Goal: Task Accomplishment & Management: Manage account settings

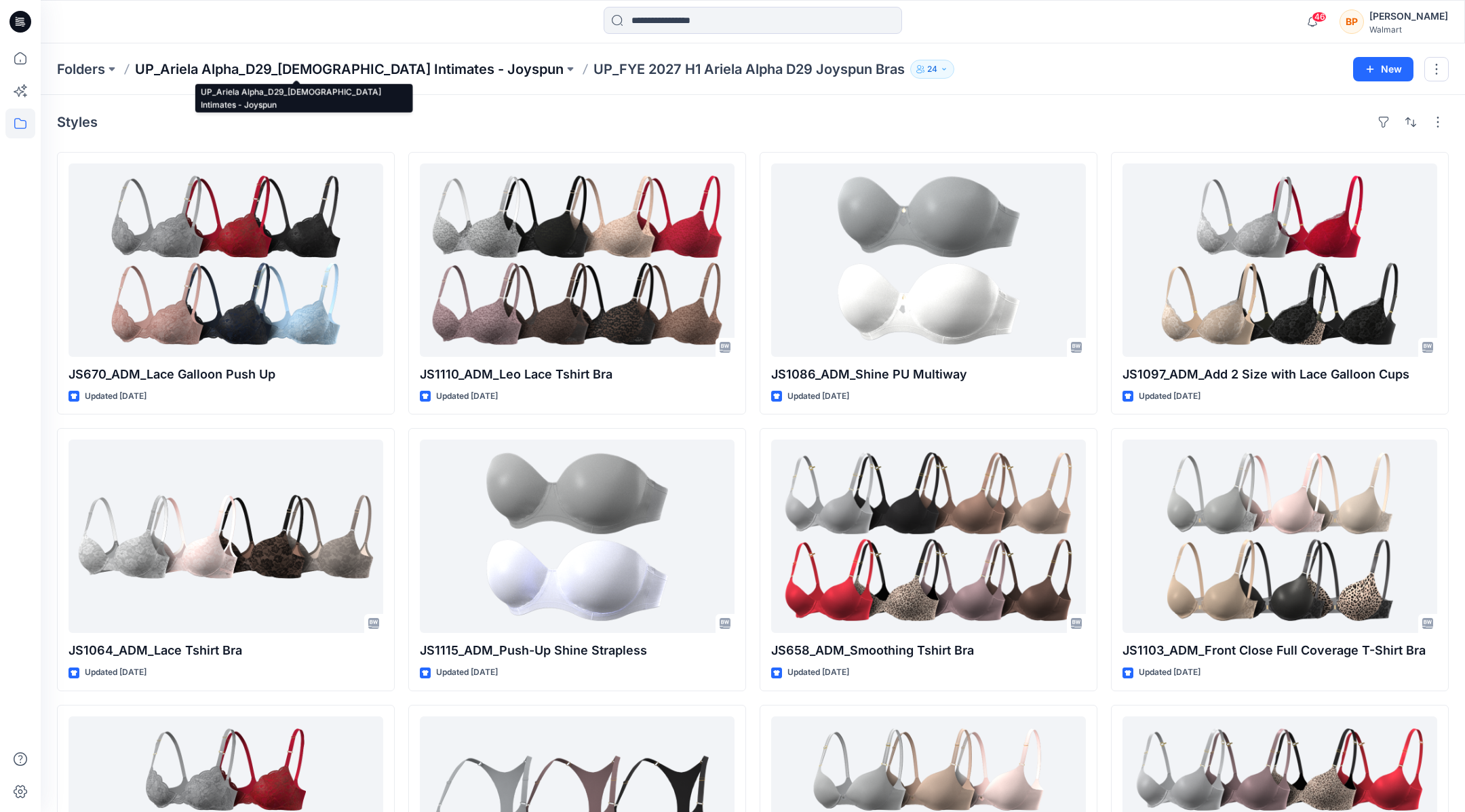
click at [392, 75] on p "UP_Ariela Alpha_D29_[DEMOGRAPHIC_DATA] Intimates - Joyspun" at bounding box center [348, 69] width 428 height 19
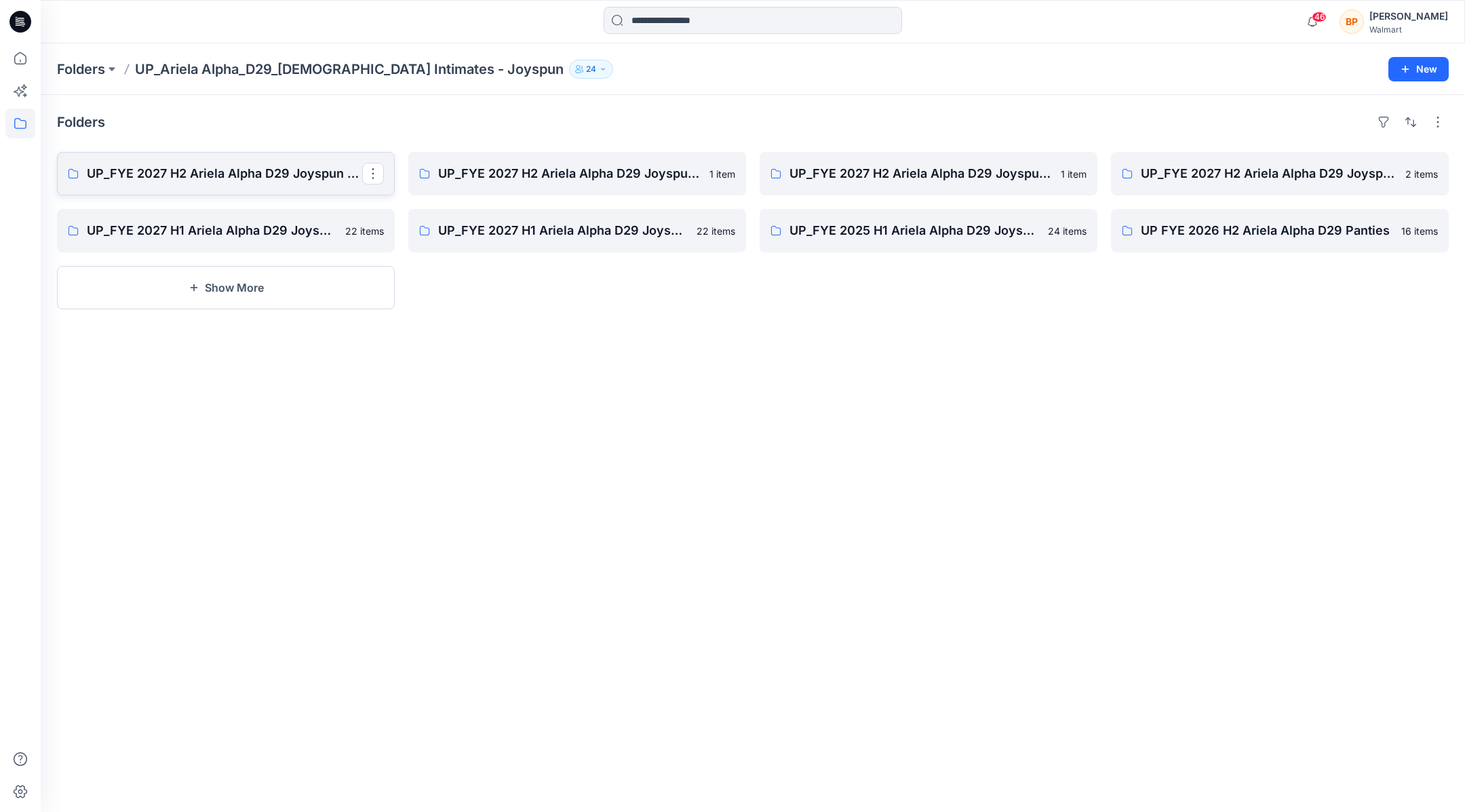
click at [329, 176] on p "UP_FYE 2027 H2 Ariela Alpha D29 Joyspun Bras" at bounding box center [224, 174] width 275 height 19
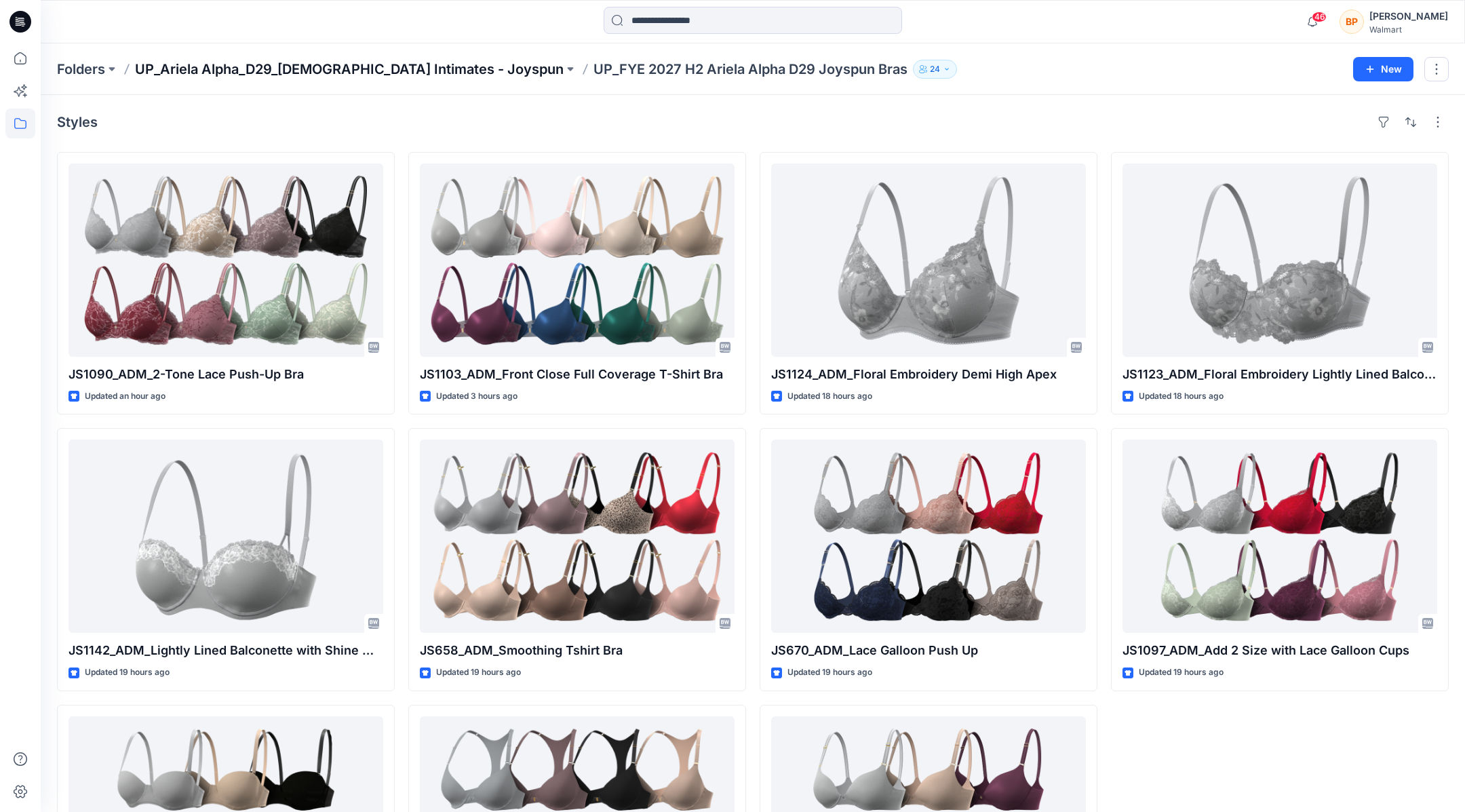
click at [364, 76] on p "UP_Ariela Alpha_D29_[DEMOGRAPHIC_DATA] Intimates - Joyspun" at bounding box center [348, 69] width 428 height 19
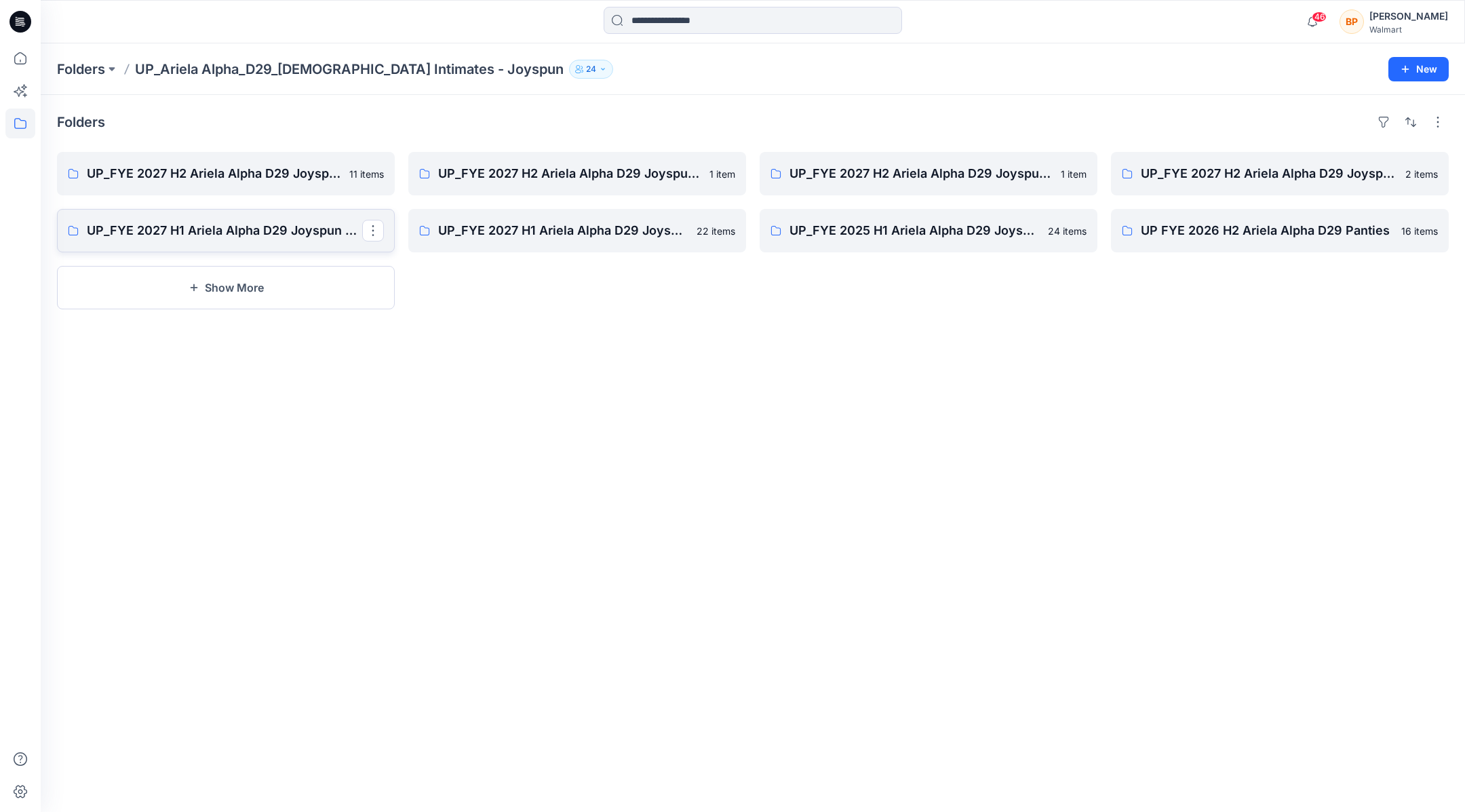
click at [329, 240] on link "UP_FYE 2027 H1 Ariela Alpha D29 Joyspun Bras" at bounding box center [225, 230] width 338 height 43
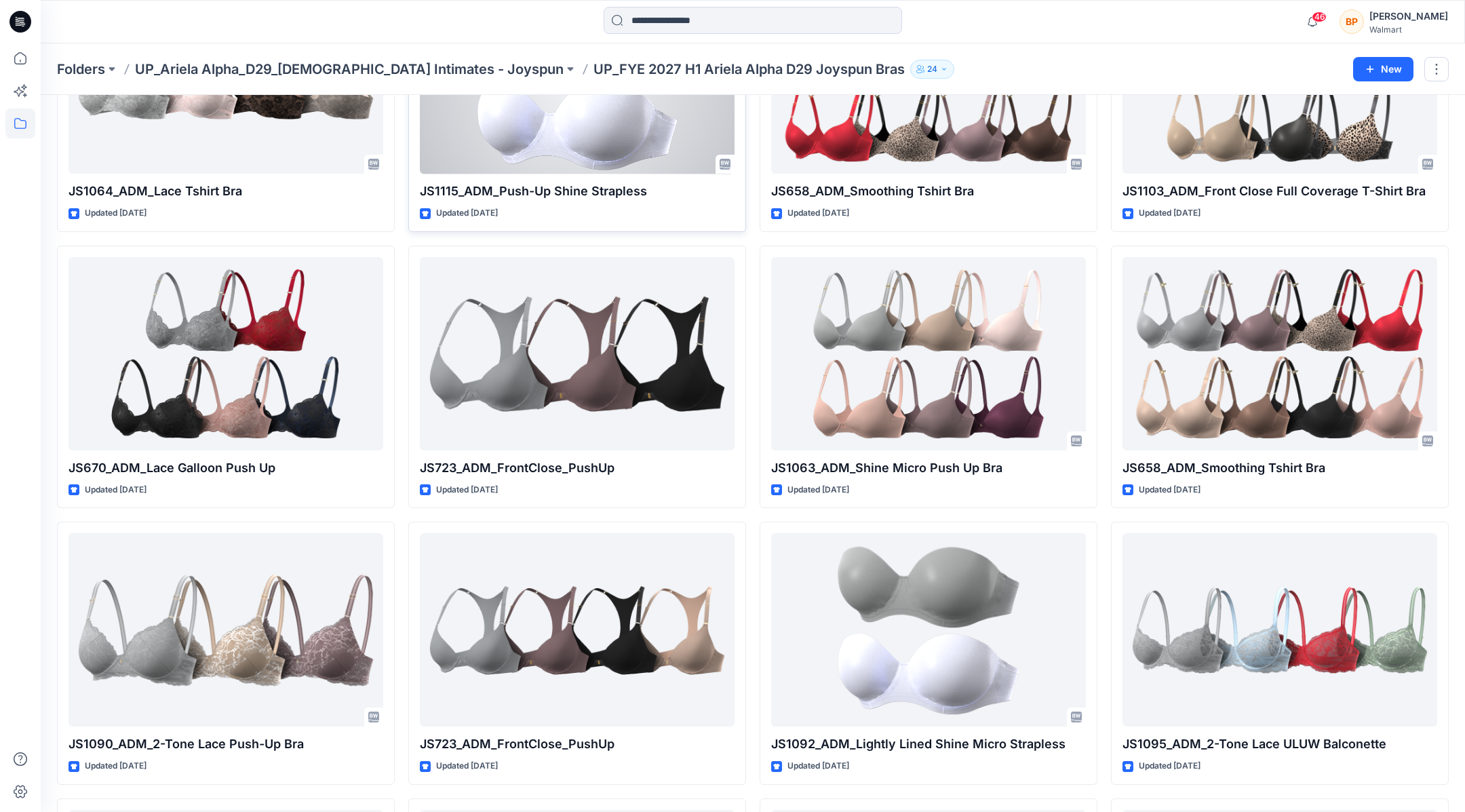
scroll to position [527, 0]
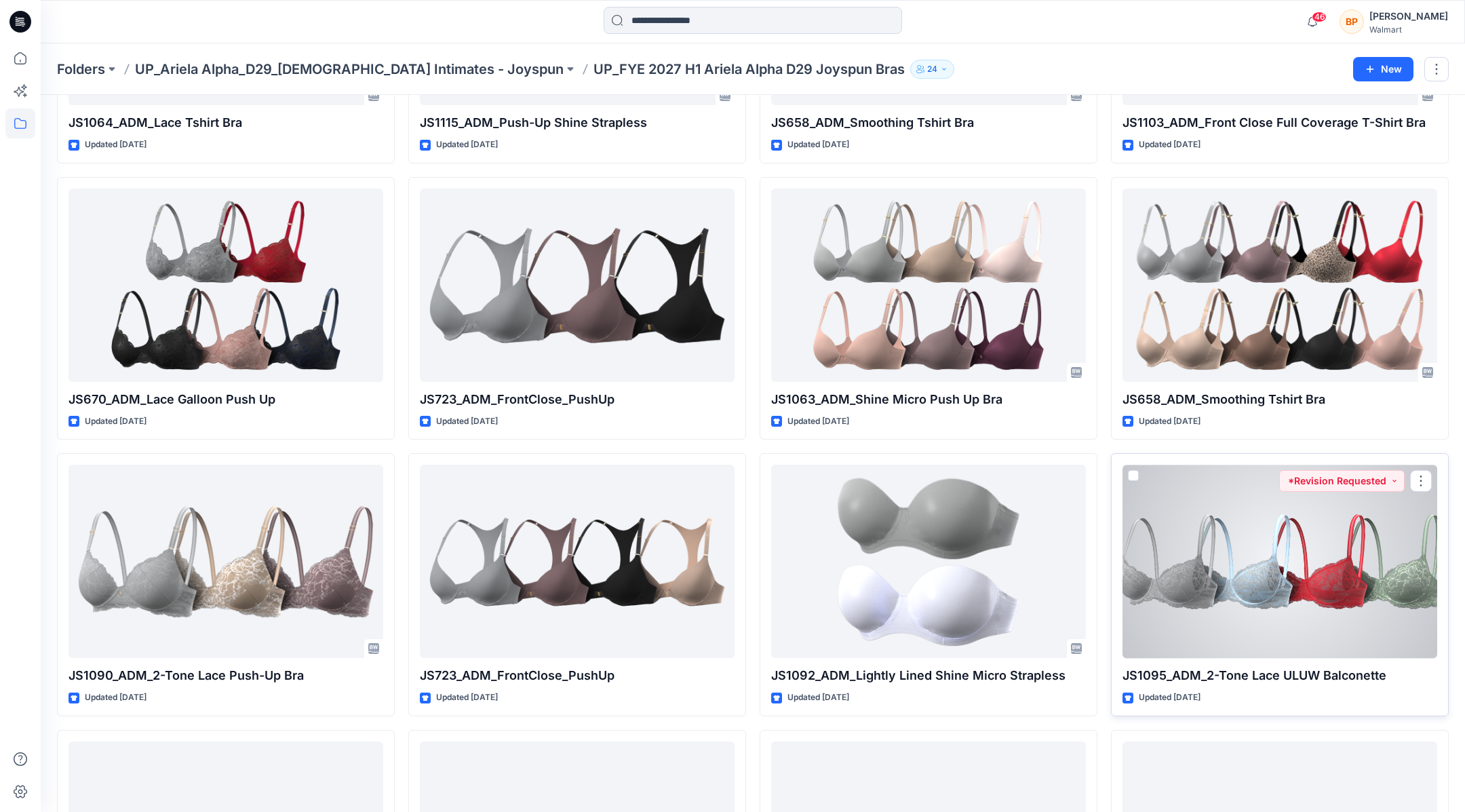
click at [725, 322] on div at bounding box center [1279, 561] width 315 height 193
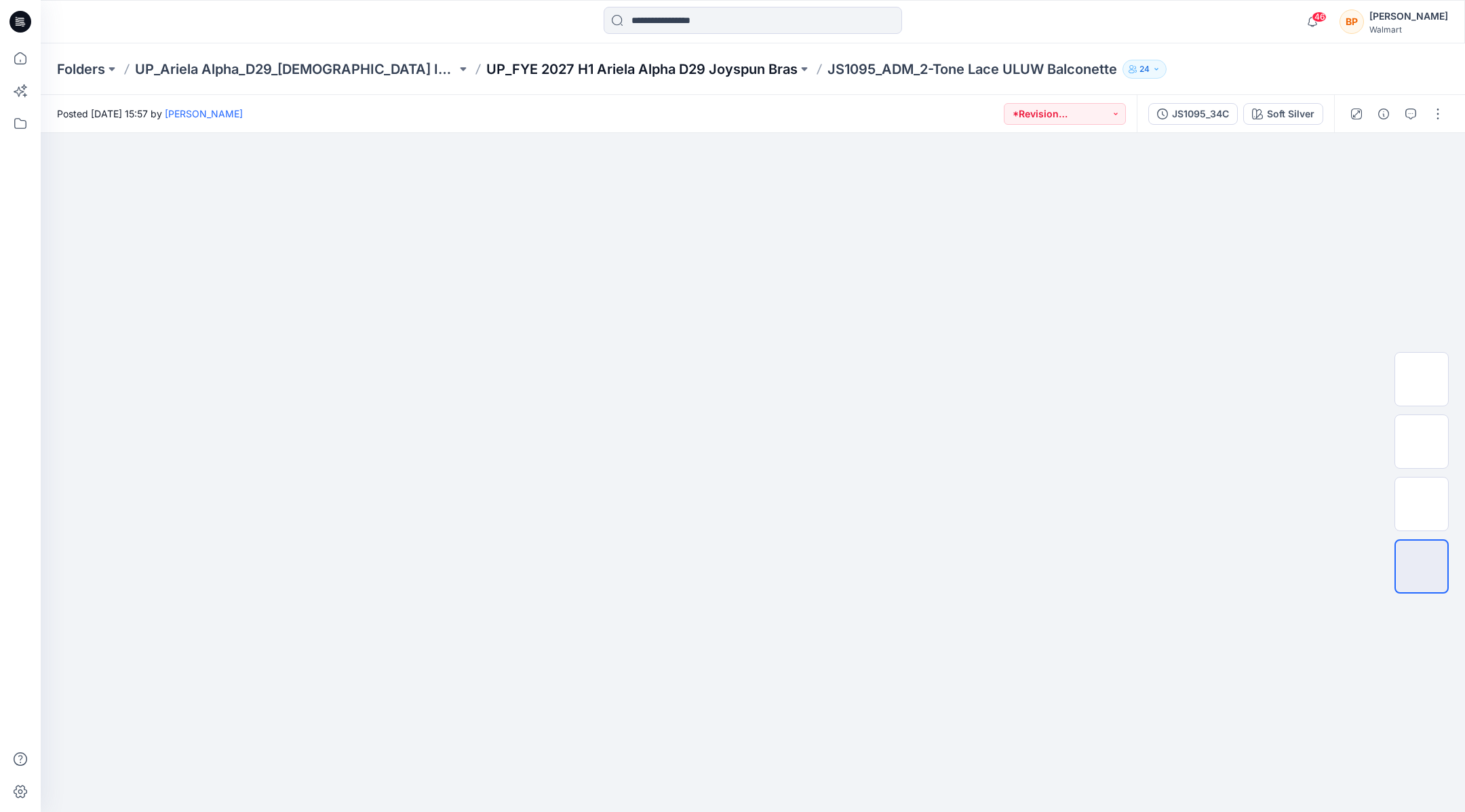
click at [725, 67] on p "UP_FYE 2027 H1 Ariela Alpha D29 Joyspun Bras" at bounding box center [641, 69] width 311 height 19
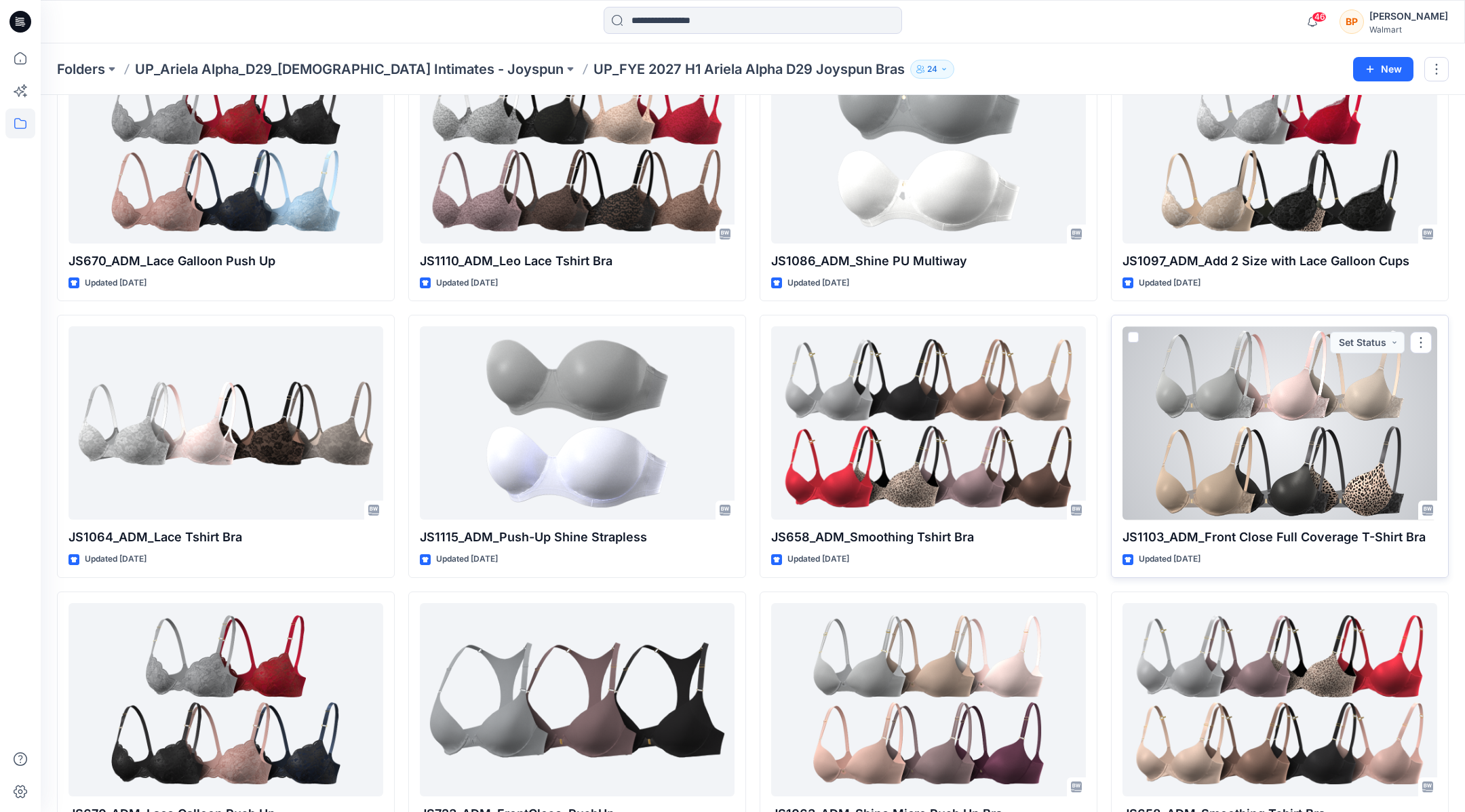
scroll to position [423, 0]
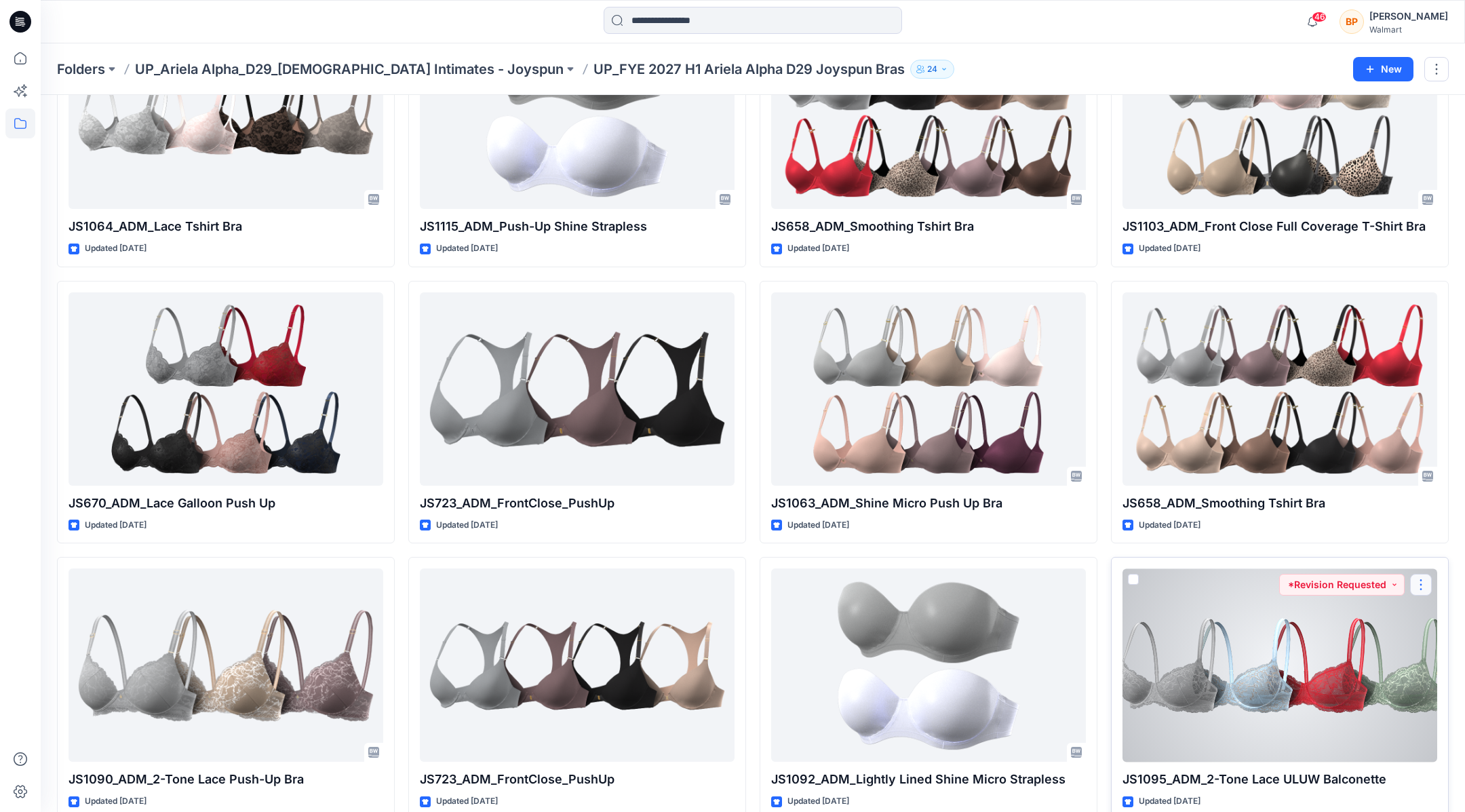
click at [725, 322] on button "button" at bounding box center [1421, 584] width 22 height 22
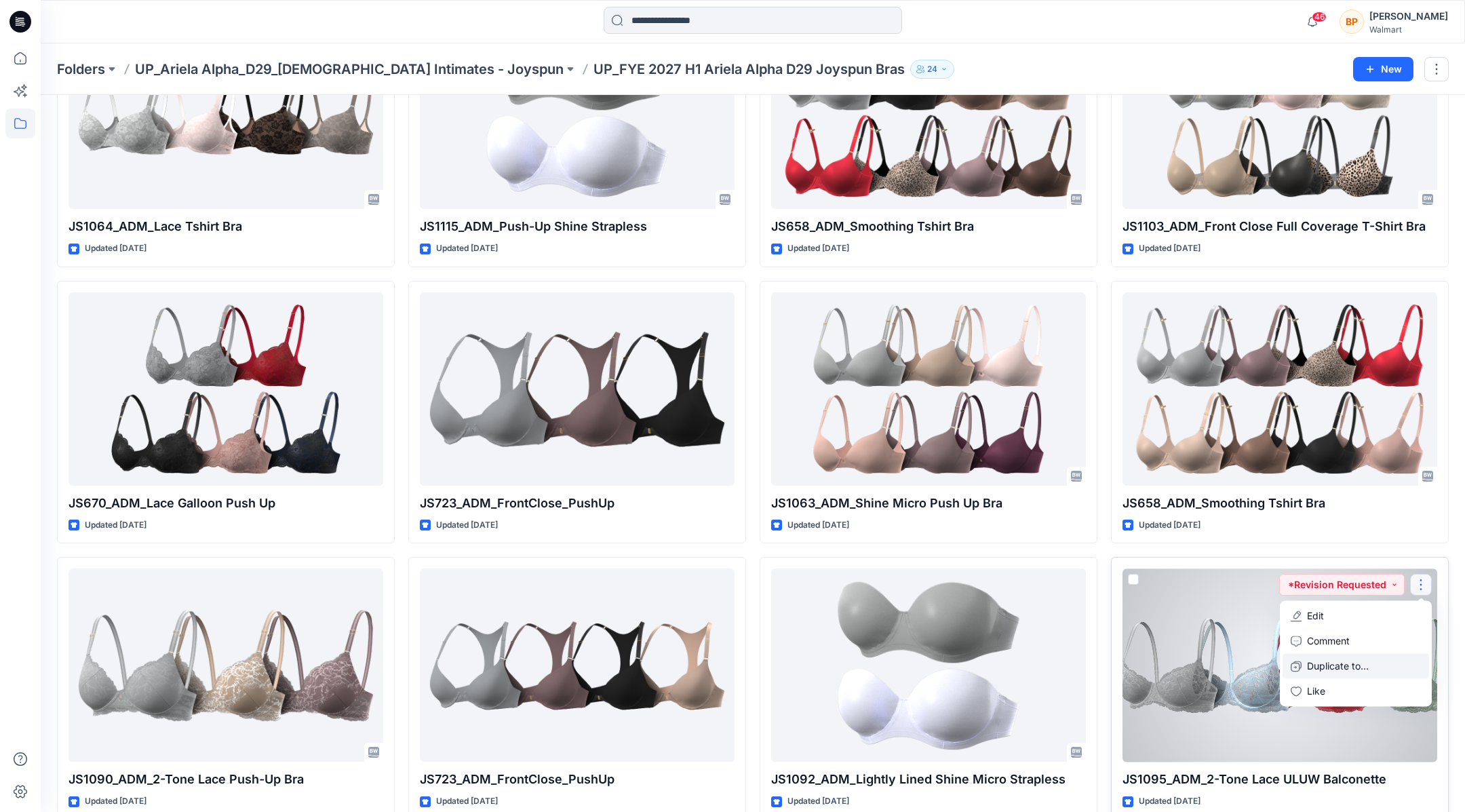
click at [725, 322] on p "Duplicate to..." at bounding box center [1338, 666] width 62 height 14
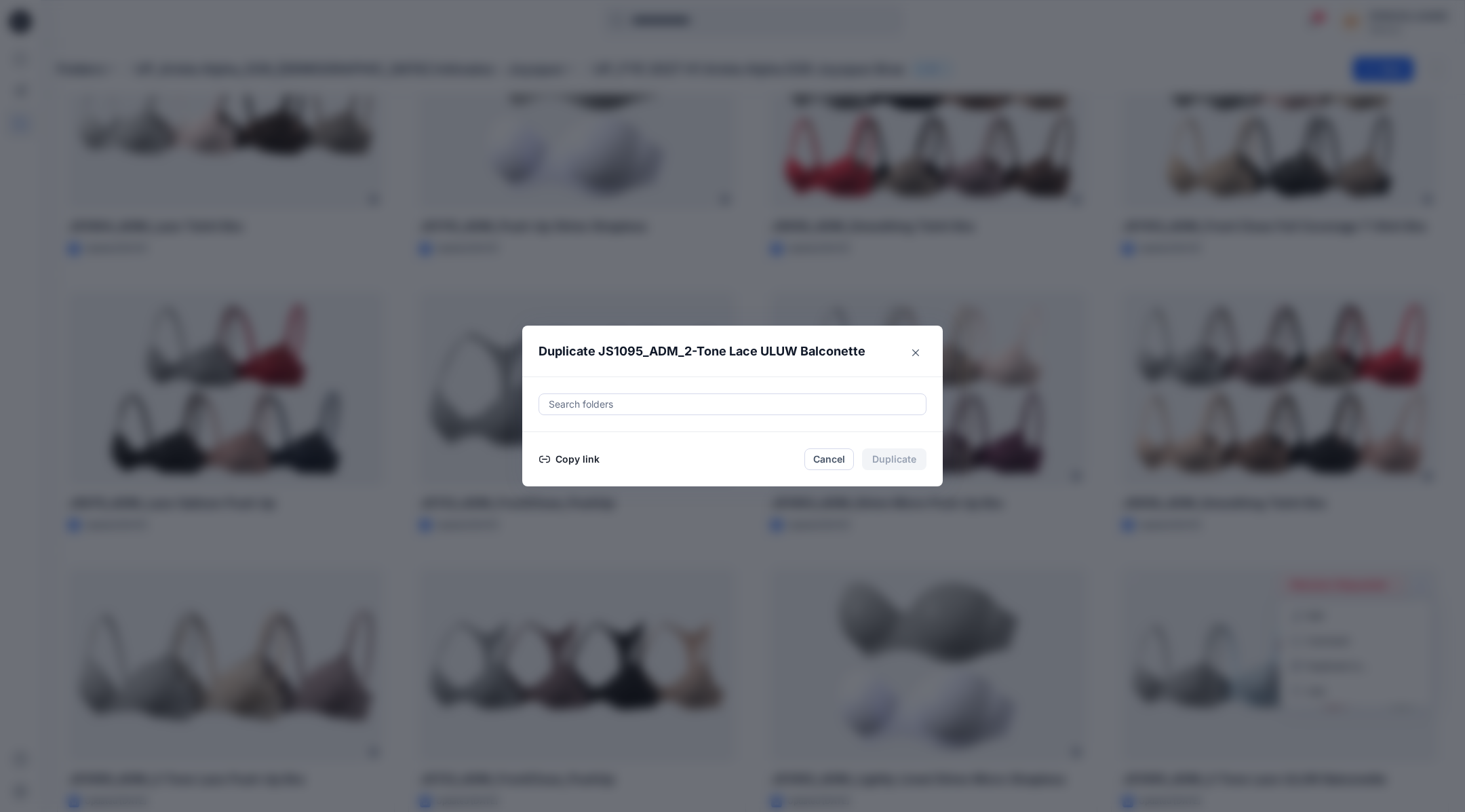
click at [725, 322] on div at bounding box center [732, 404] width 371 height 16
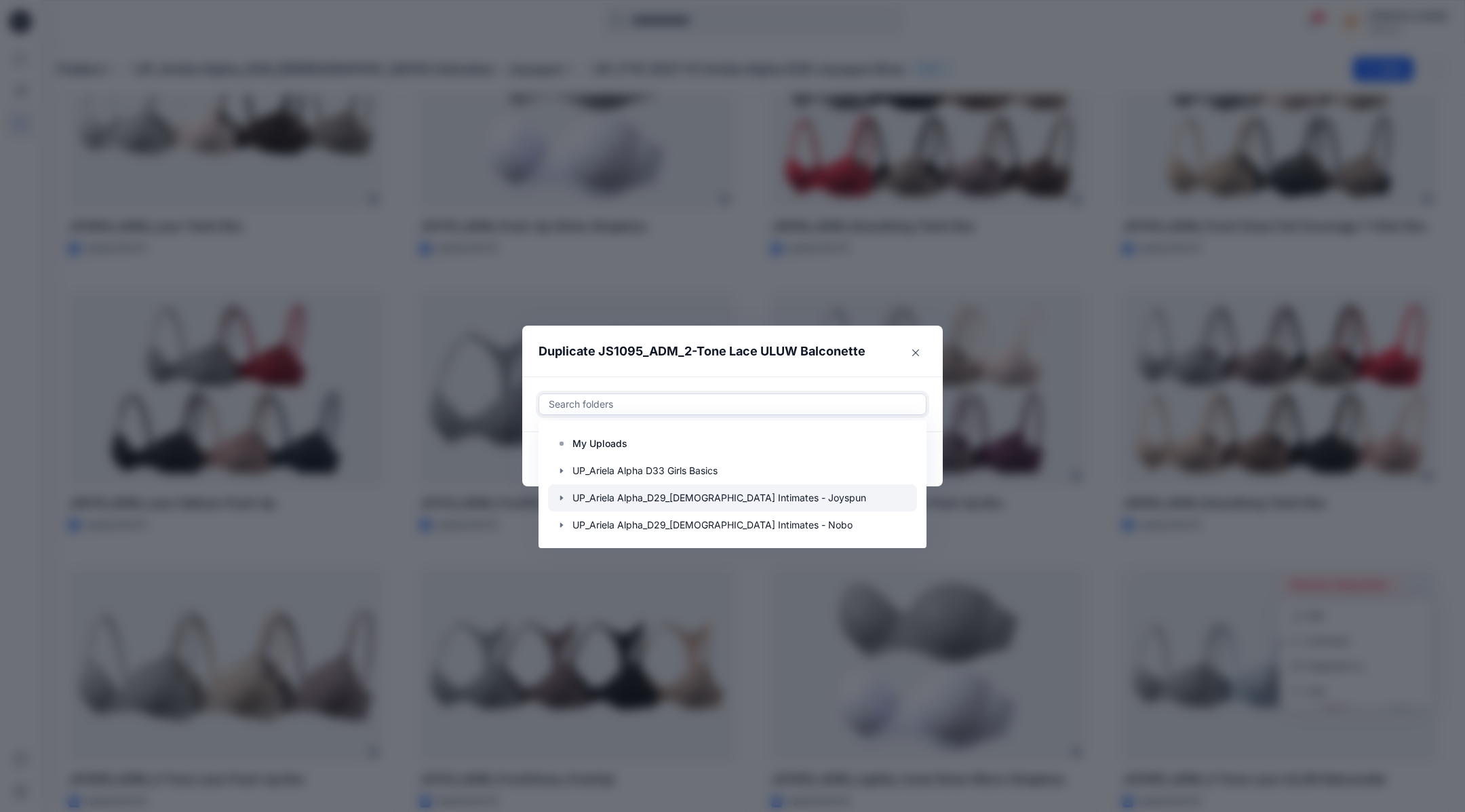
click at [560, 322] on div at bounding box center [732, 497] width 369 height 27
click at [725, 322] on span "UP_Ariela Alpha_D29_[DEMOGRAPHIC_DATA] Intimates - Joyspun" at bounding box center [706, 404] width 305 height 16
click at [725, 322] on span "UP_Ariela Alpha_D29_[DEMOGRAPHIC_DATA] Intimates - Joyspun" at bounding box center [713, 404] width 331 height 16
click at [725, 322] on icon at bounding box center [867, 404] width 6 height 6
click at [602, 322] on div at bounding box center [732, 404] width 371 height 16
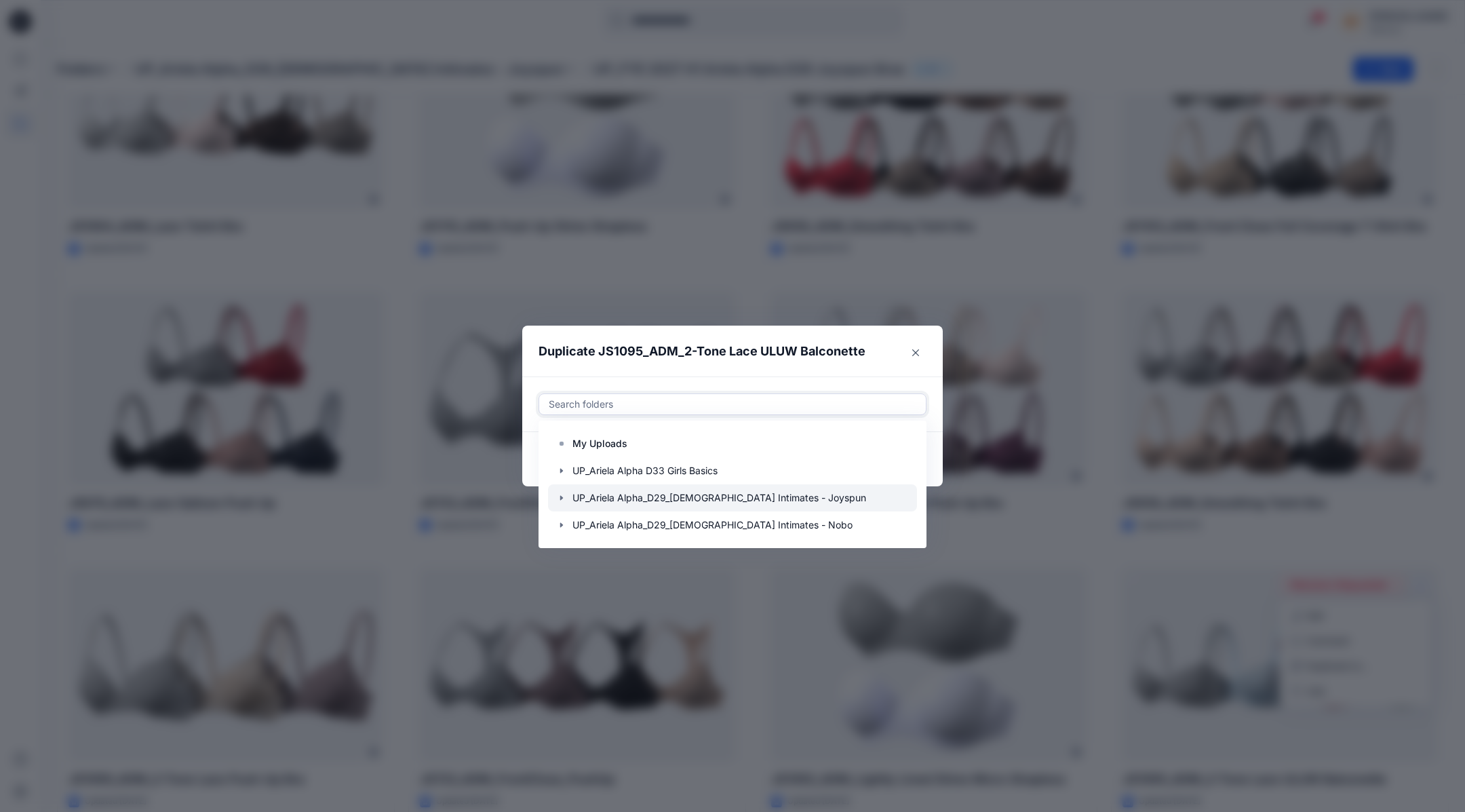
click at [561, 322] on icon "button" at bounding box center [561, 497] width 3 height 5
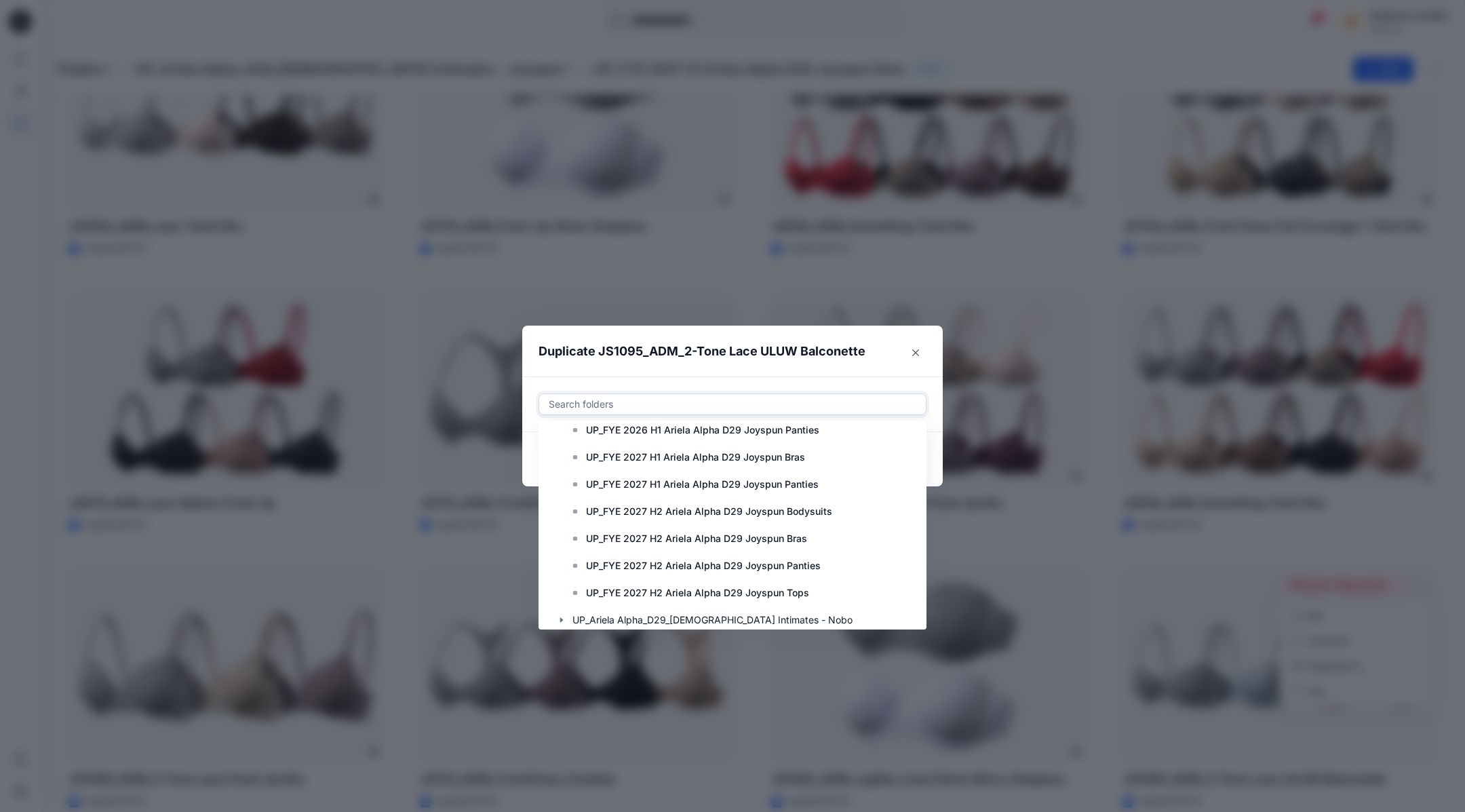
scroll to position [407, 0]
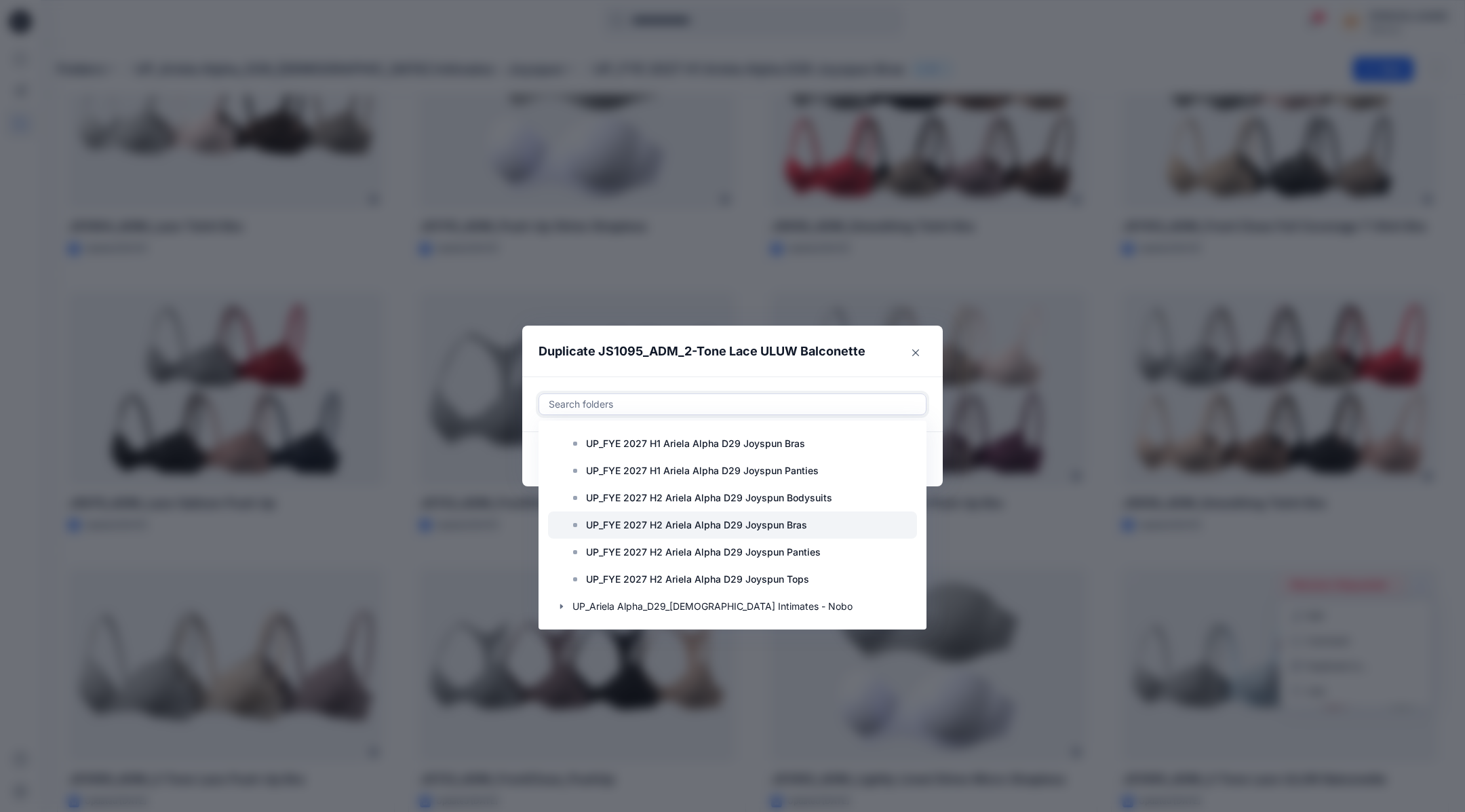
click at [683, 322] on p "UP_FYE 2027 H2 Ariela Alpha D29 Joyspun Bras" at bounding box center [697, 524] width 221 height 16
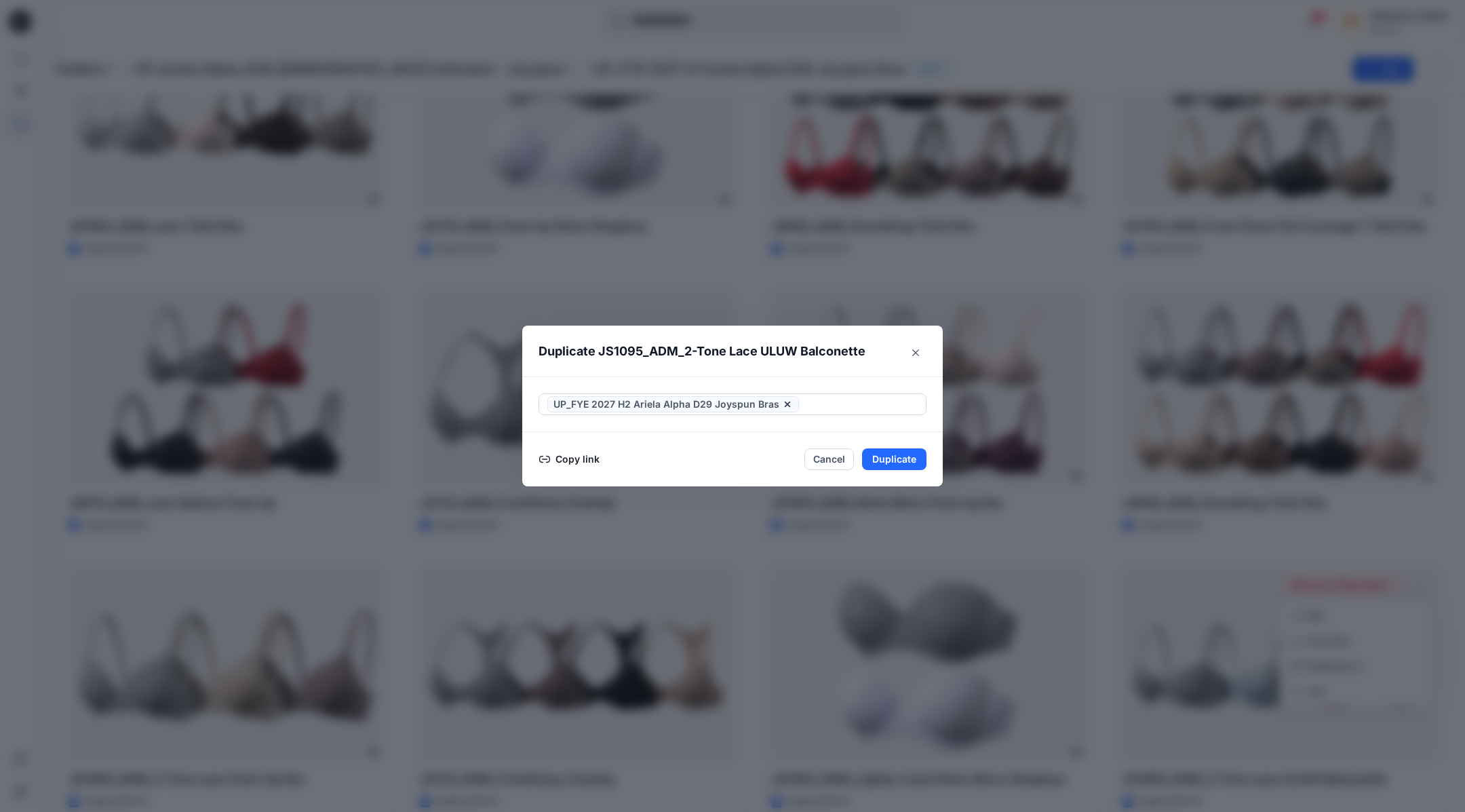
click at [725, 322] on p "Duplicate JS1095_ADM_2-Tone Lace ULUW Balconette" at bounding box center [703, 351] width 327 height 19
click at [725, 322] on button "Duplicate" at bounding box center [894, 459] width 64 height 22
click at [700, 216] on div "Duplicate JS1095_ADM_2-Tone Lace ULUW Balconette Your styles were duplicated su…" at bounding box center [732, 406] width 1465 height 812
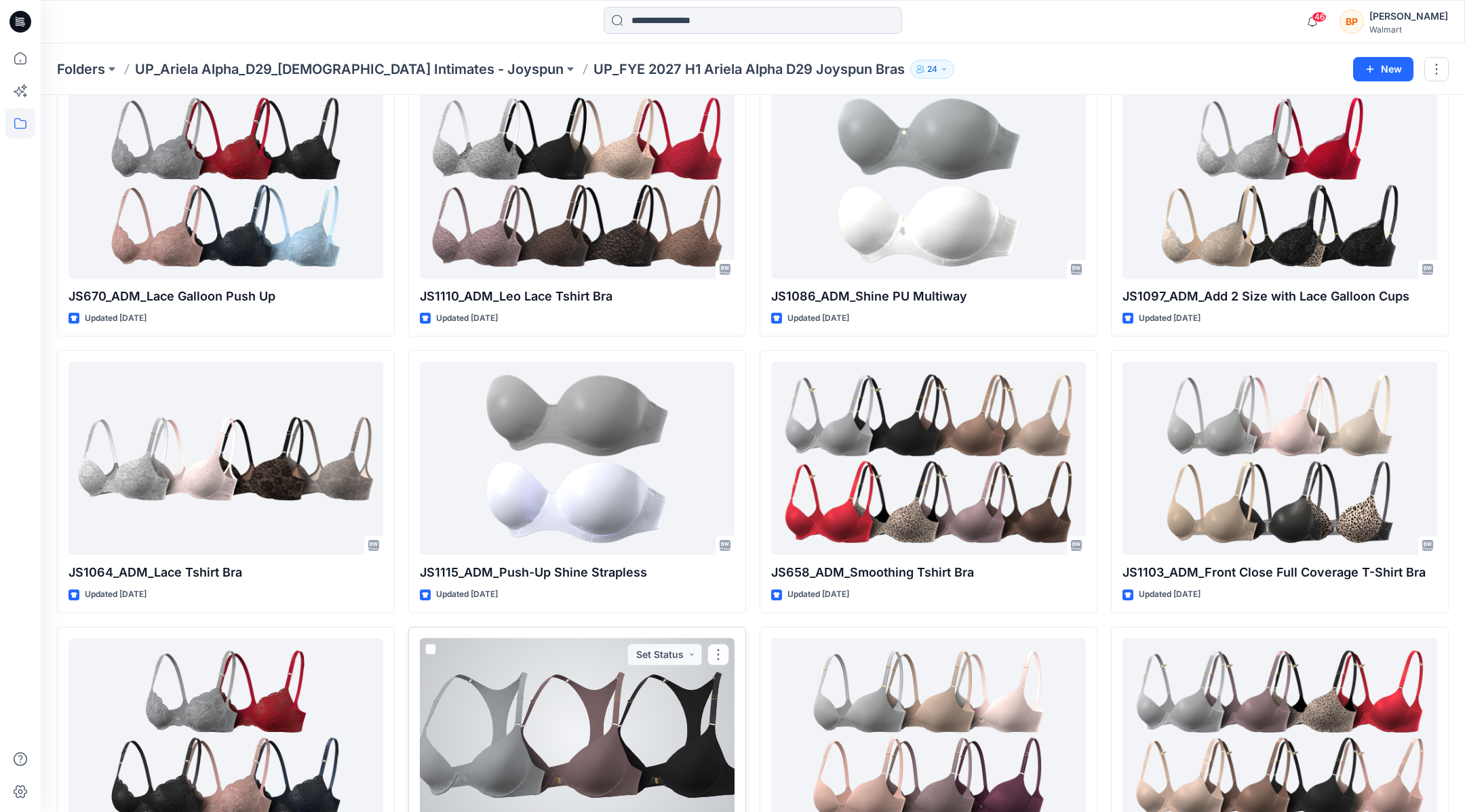
scroll to position [0, 0]
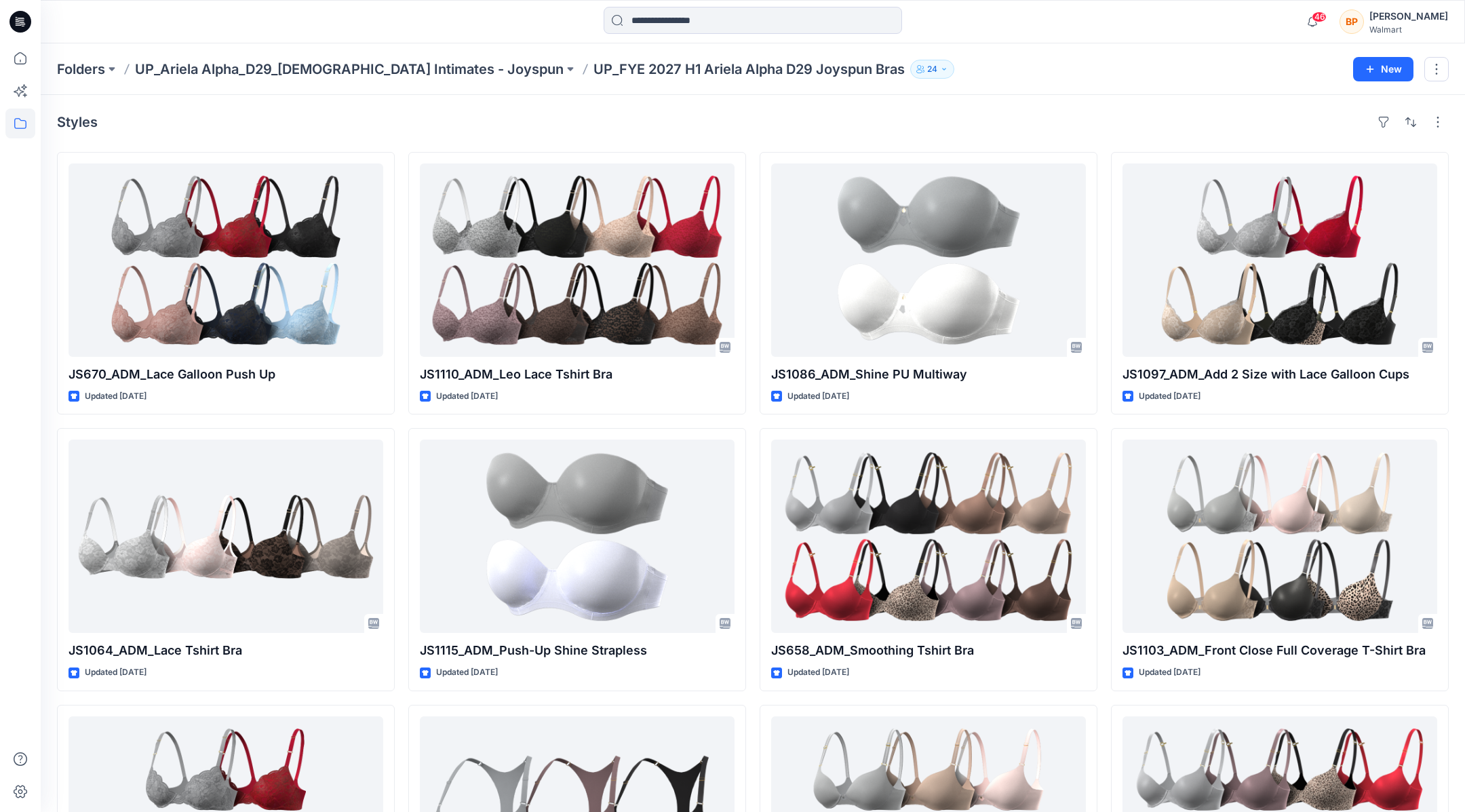
click at [325, 85] on div "Folders UP_Ariela Alpha_D29_Ladies Intimates - Joyspun UP_FYE 2027 H1 Ariela Al…" at bounding box center [753, 69] width 1425 height 52
click at [329, 75] on p "UP_Ariela Alpha_D29_[DEMOGRAPHIC_DATA] Intimates - Joyspun" at bounding box center [348, 69] width 428 height 19
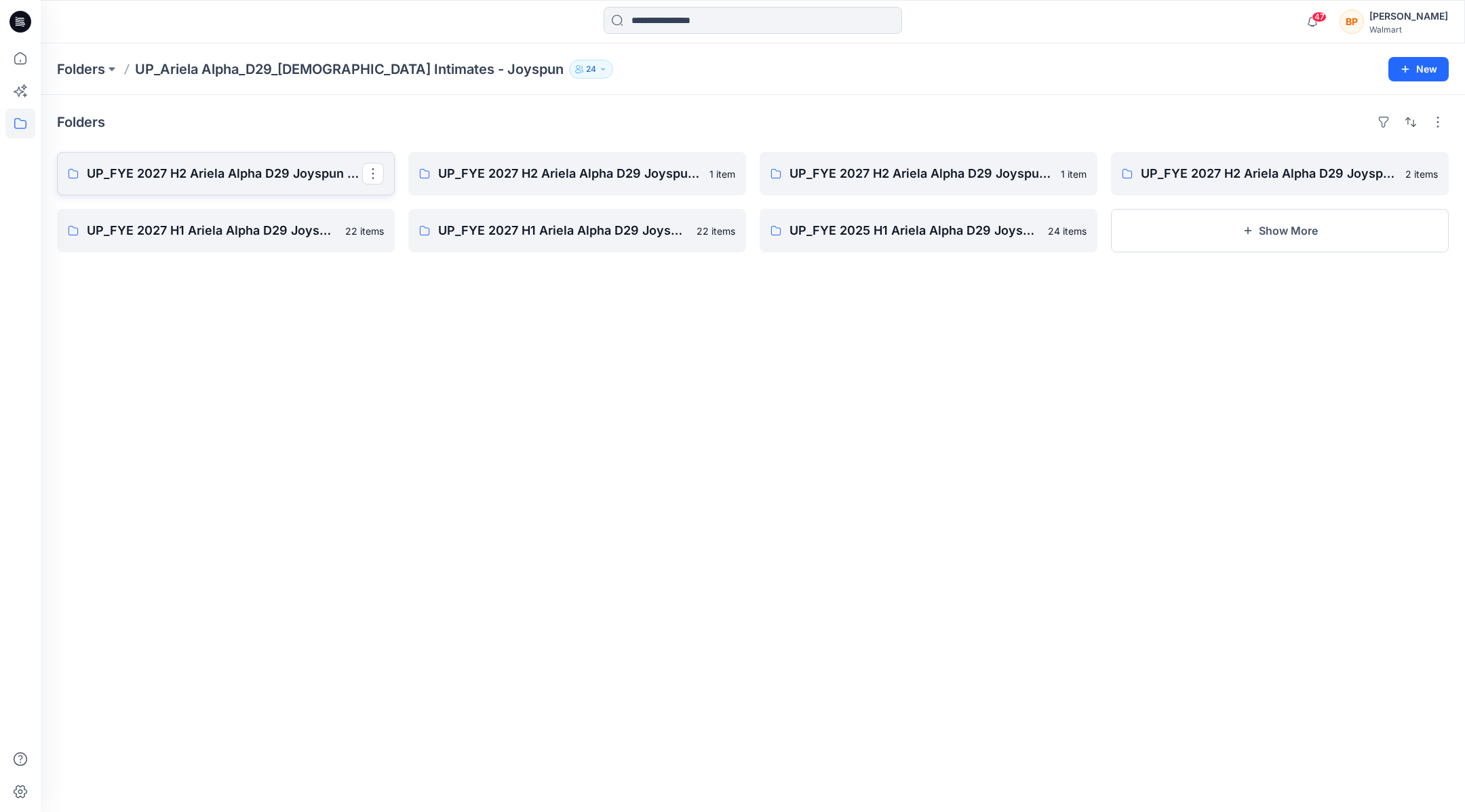
click at [256, 187] on link "UP_FYE 2027 H2 Ariela Alpha D29 Joyspun Bras" at bounding box center [225, 173] width 338 height 43
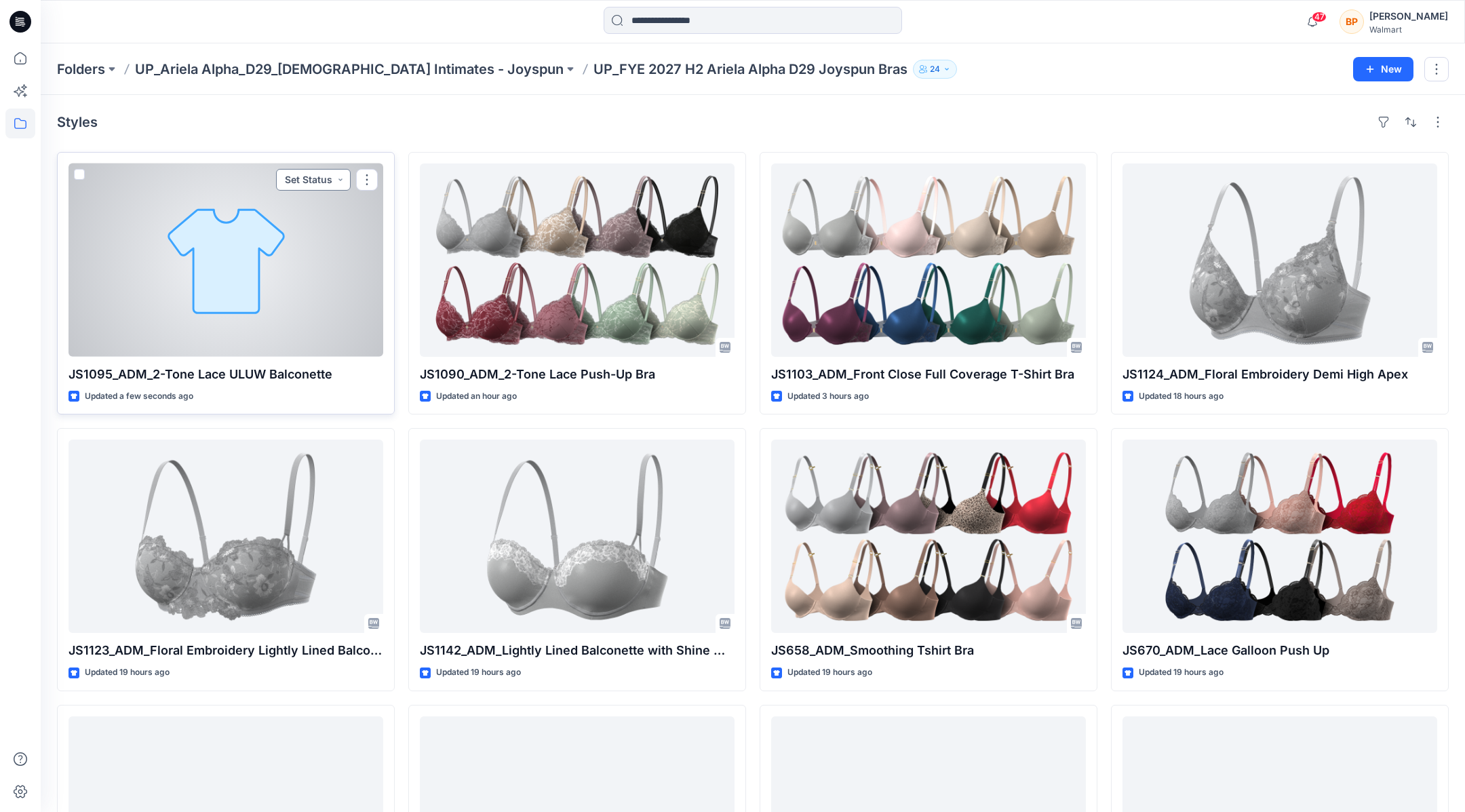
click at [336, 178] on button "Set Status" at bounding box center [314, 179] width 75 height 22
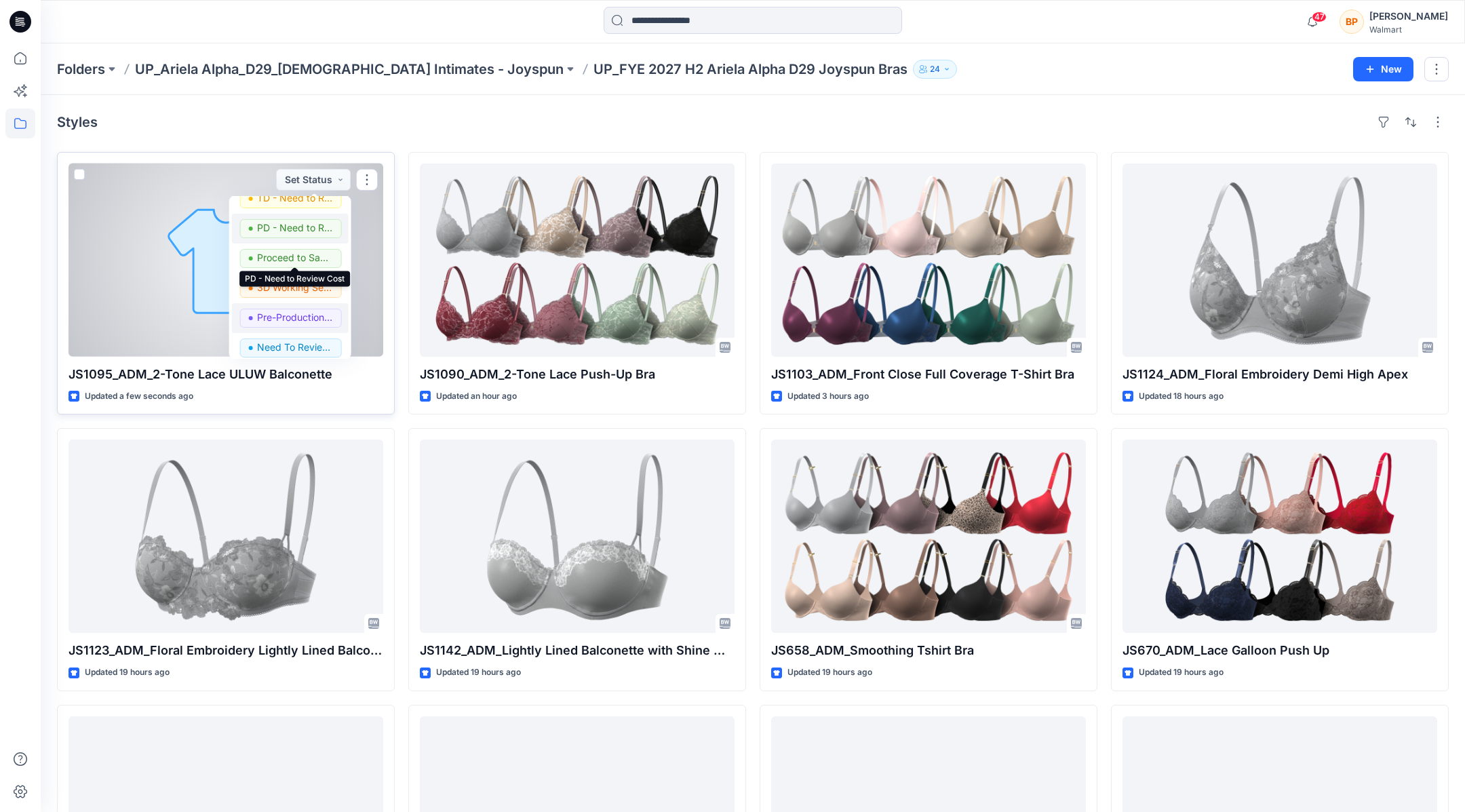
scroll to position [93, 0]
click at [296, 266] on p "3D Working Session - Need to Review" at bounding box center [295, 269] width 76 height 17
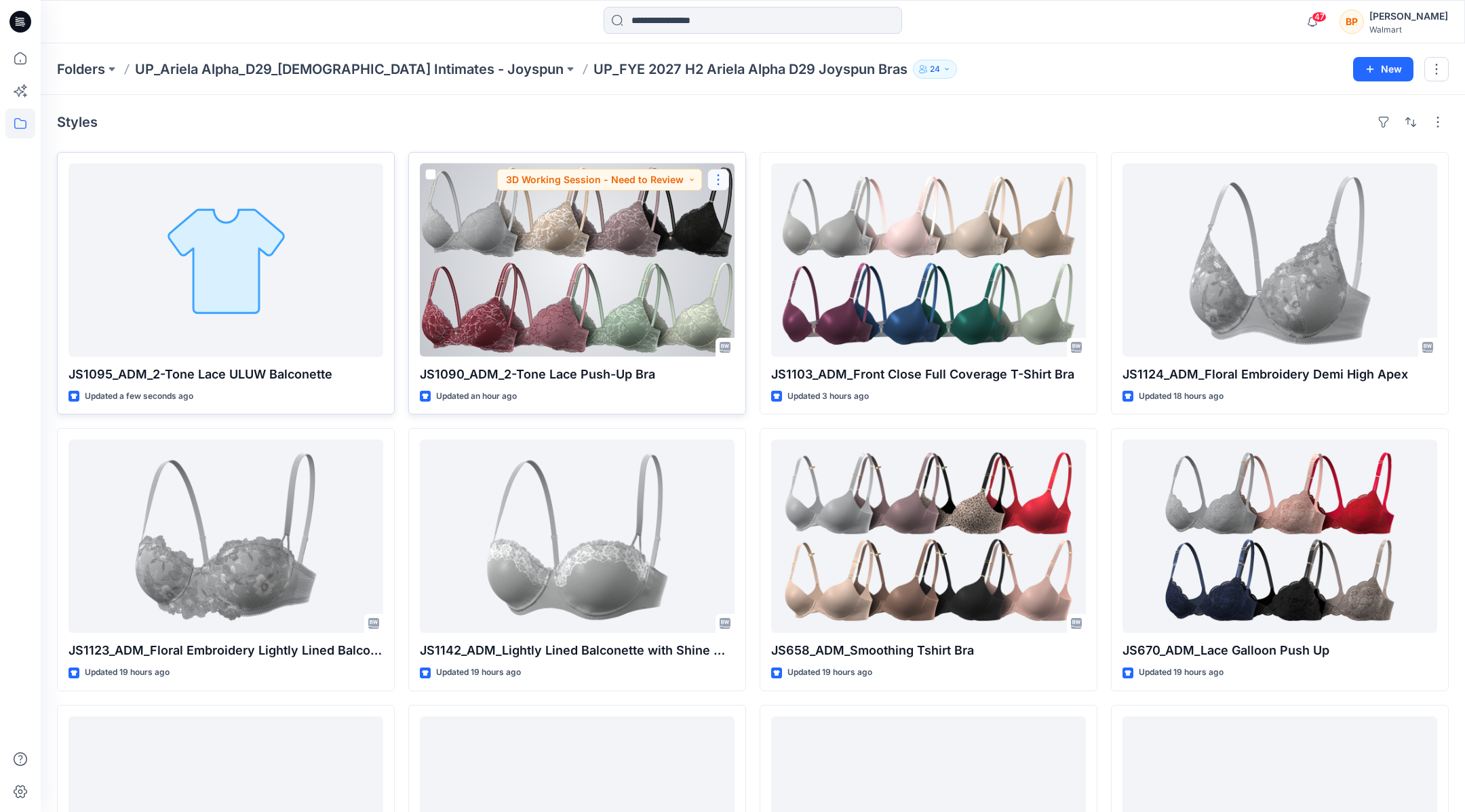
click at [722, 176] on button "button" at bounding box center [718, 179] width 22 height 22
click at [649, 234] on div at bounding box center [577, 260] width 315 height 193
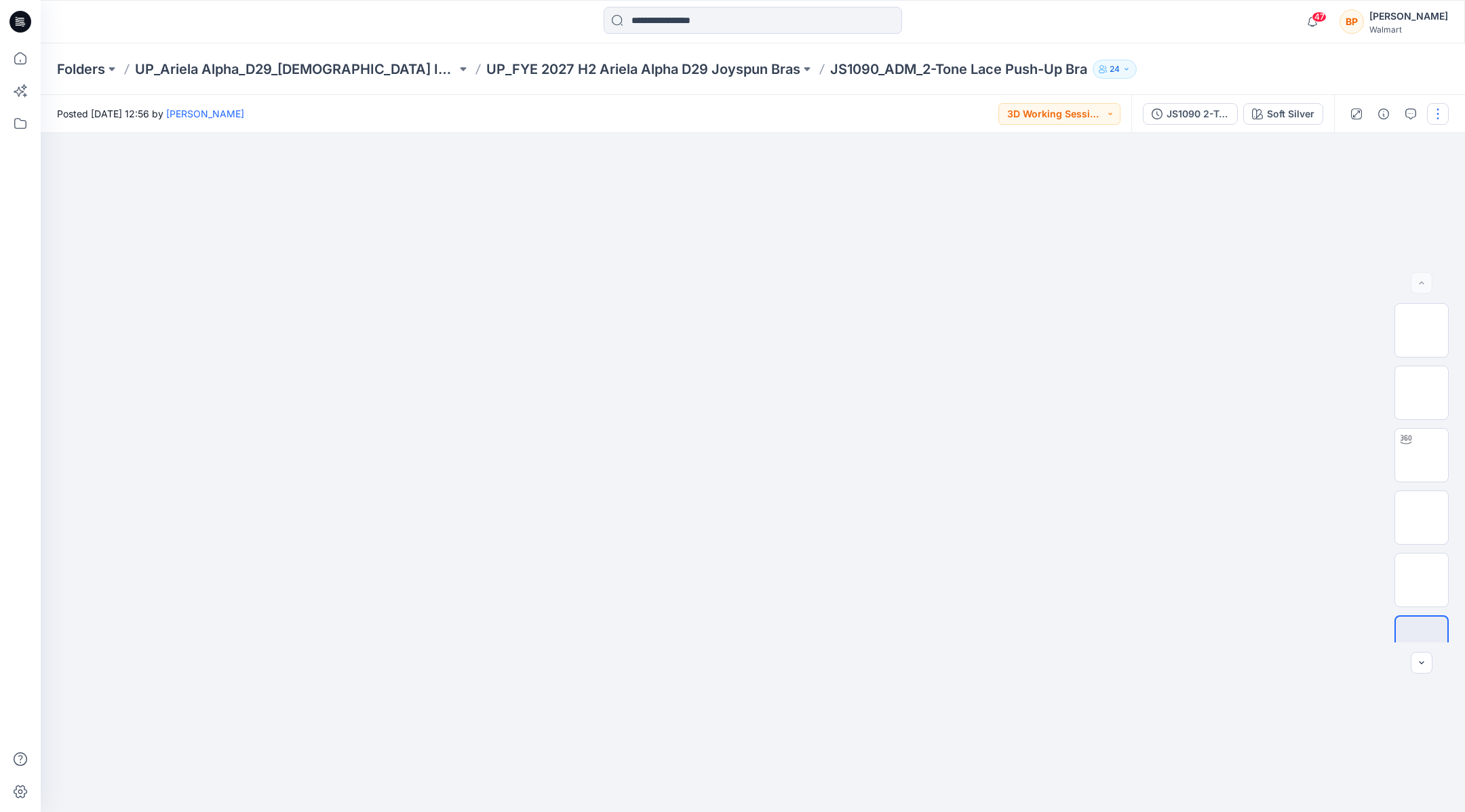
click at [725, 119] on button "button" at bounding box center [1438, 114] width 22 height 22
click at [725, 176] on p "Edit" at bounding box center [1351, 183] width 17 height 14
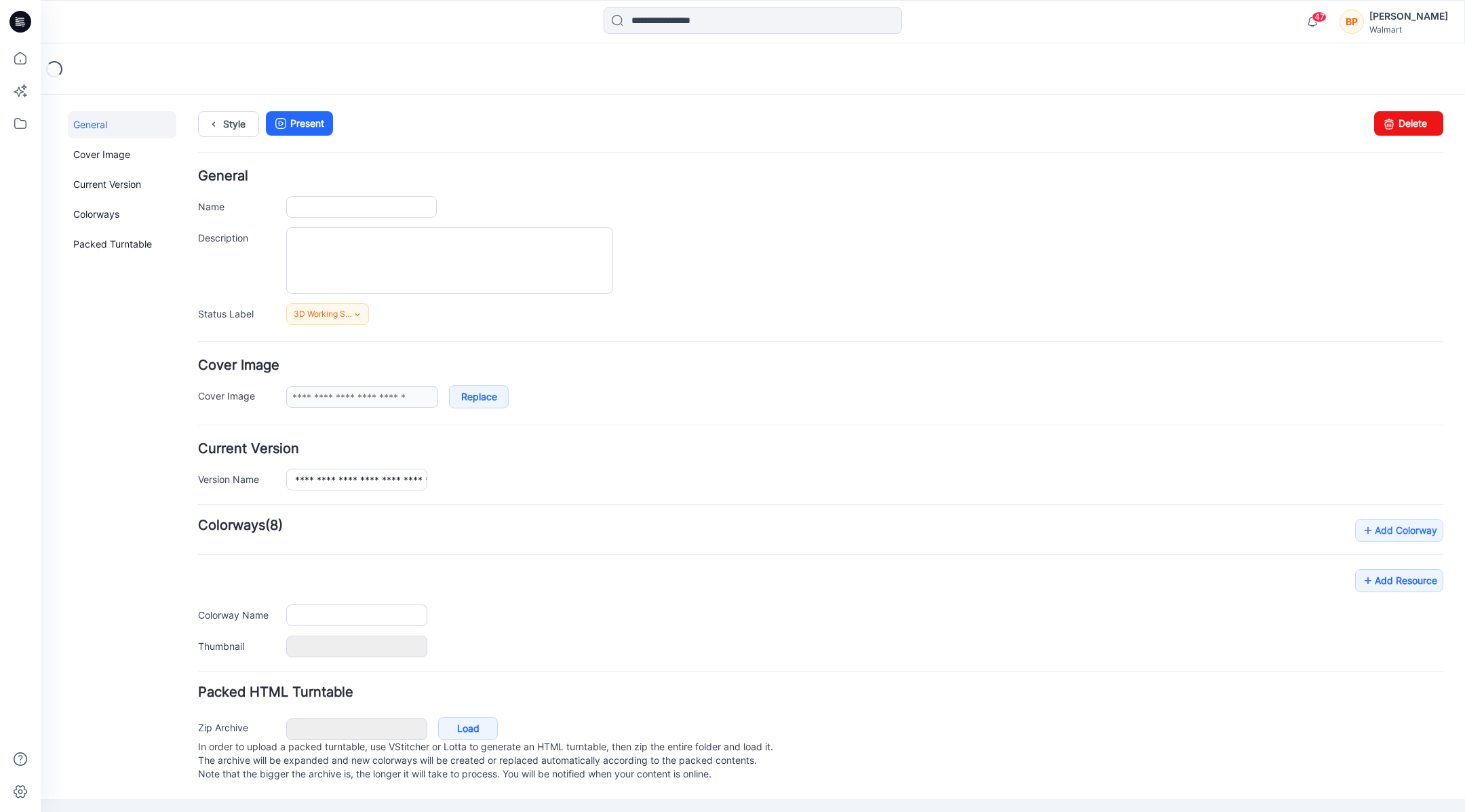
type input "**********"
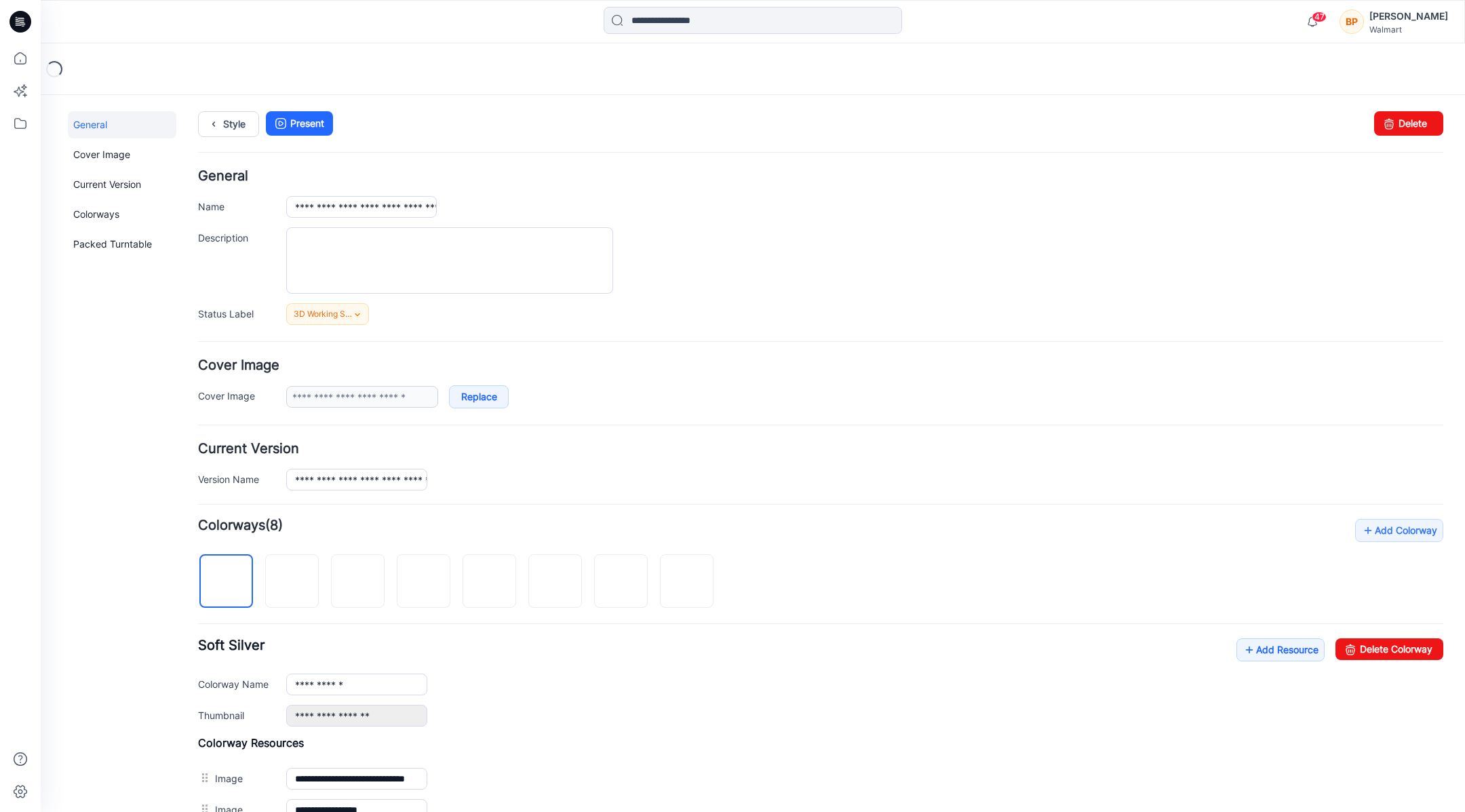
scroll to position [254, 0]
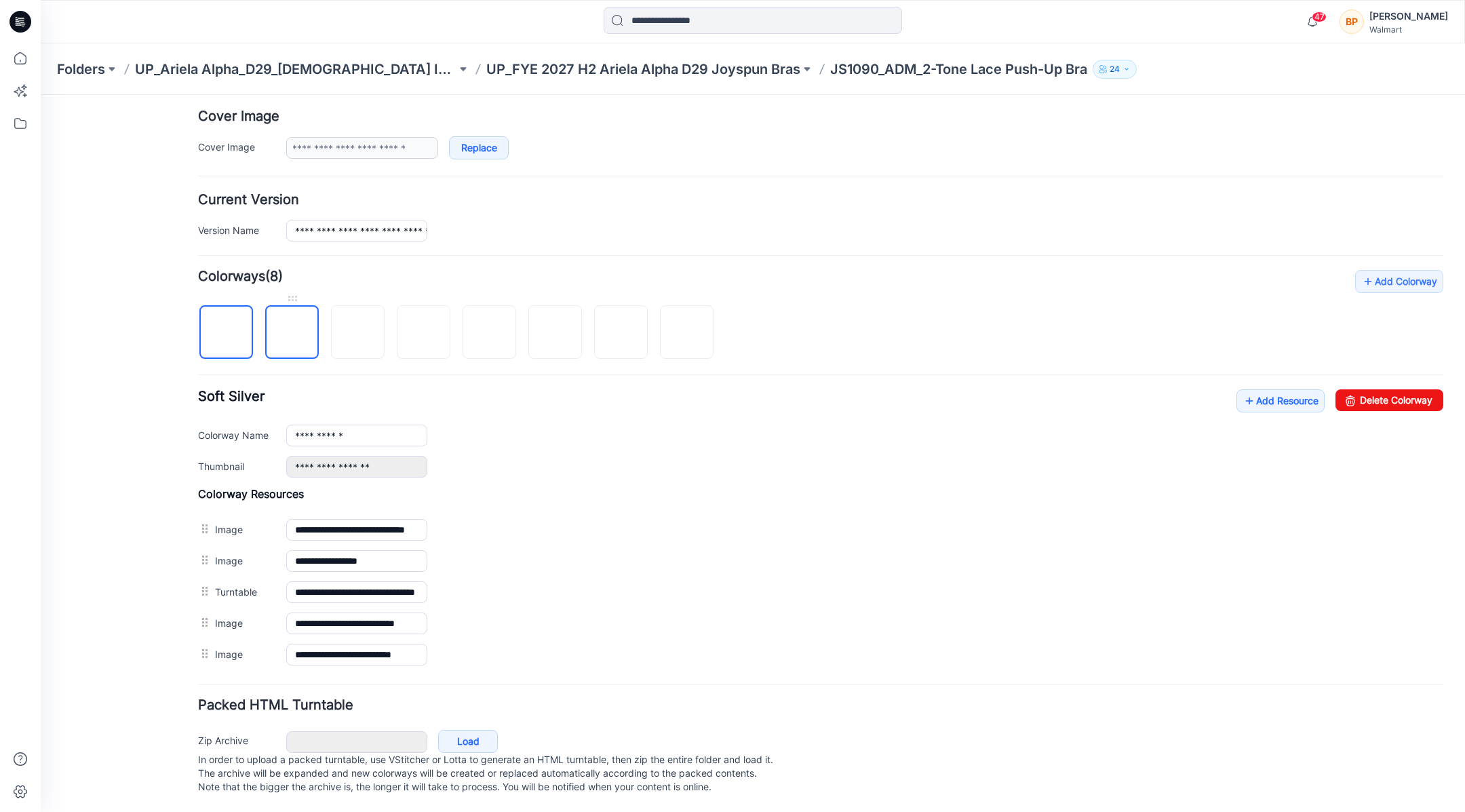
click at [293, 333] on img at bounding box center [293, 333] width 0 height 0
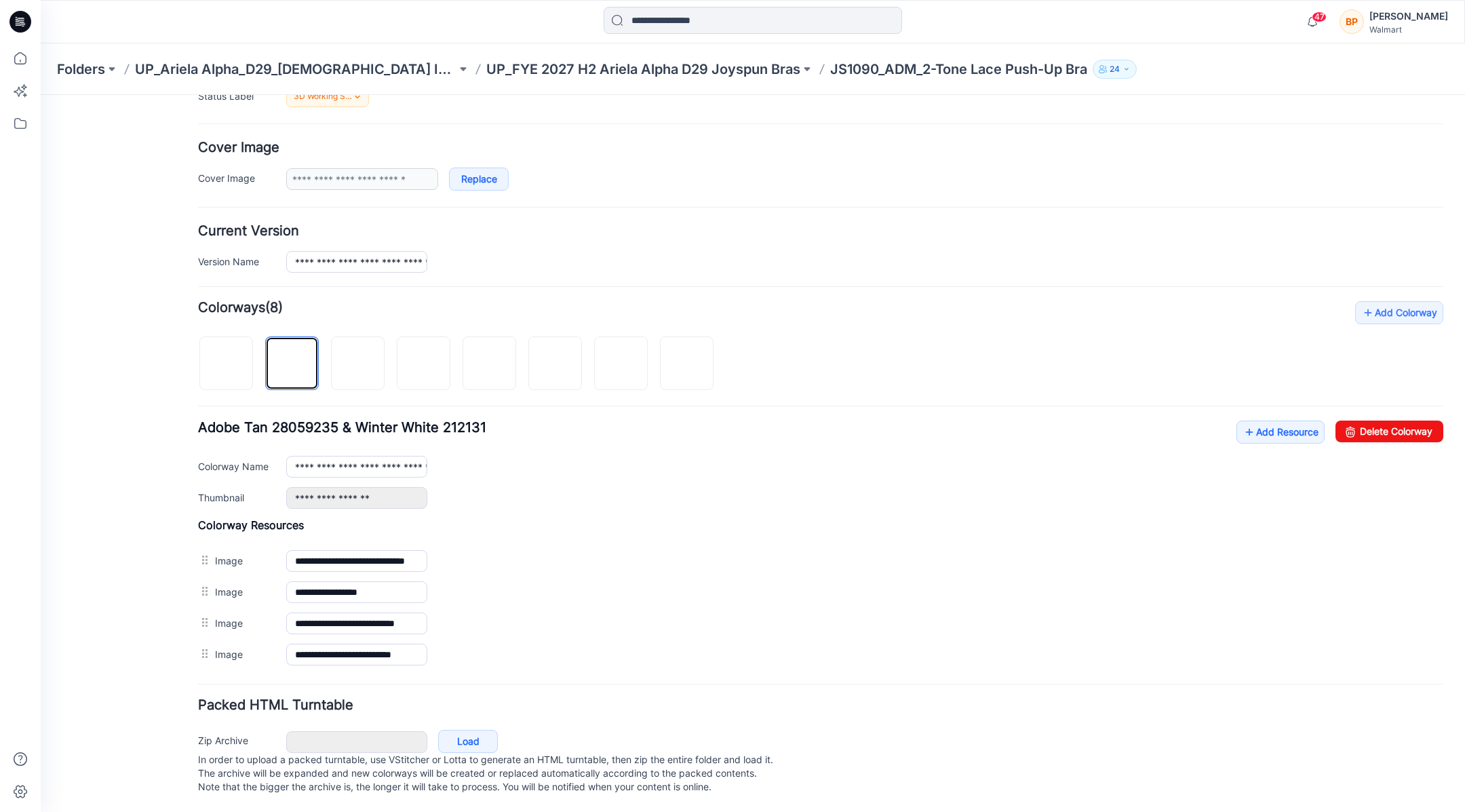
scroll to position [224, 0]
click at [358, 364] on img at bounding box center [358, 364] width 0 height 0
click at [424, 364] on img at bounding box center [424, 364] width 0 height 0
click at [490, 364] on img at bounding box center [490, 364] width 0 height 0
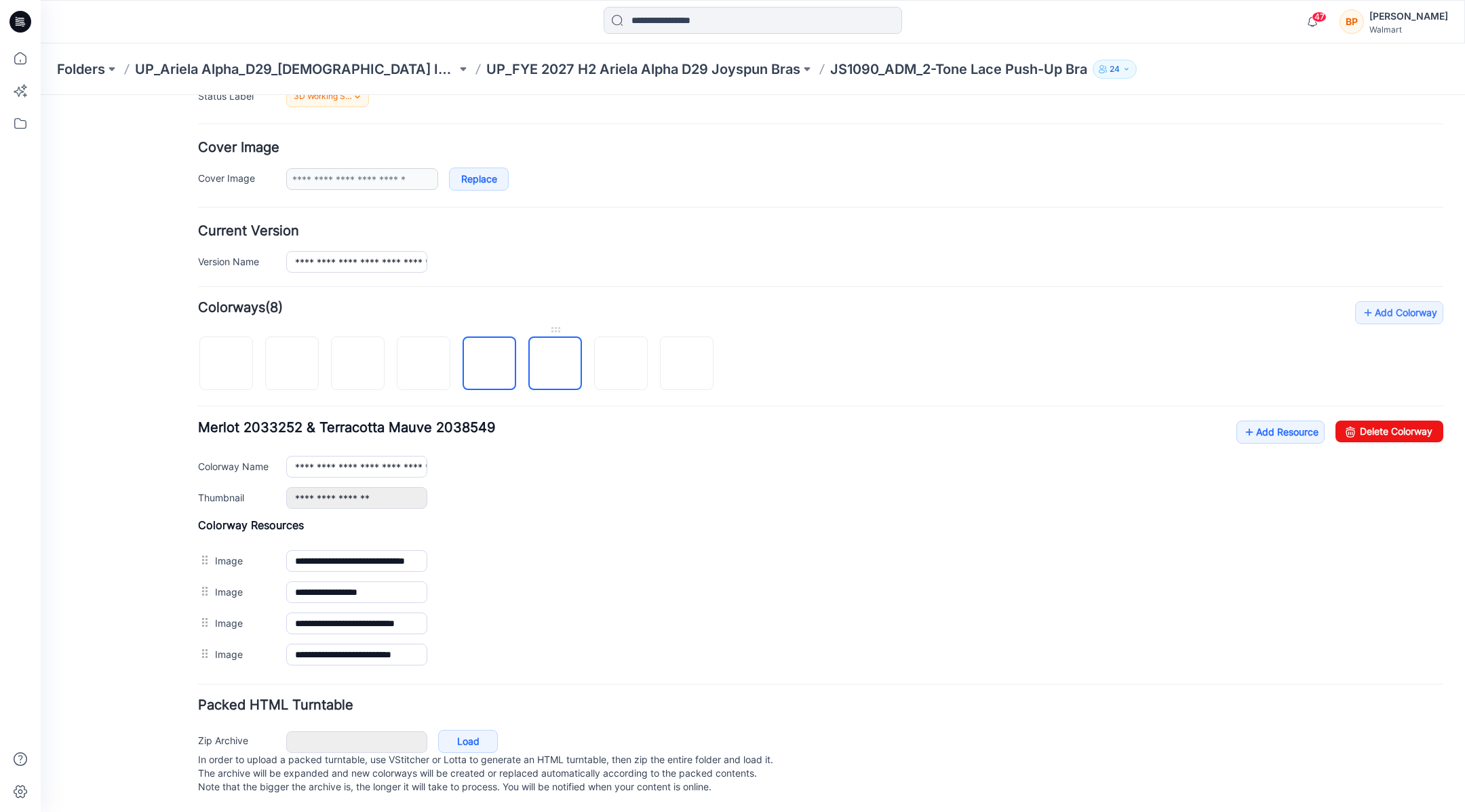
click at [555, 364] on img at bounding box center [555, 364] width 0 height 0
click at [622, 364] on img at bounding box center [622, 364] width 0 height 0
click at [687, 364] on img at bounding box center [687, 364] width 0 height 0
type input "**********"
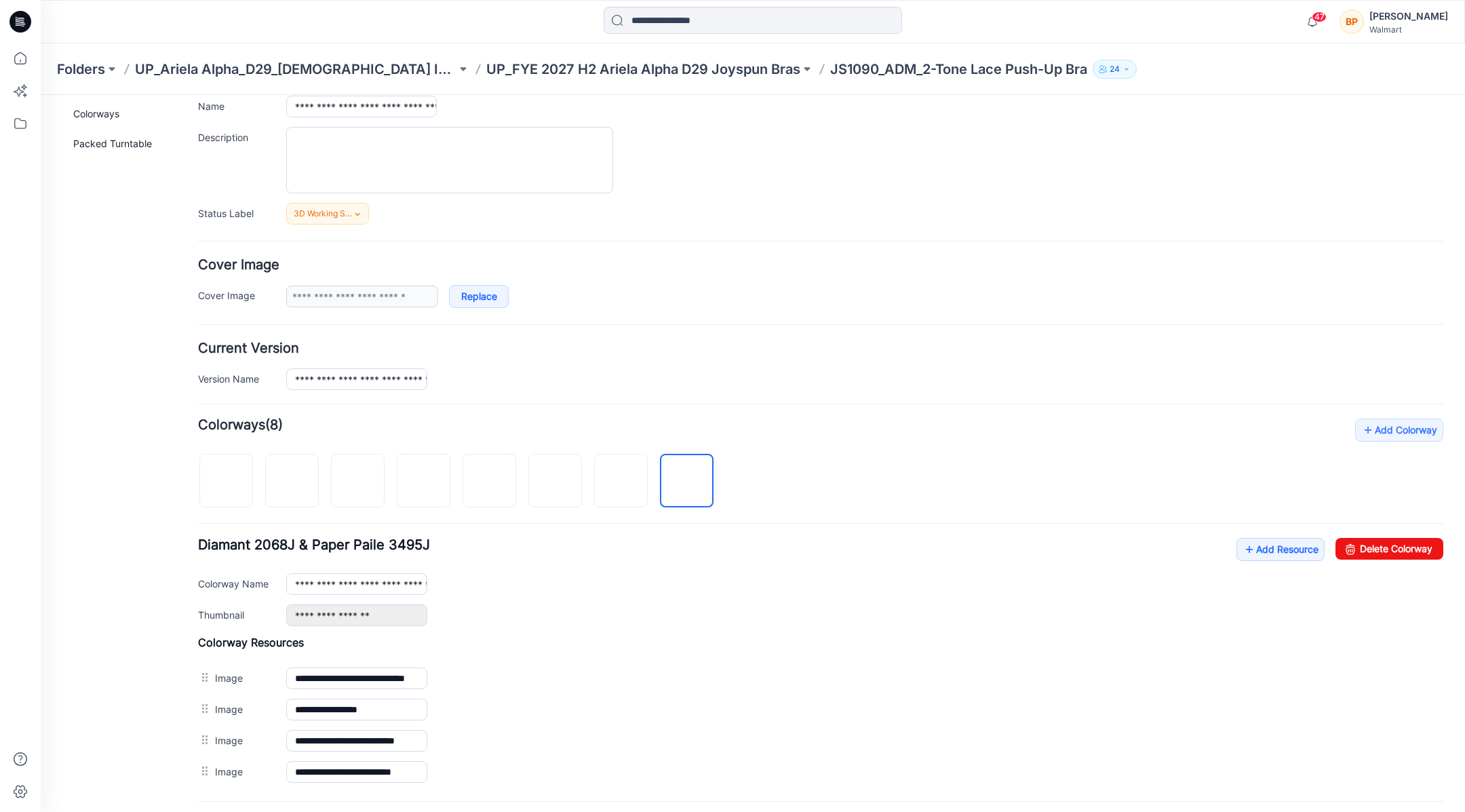
scroll to position [0, 0]
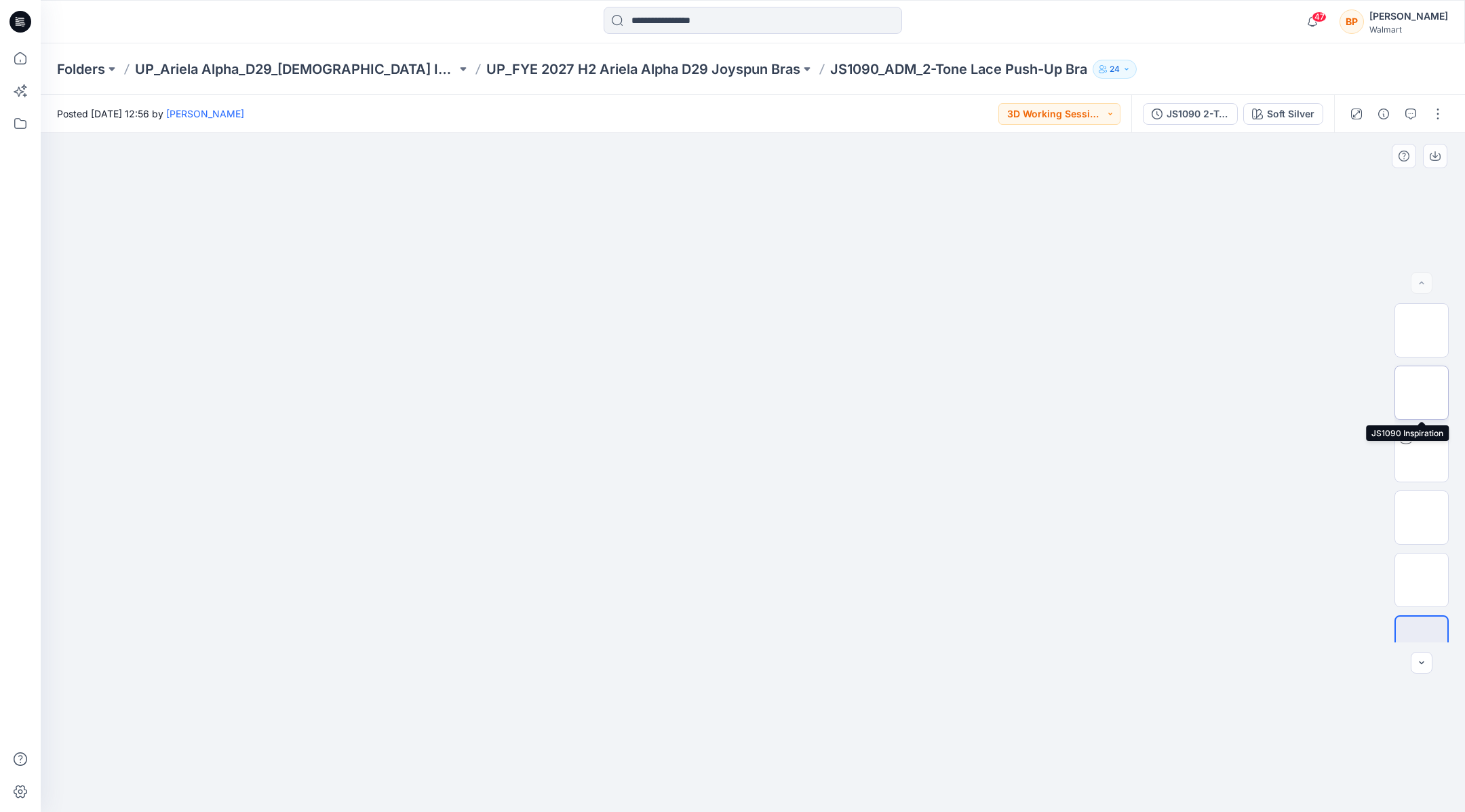
click at [1422, 393] on img at bounding box center [1422, 393] width 0 height 0
click at [1427, 160] on button "button" at bounding box center [1434, 155] width 24 height 24
click at [909, 147] on img at bounding box center [753, 147] width 488 height 0
click at [1108, 208] on div at bounding box center [753, 471] width 1425 height 678
click at [869, 37] on div "47 Notifications Your style JS1095_ADM_2-Tone Lace ULUW Balconette has been upd…" at bounding box center [753, 21] width 1425 height 43
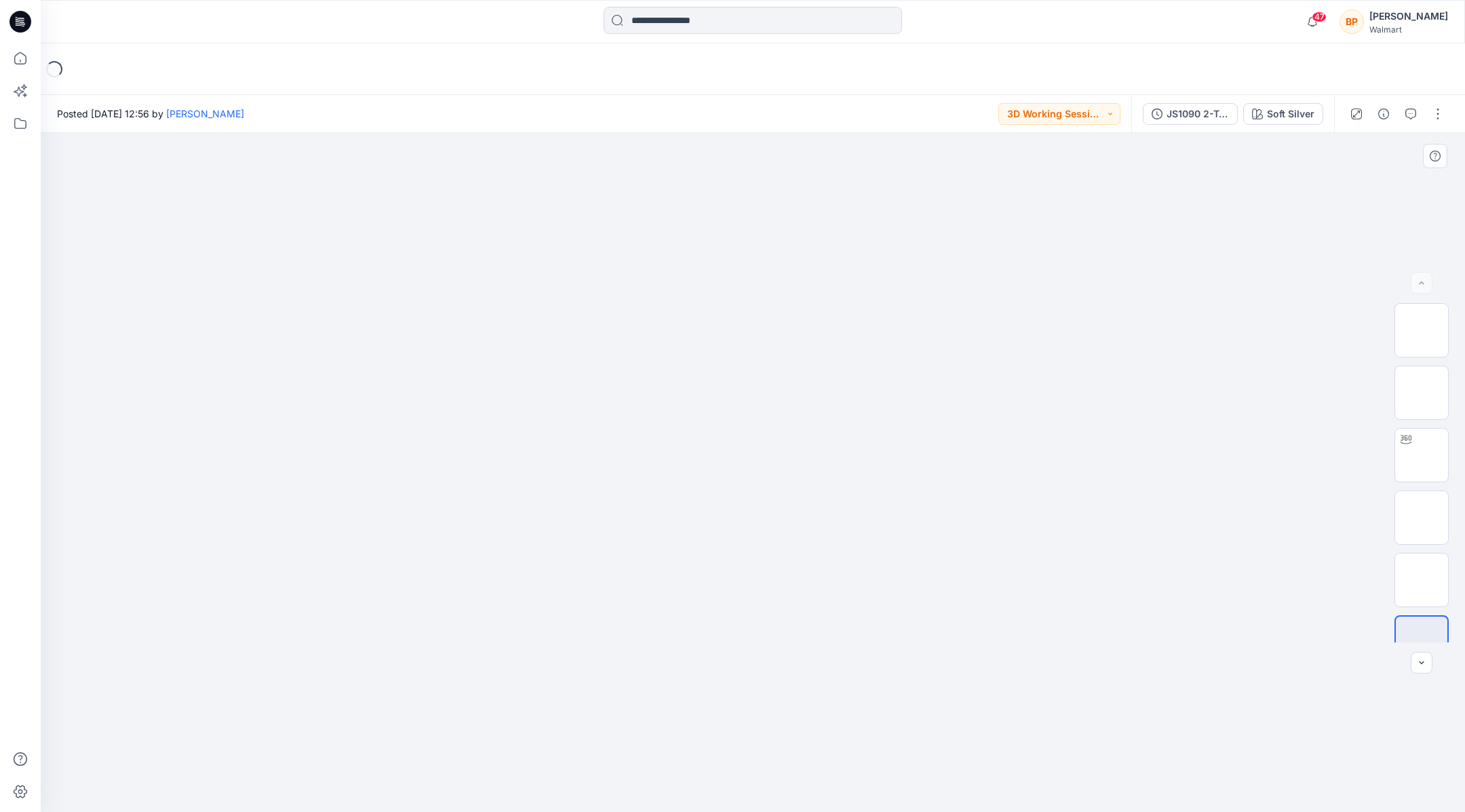
click at [1138, 278] on div at bounding box center [753, 471] width 1425 height 678
click at [1228, 40] on div "47 Notifications Your style JS1095_ADM_2-Tone Lace ULUW Balconette has been upd…" at bounding box center [753, 21] width 1425 height 43
click at [894, 67] on p "JS1090_ADM_2-Tone Lace Push-Up Bra" at bounding box center [959, 69] width 257 height 19
click at [1222, 100] on div "JS1090 2-Tone Lace Push-Up Bra 2nd Upload Soft Silver" at bounding box center [1232, 114] width 203 height 38
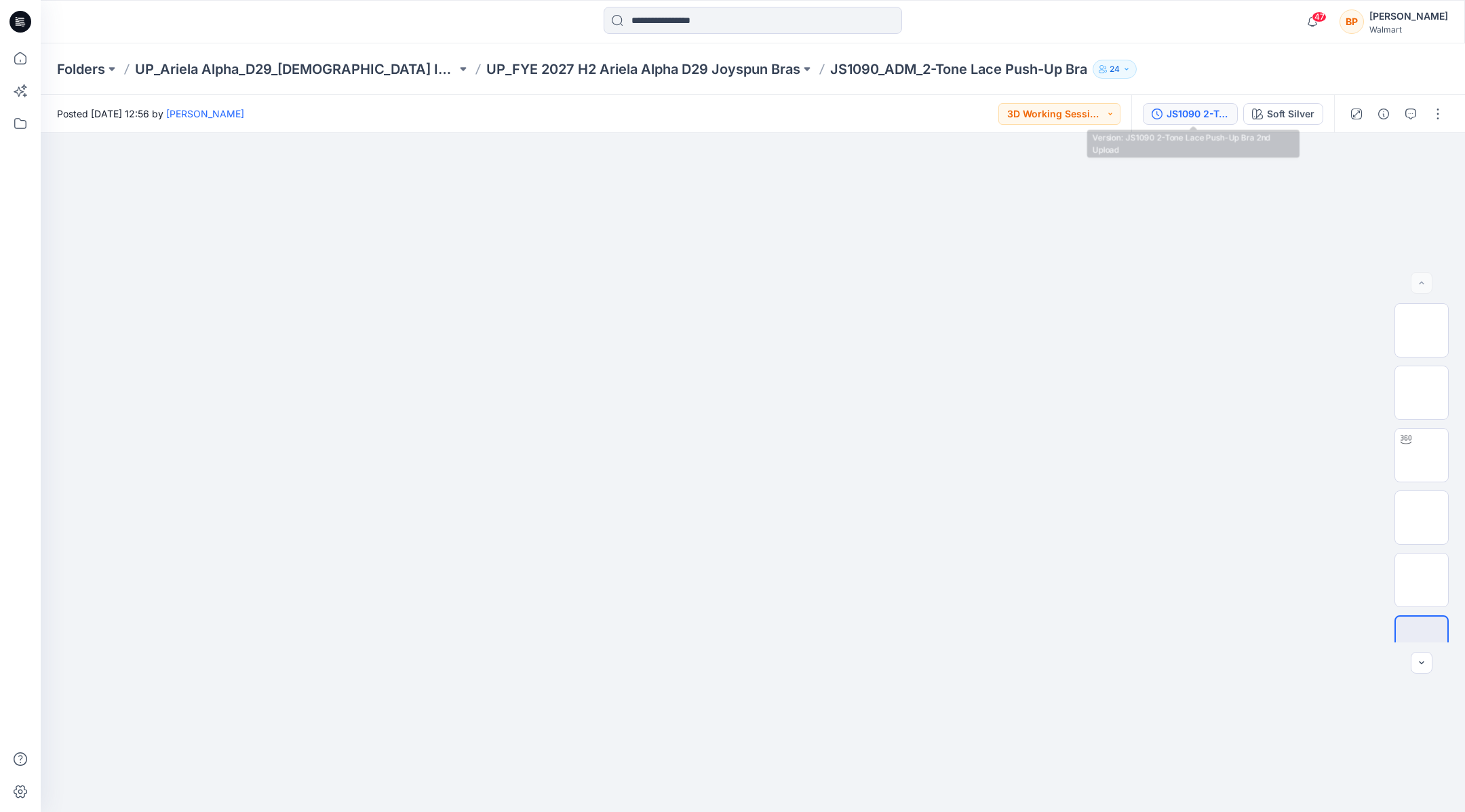
click at [1222, 118] on div "JS1090 2-Tone Lace Push-Up Bra 2nd Upload" at bounding box center [1197, 114] width 63 height 15
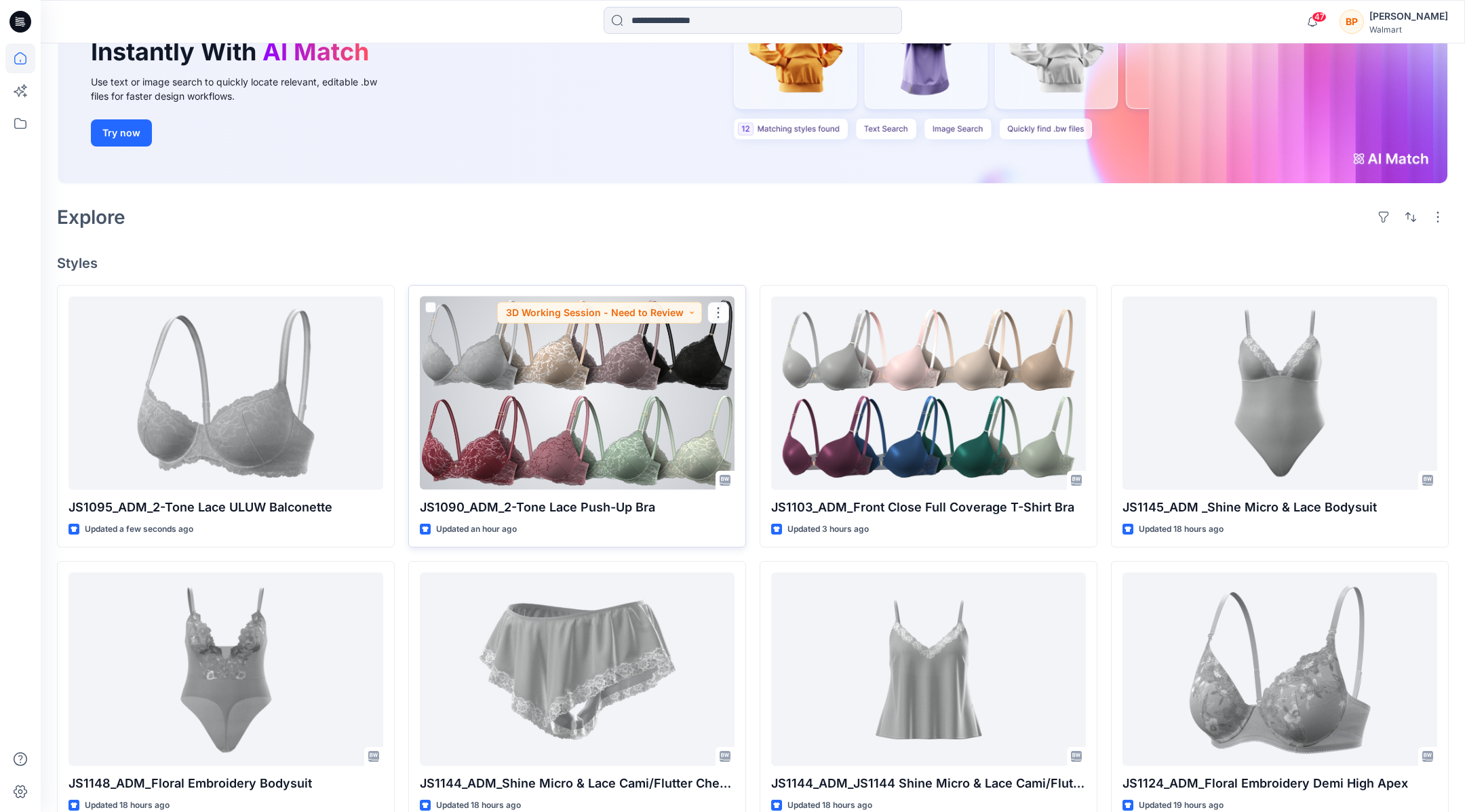
scroll to position [251, 0]
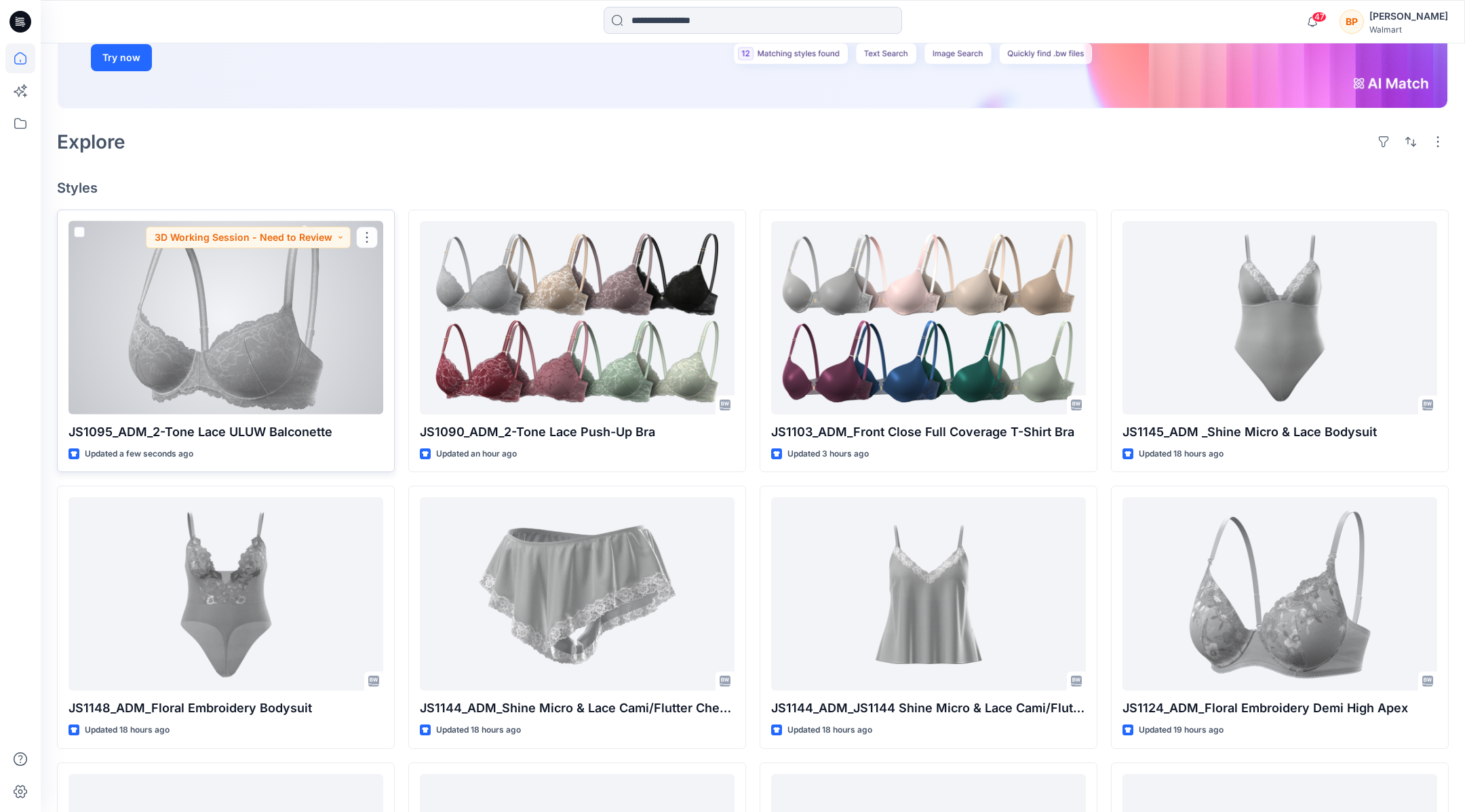
click at [224, 404] on div at bounding box center [225, 317] width 315 height 193
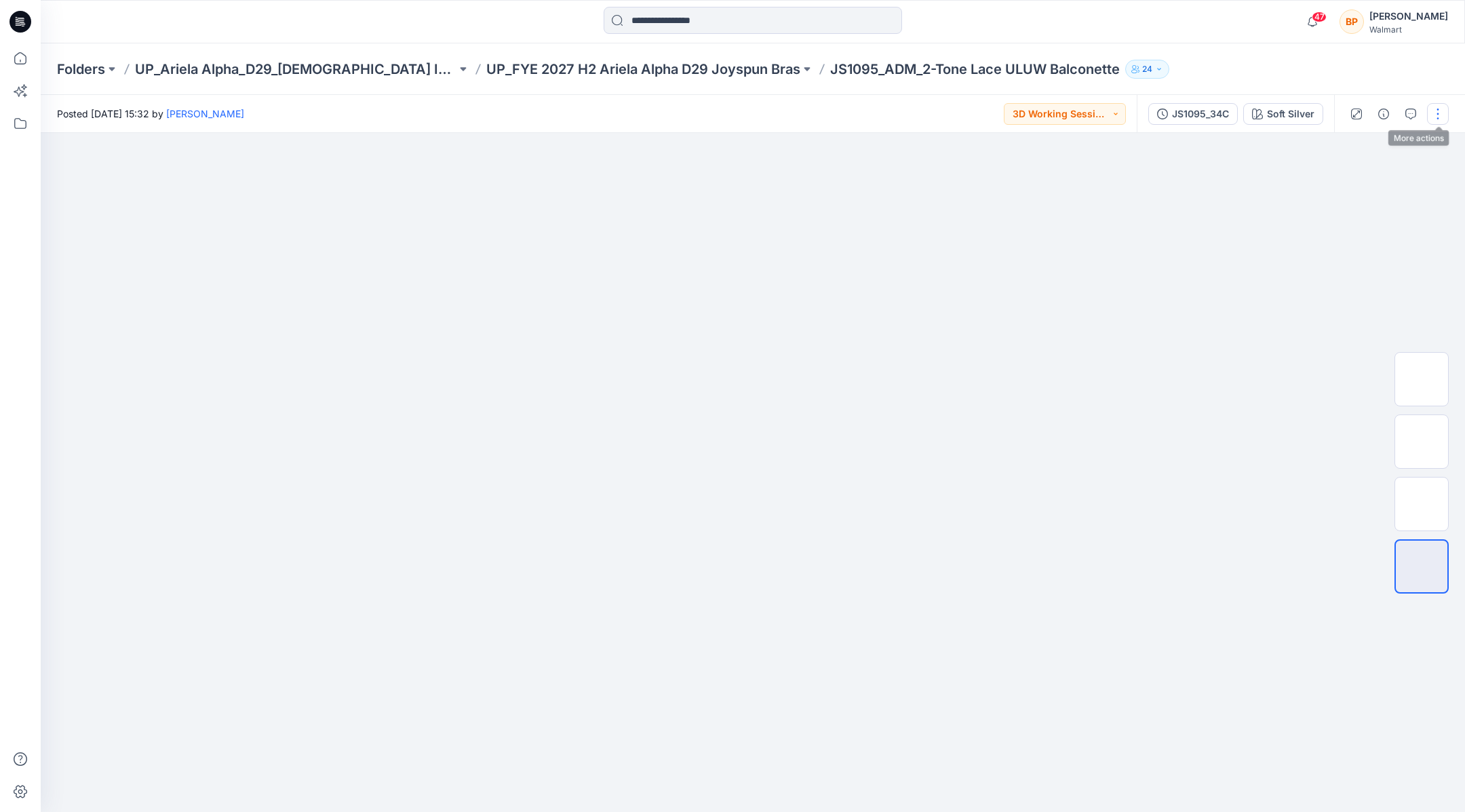
click at [1438, 107] on button "button" at bounding box center [1438, 114] width 22 height 22
click at [899, 269] on img at bounding box center [753, 269] width 679 height 0
click at [1273, 109] on div "Soft Silver" at bounding box center [1290, 114] width 47 height 15
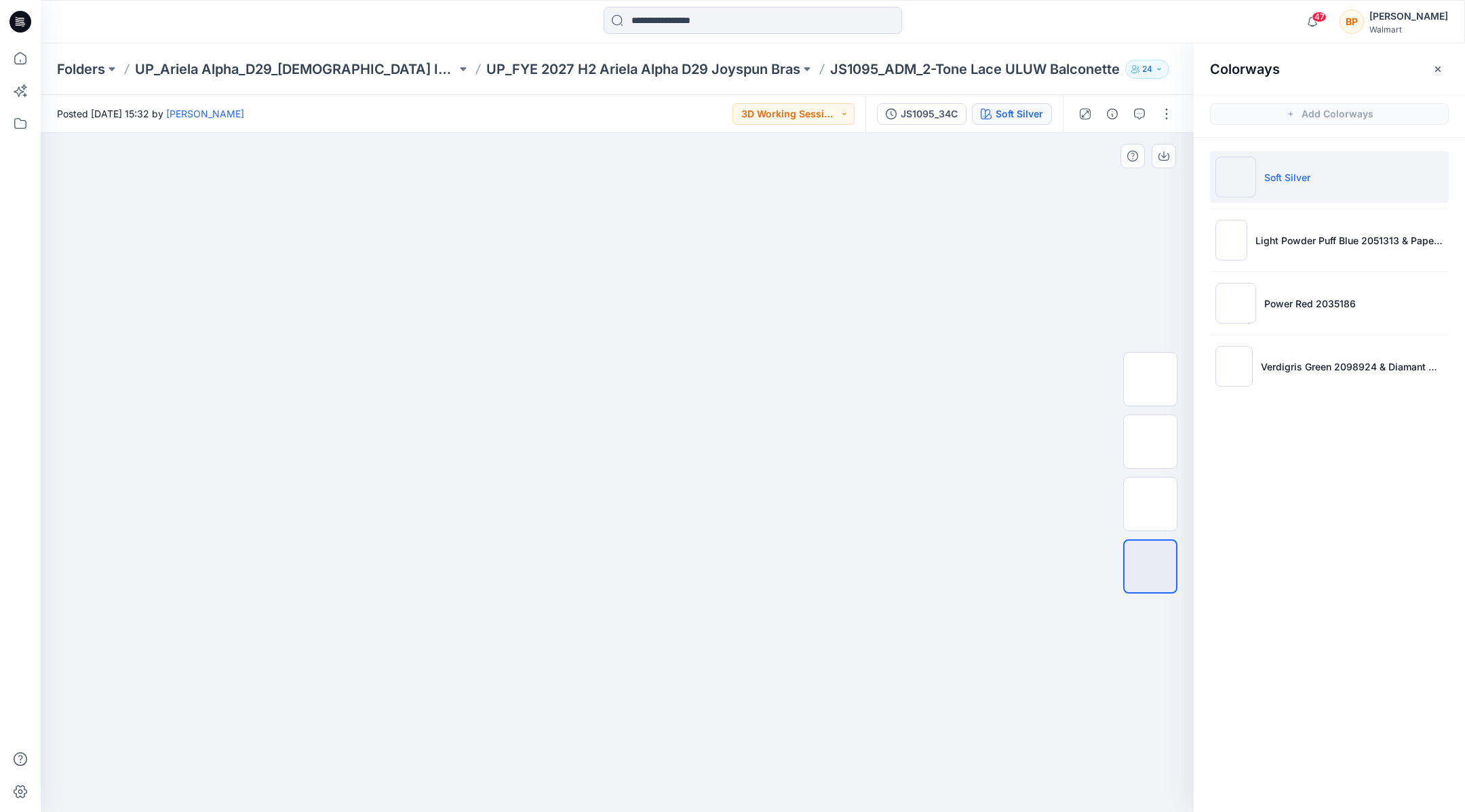
click at [1144, 212] on div at bounding box center [617, 471] width 1153 height 678
click at [1174, 105] on button "button" at bounding box center [1167, 114] width 22 height 22
click at [1174, 109] on button "button" at bounding box center [1167, 114] width 22 height 22
click at [1119, 181] on button "Edit" at bounding box center [1110, 184] width 125 height 25
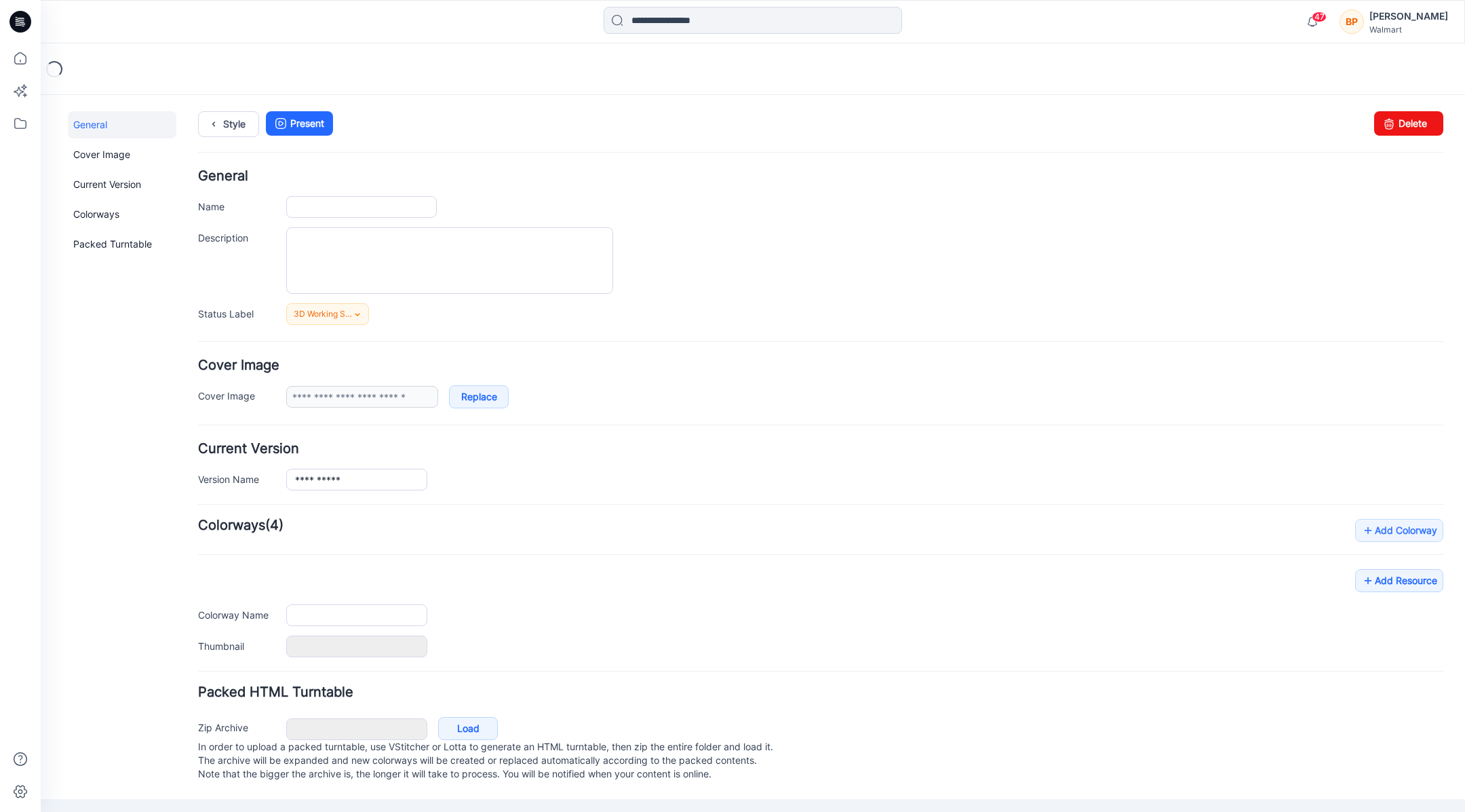
type input "**********"
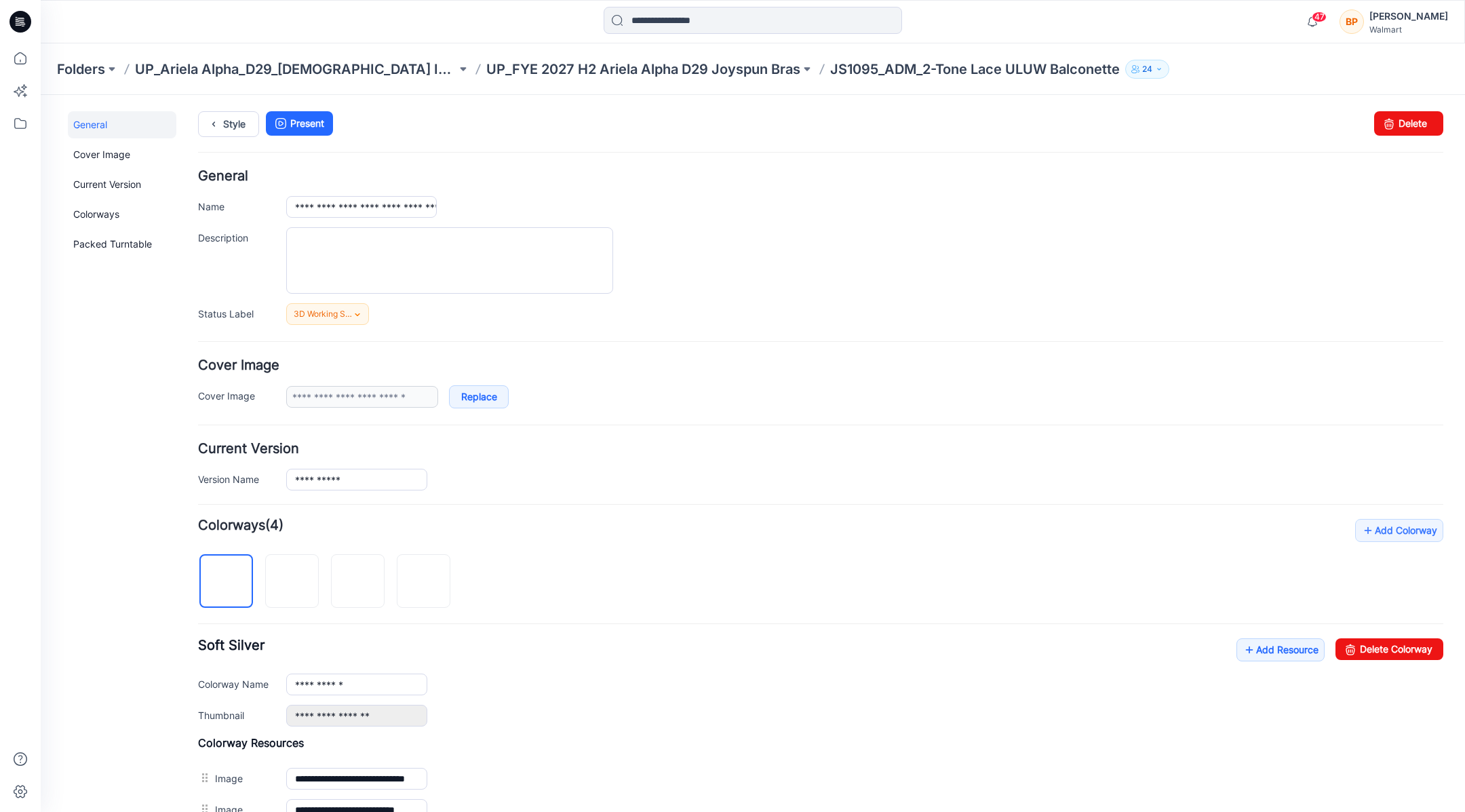
scroll to position [193, 0]
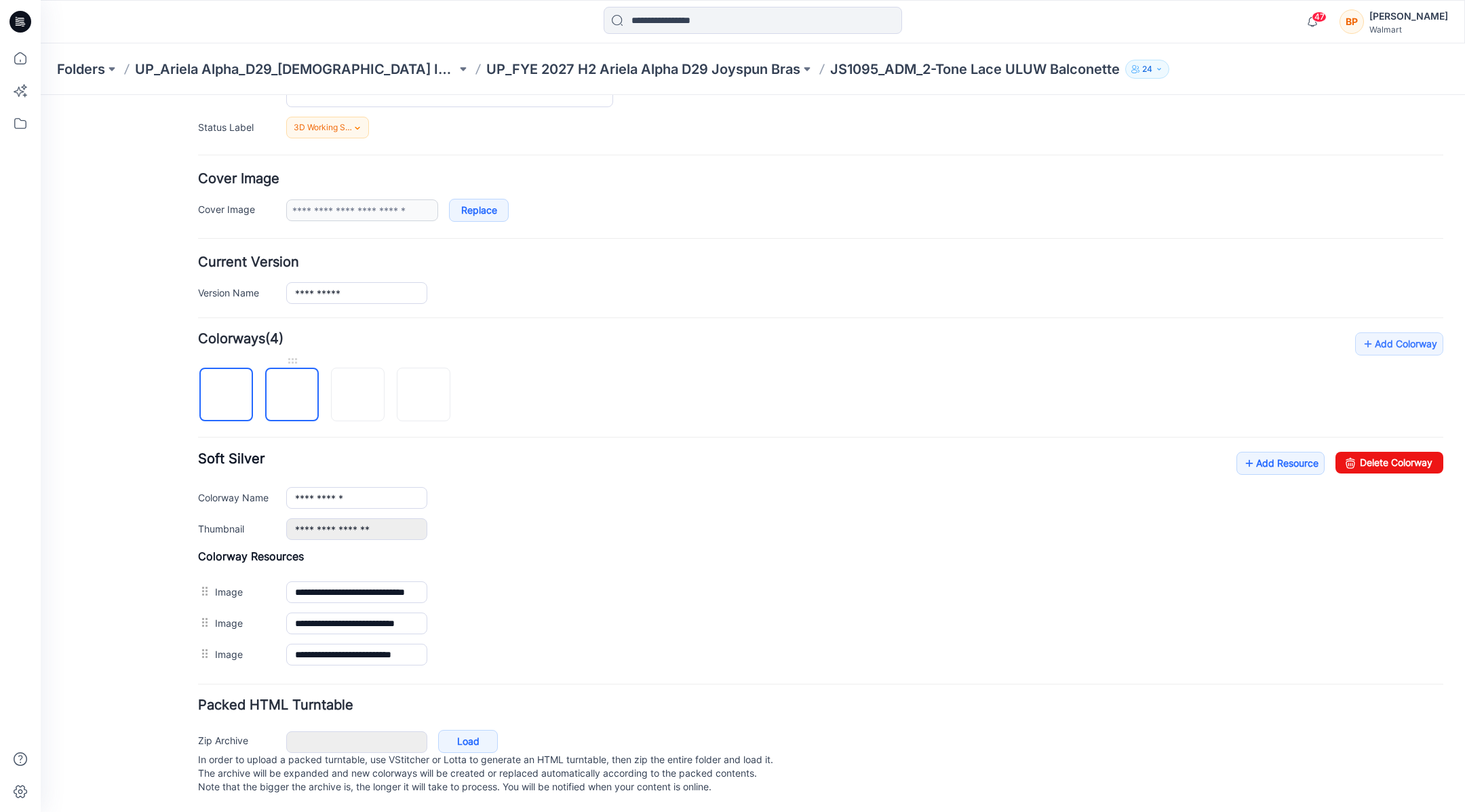
click at [293, 395] on img at bounding box center [293, 395] width 0 height 0
click at [1401, 451] on link "Delete Colorway" at bounding box center [1390, 462] width 108 height 22
click at [293, 395] on img at bounding box center [293, 395] width 0 height 0
click at [1405, 451] on link "Delete Colorway" at bounding box center [1390, 462] width 108 height 22
click at [293, 395] on img at bounding box center [293, 395] width 0 height 0
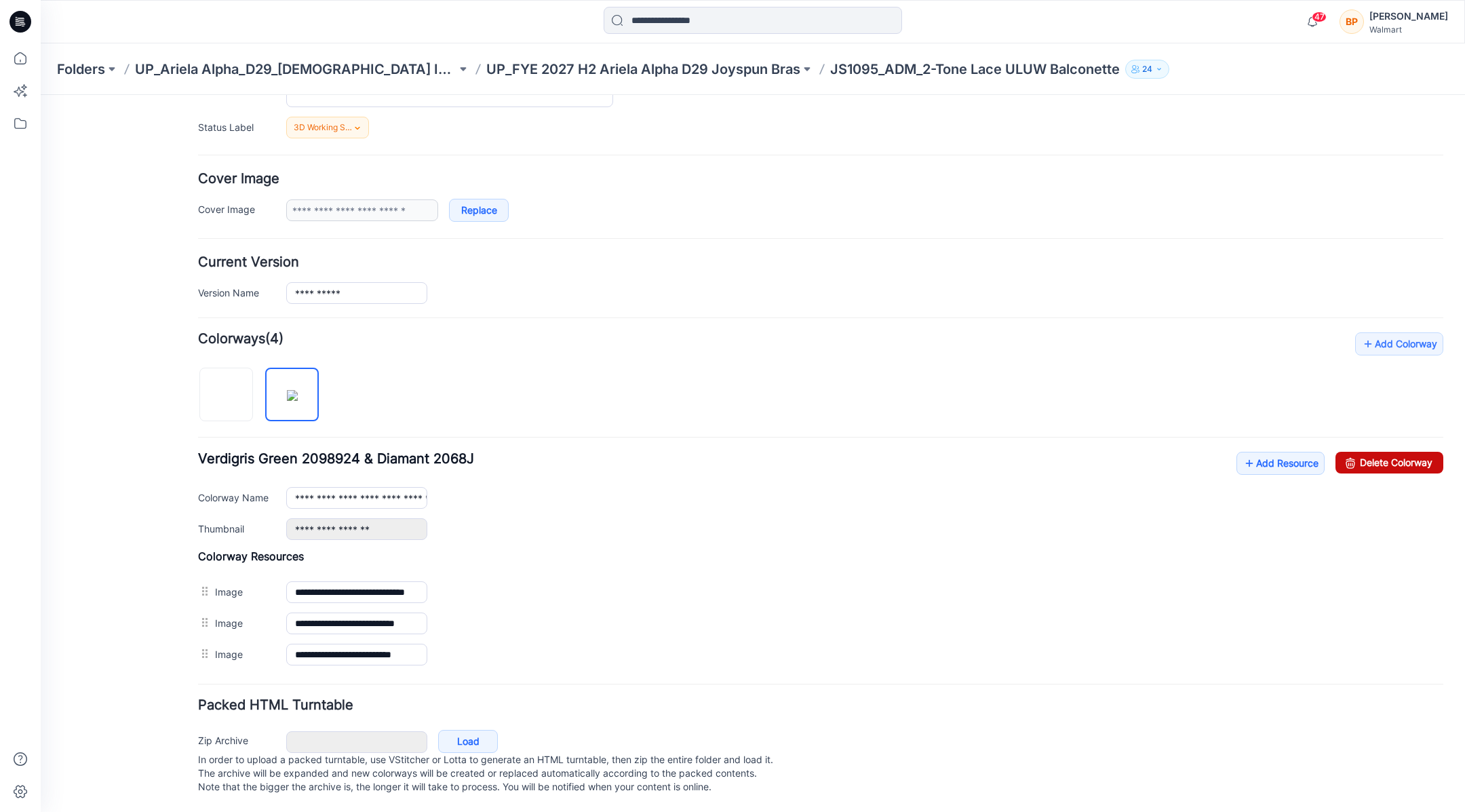
click at [1381, 456] on link "Delete Colorway" at bounding box center [1390, 462] width 108 height 22
type input "**********"
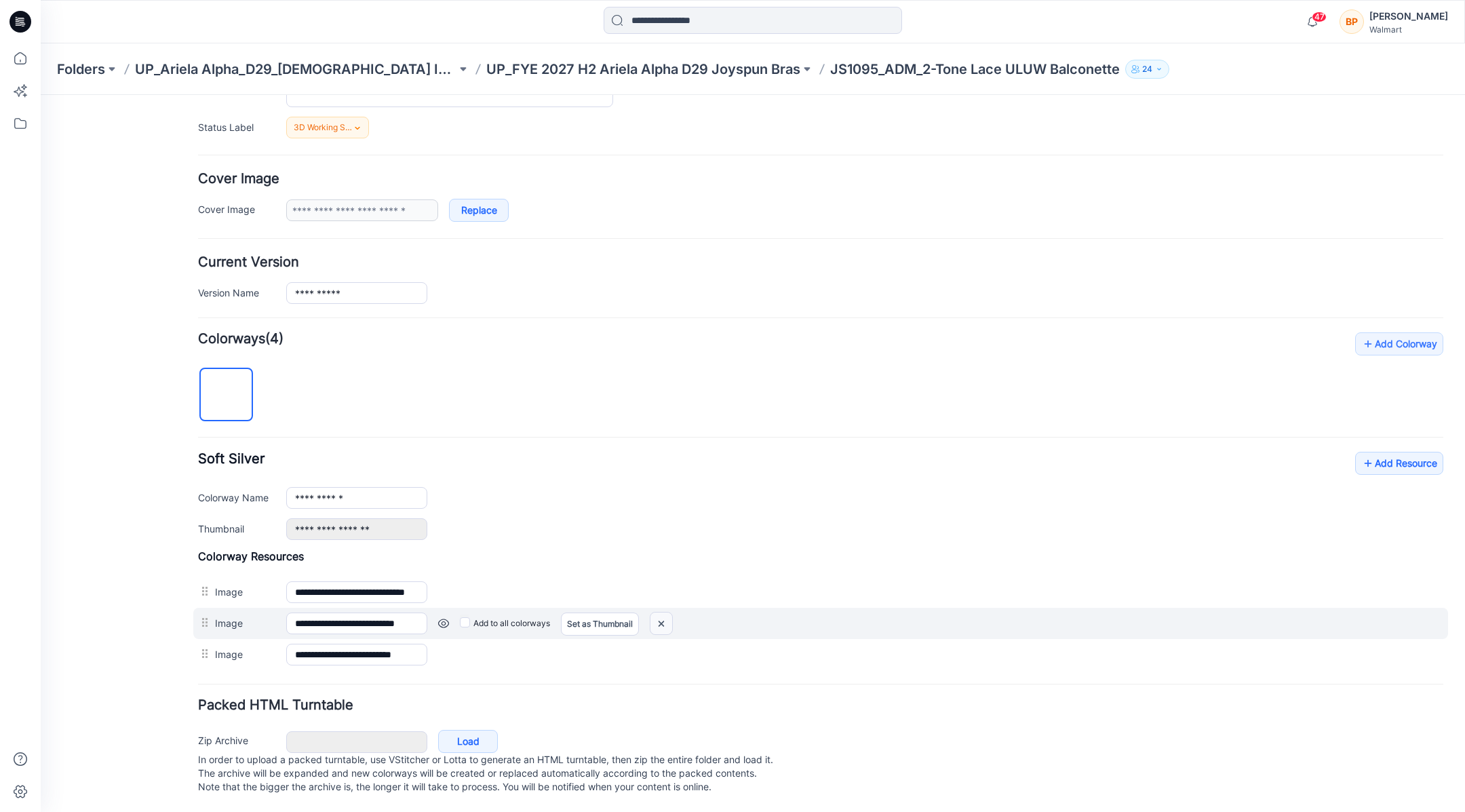
click at [666, 612] on img at bounding box center [661, 622] width 22 height 22
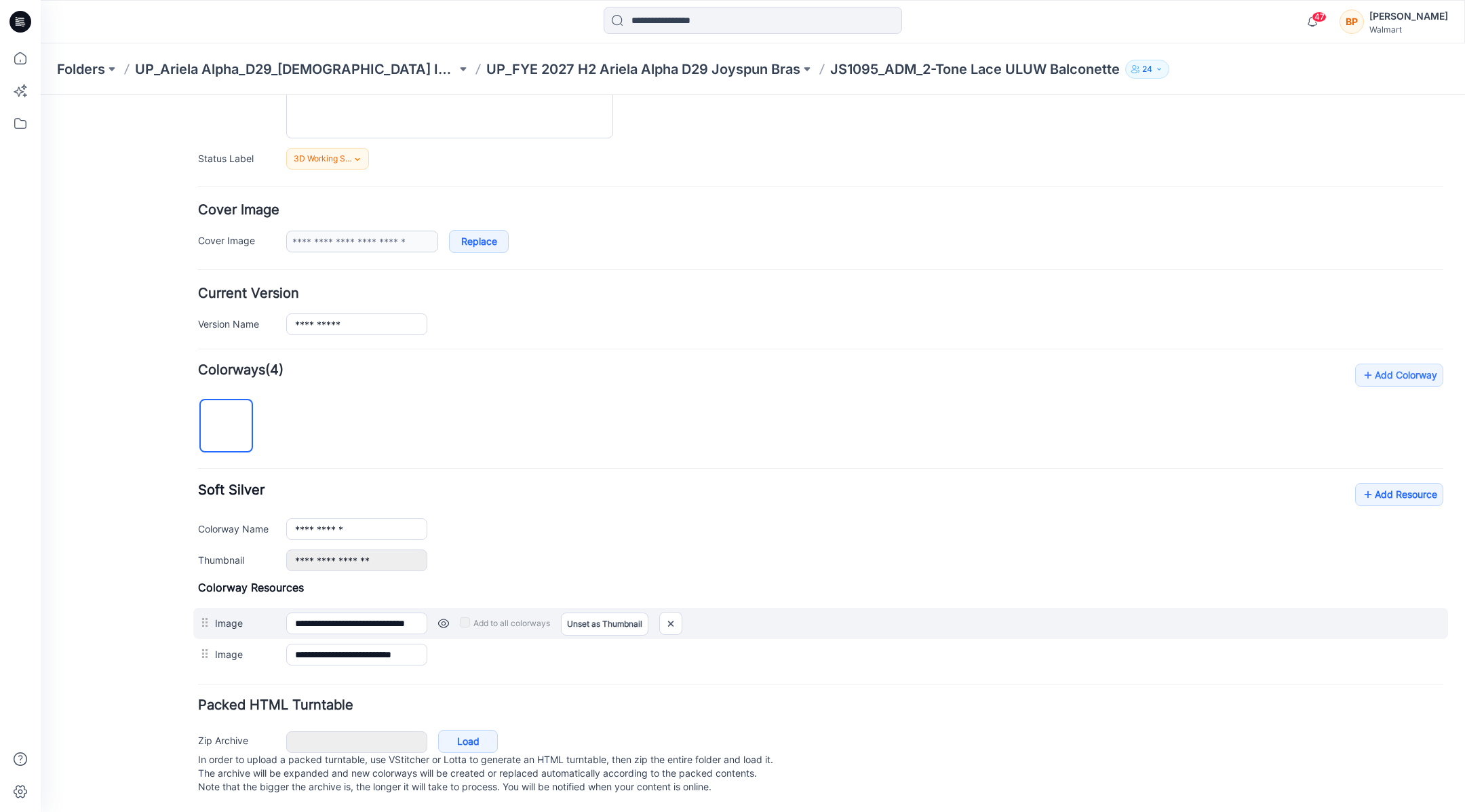
scroll to position [163, 0]
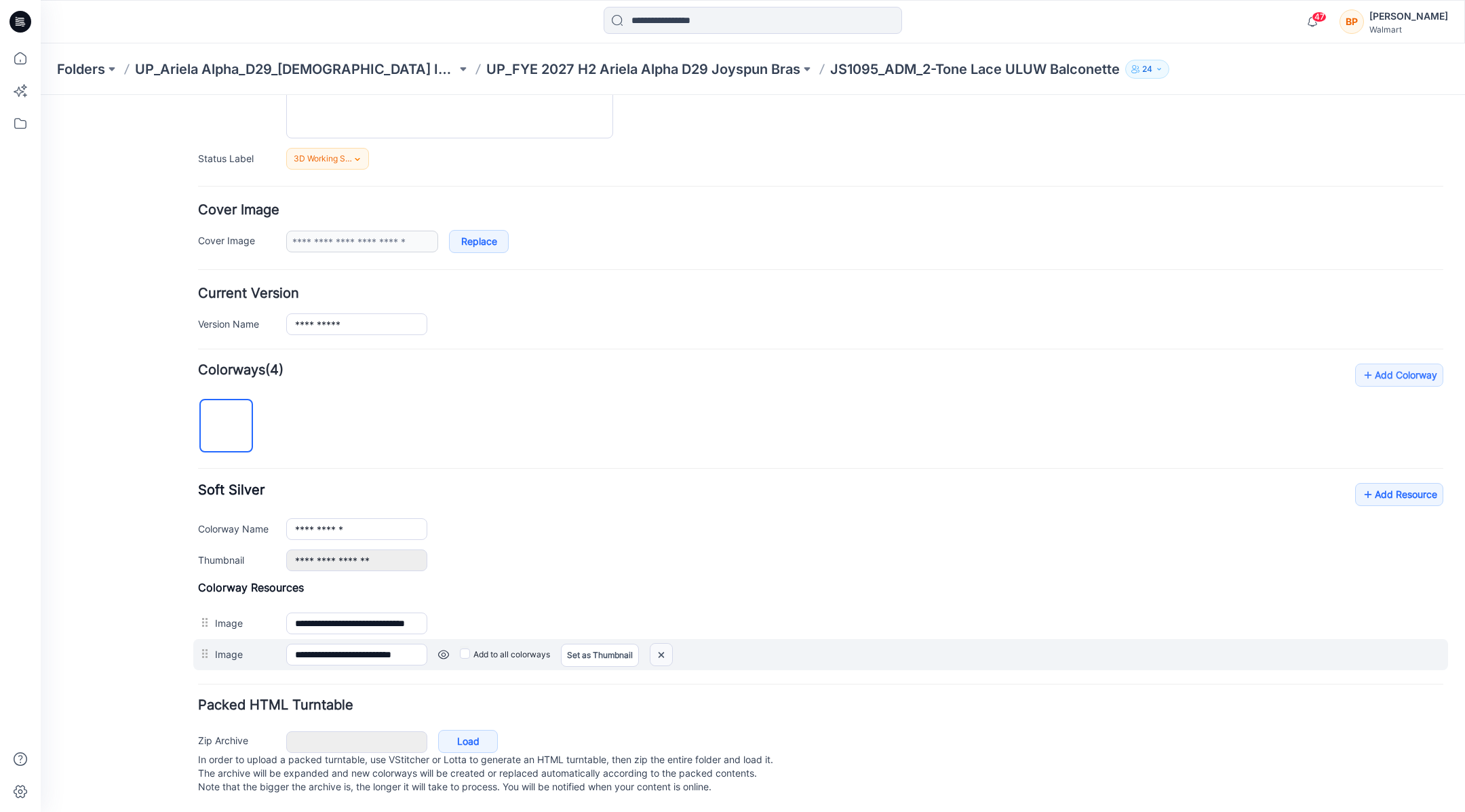
click at [669, 644] on img at bounding box center [661, 654] width 22 height 22
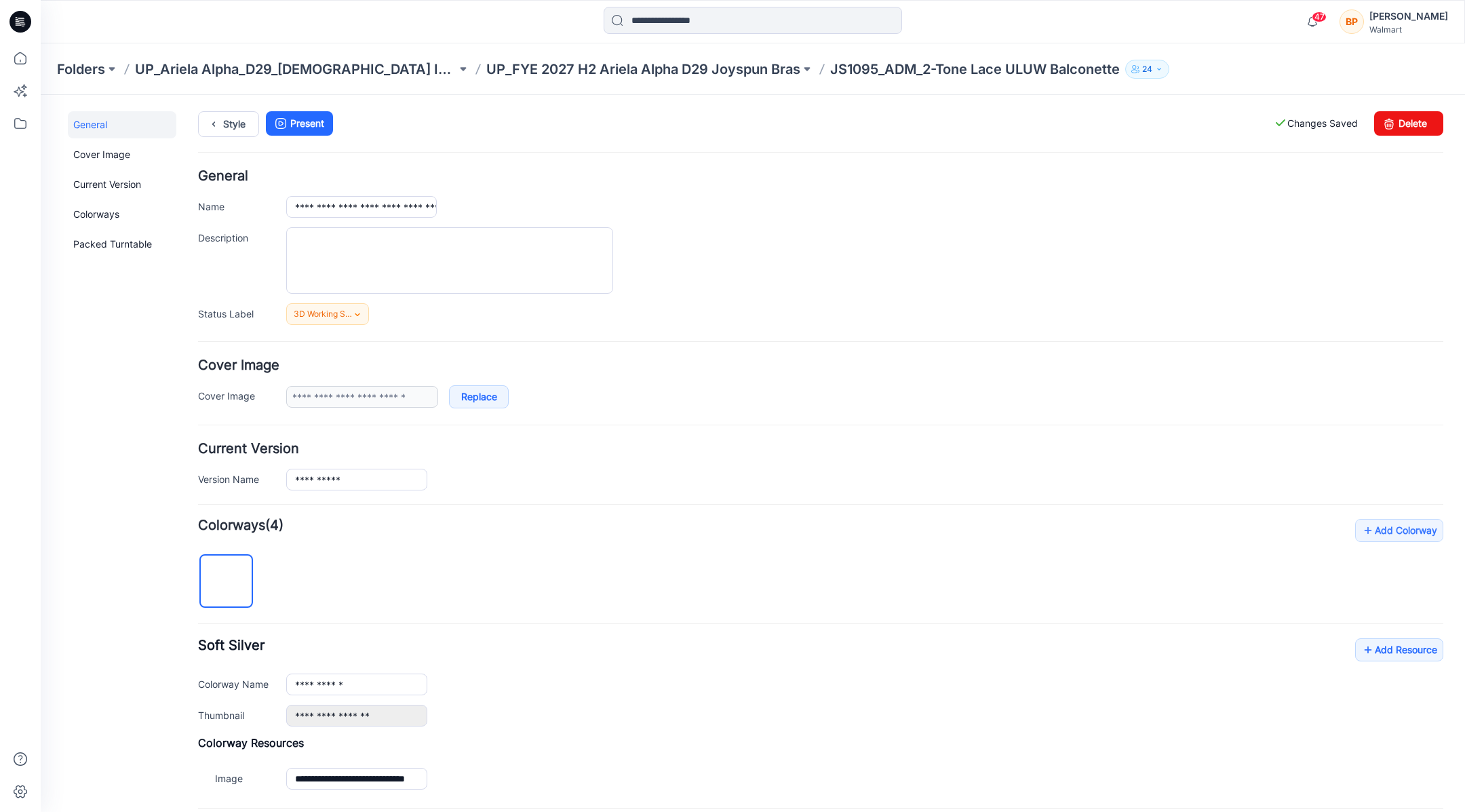
scroll to position [132, 0]
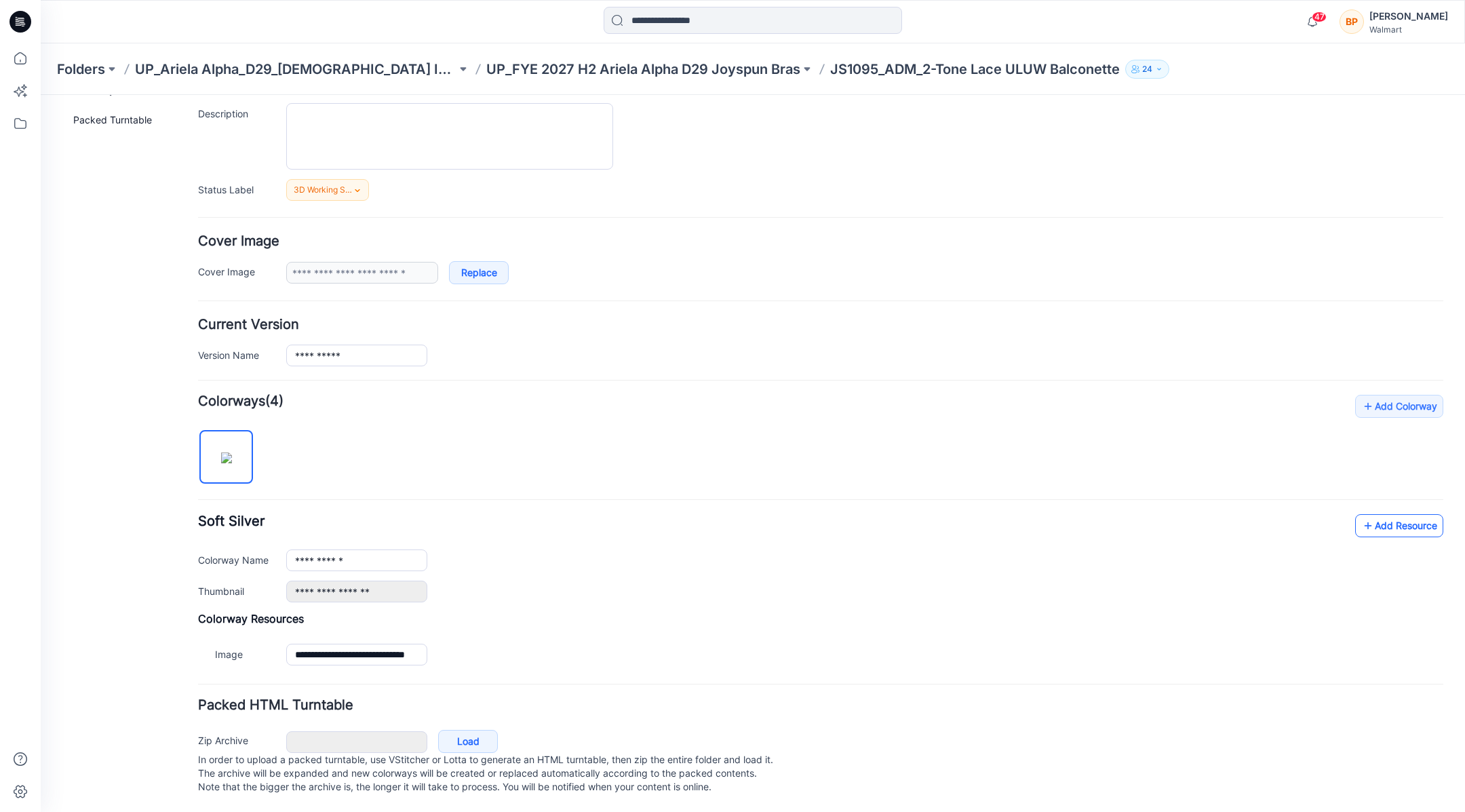
click at [1381, 514] on link "Add Resource" at bounding box center [1400, 525] width 89 height 23
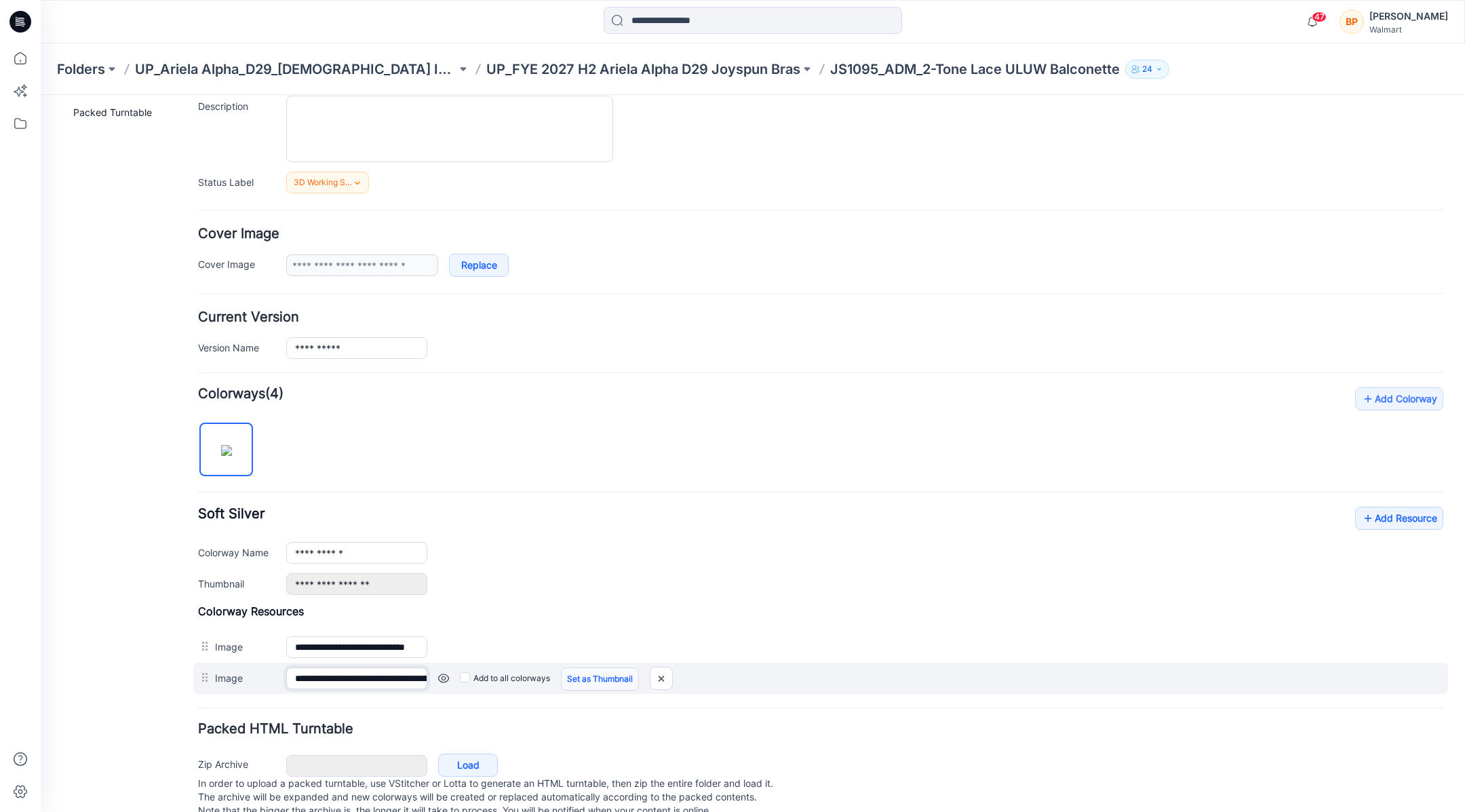
scroll to position [0, 273]
drag, startPoint x: 296, startPoint y: 676, endPoint x: 635, endPoint y: 676, distance: 339.0
click at [635, 676] on div "**********" at bounding box center [821, 677] width 1255 height 31
type input "**********"
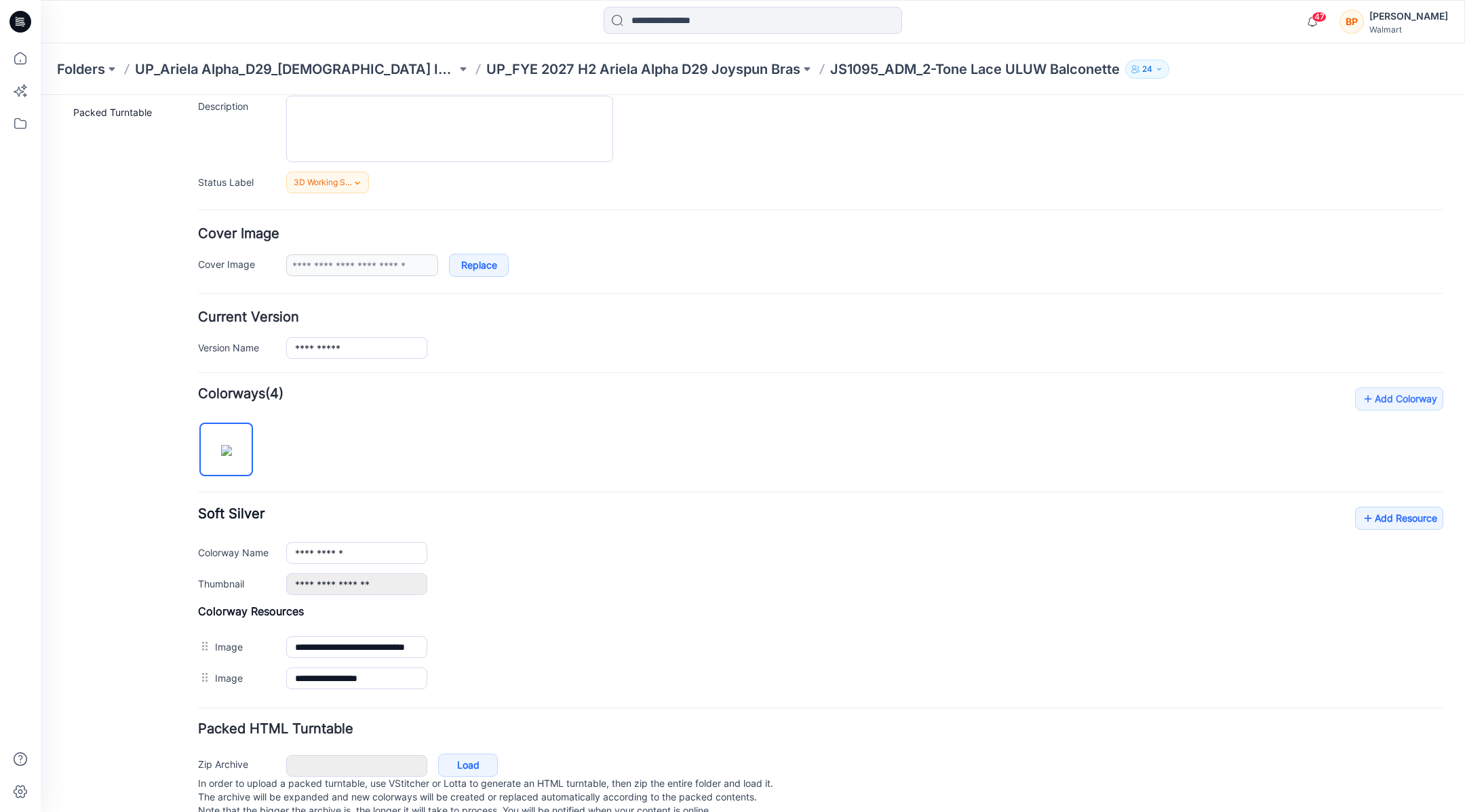
click at [605, 552] on div "**********" at bounding box center [864, 552] width 1157 height 22
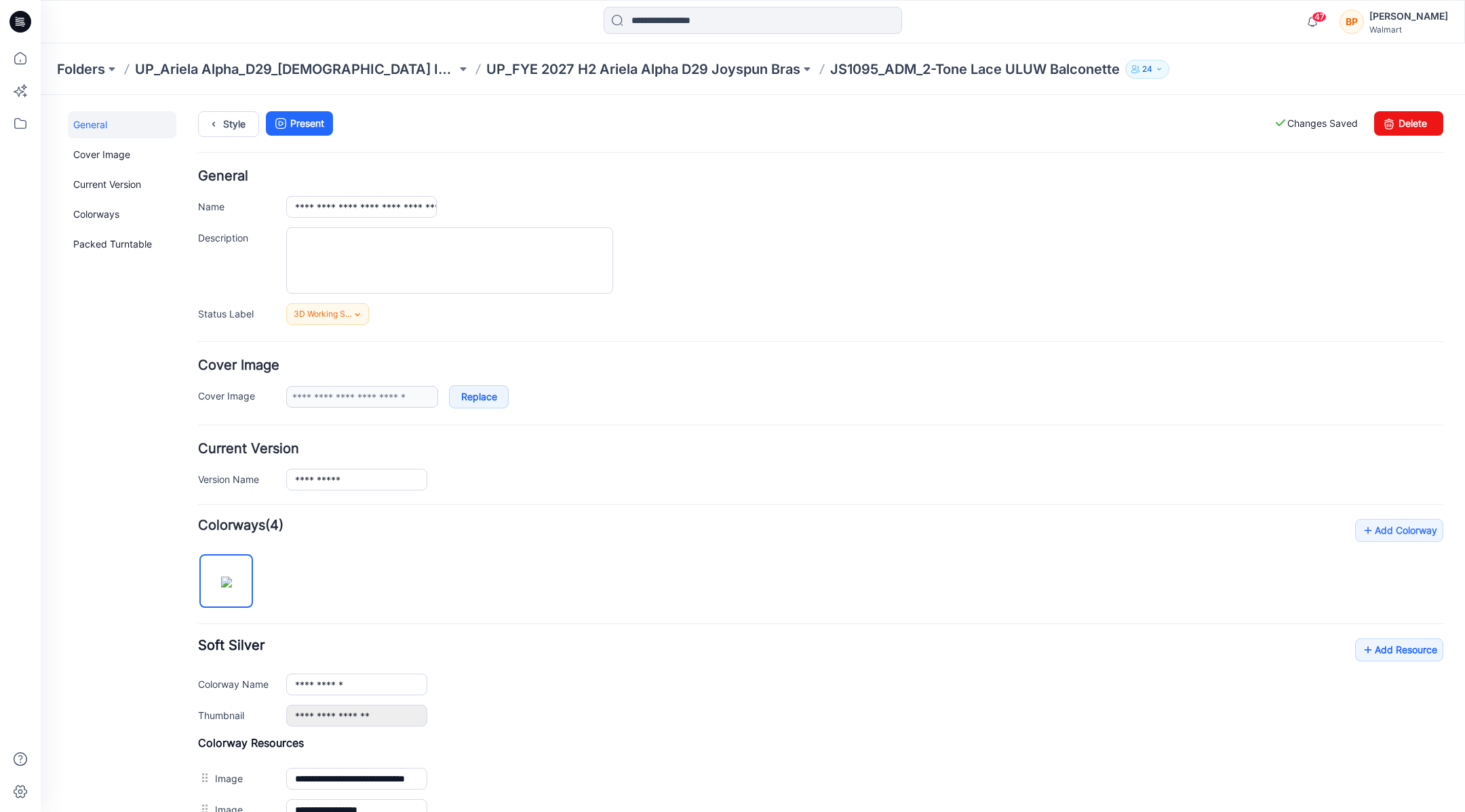
click at [247, 103] on div "**********" at bounding box center [744, 531] width 1408 height 872
click at [243, 121] on link "Style" at bounding box center [228, 124] width 61 height 26
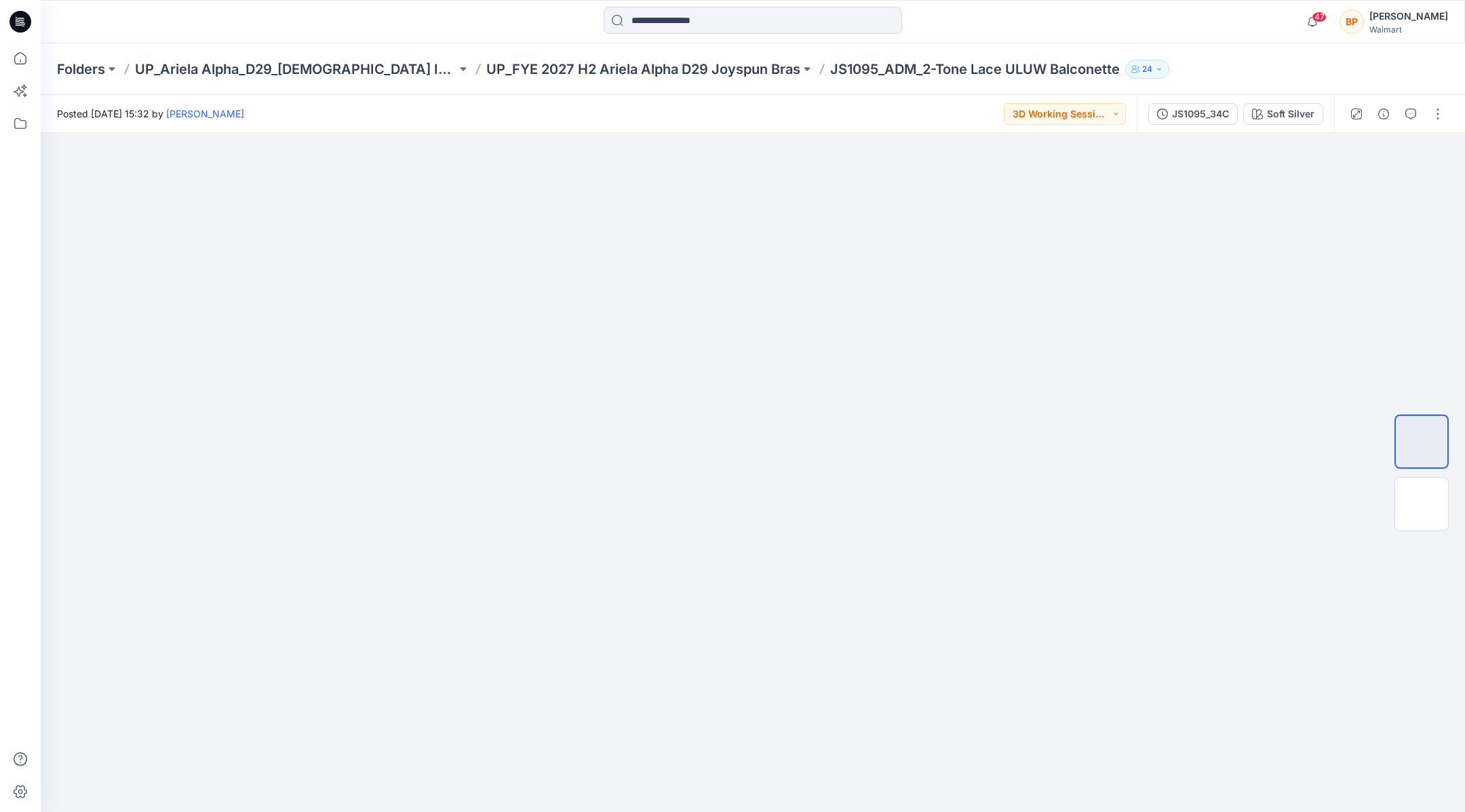
click at [757, 55] on div "Folders UP_Ariela Alpha_D29_[DEMOGRAPHIC_DATA] Intimates - Joyspun UP_FYE 2027 …" at bounding box center [753, 69] width 1425 height 52
click at [757, 69] on p "UP_FYE 2027 H2 Ariela Alpha D29 Joyspun Bras" at bounding box center [643, 69] width 314 height 19
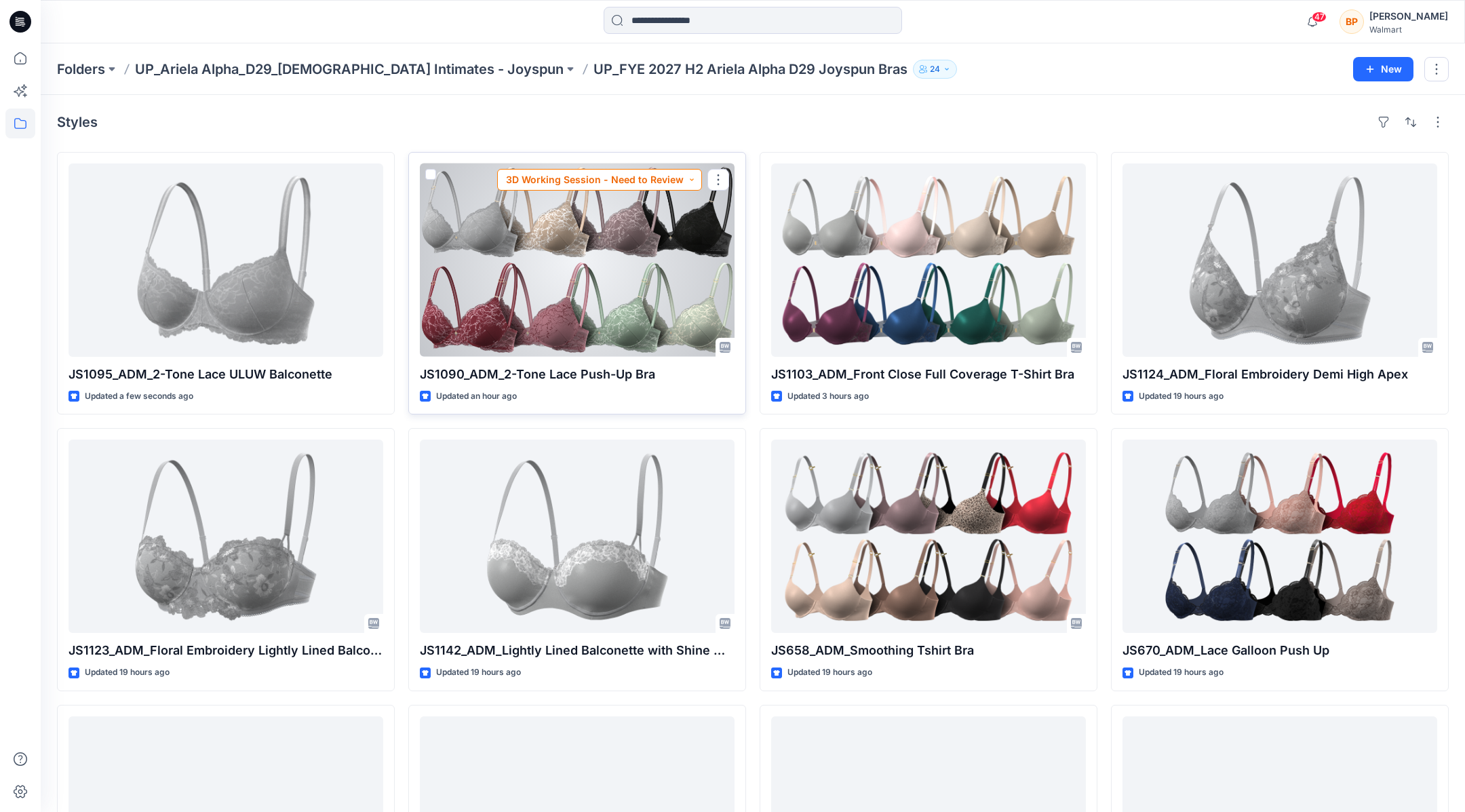
click at [675, 177] on button "3D Working Session - Need to Review" at bounding box center [600, 179] width 205 height 22
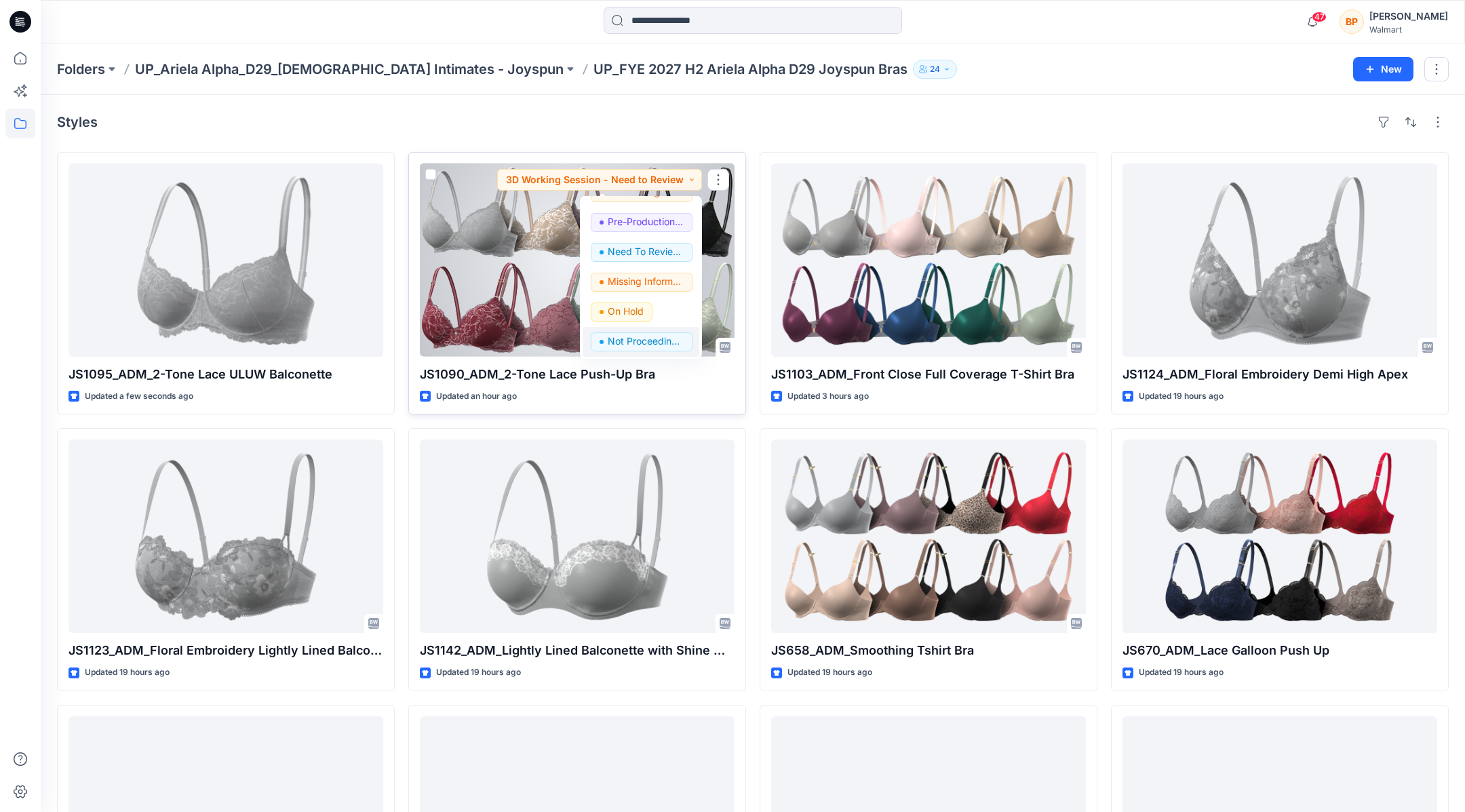
scroll to position [168, 0]
click at [653, 249] on p "Need To Review - Design/PD/Tech" at bounding box center [645, 253] width 76 height 17
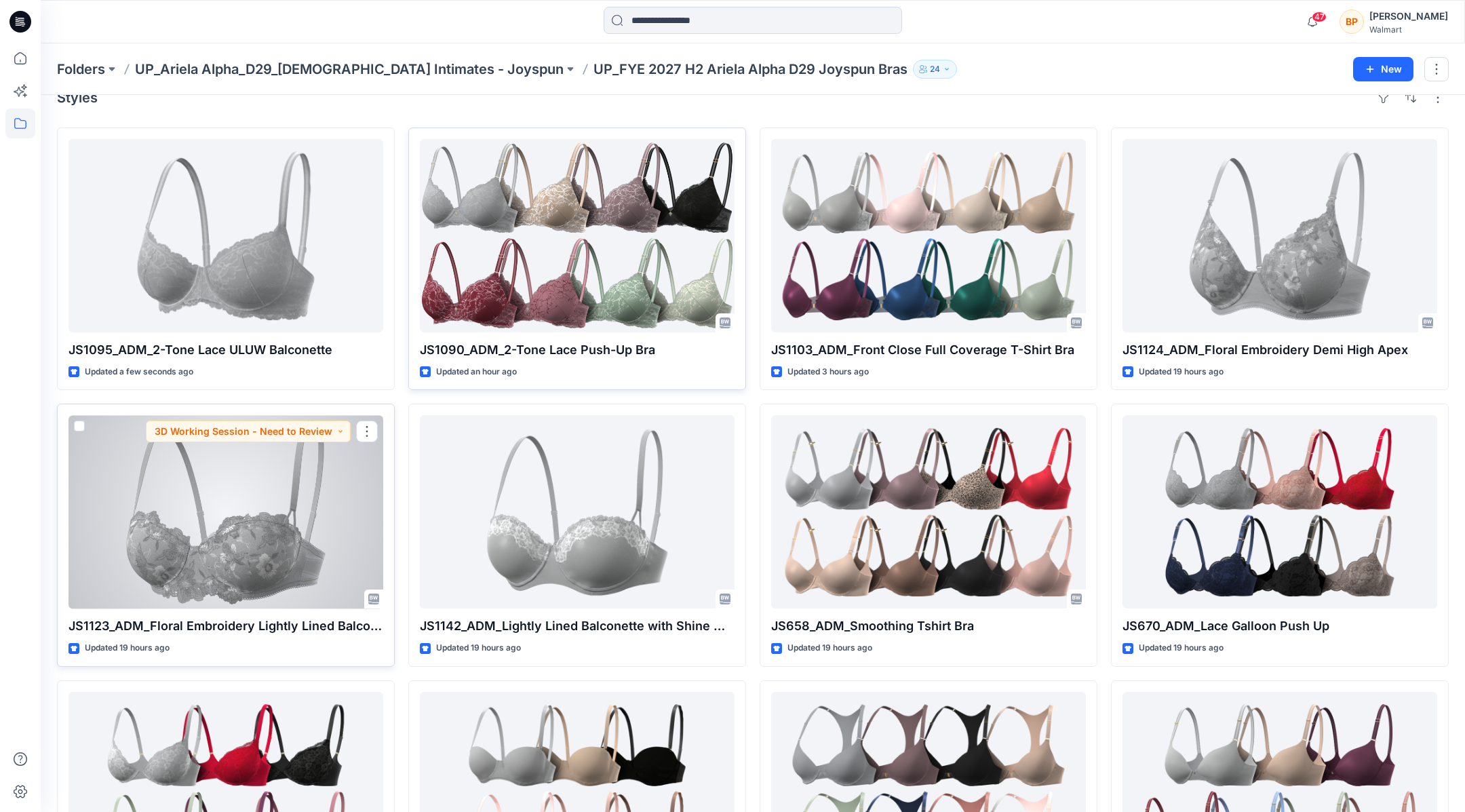
scroll to position [0, 0]
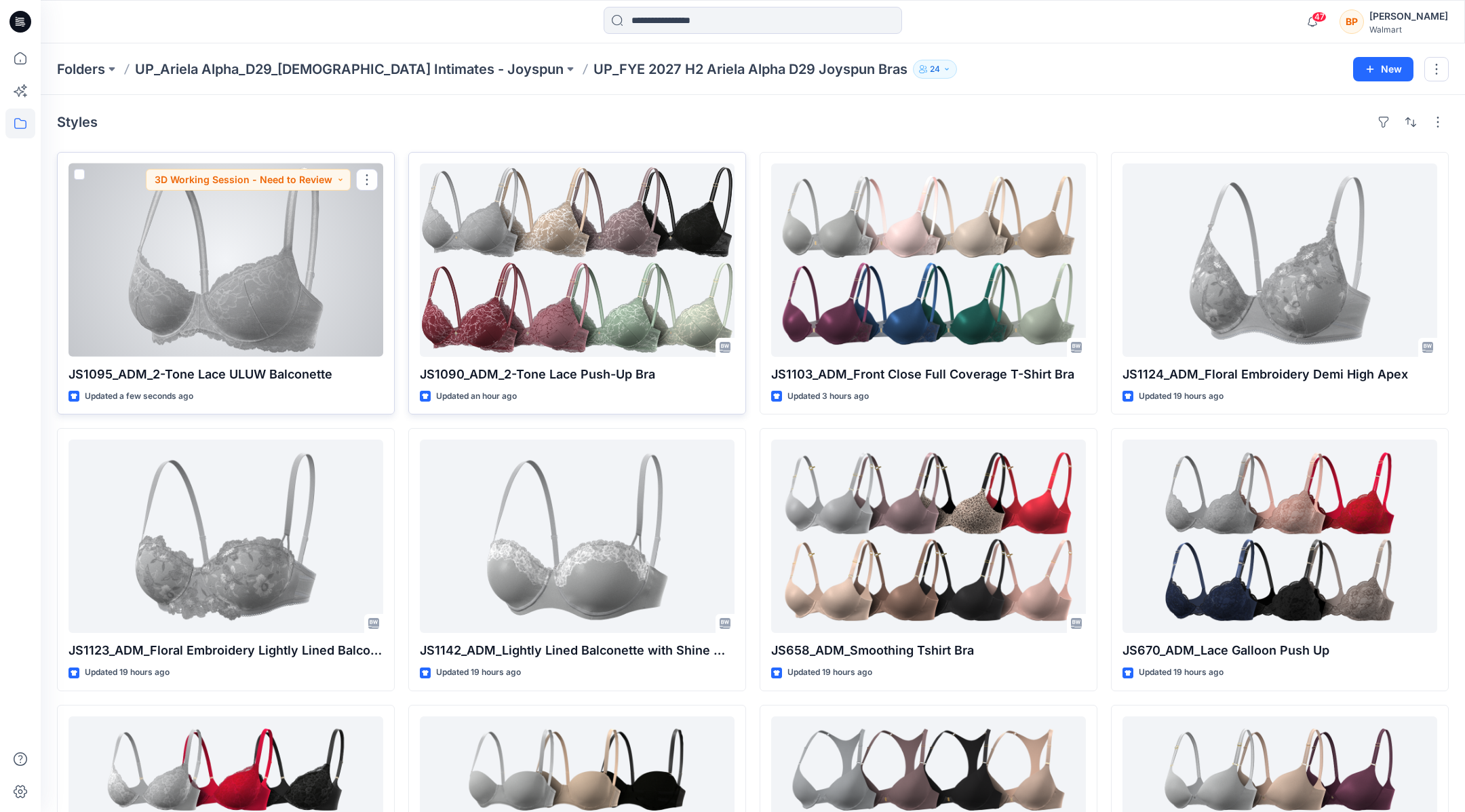
click at [242, 266] on div at bounding box center [225, 260] width 315 height 193
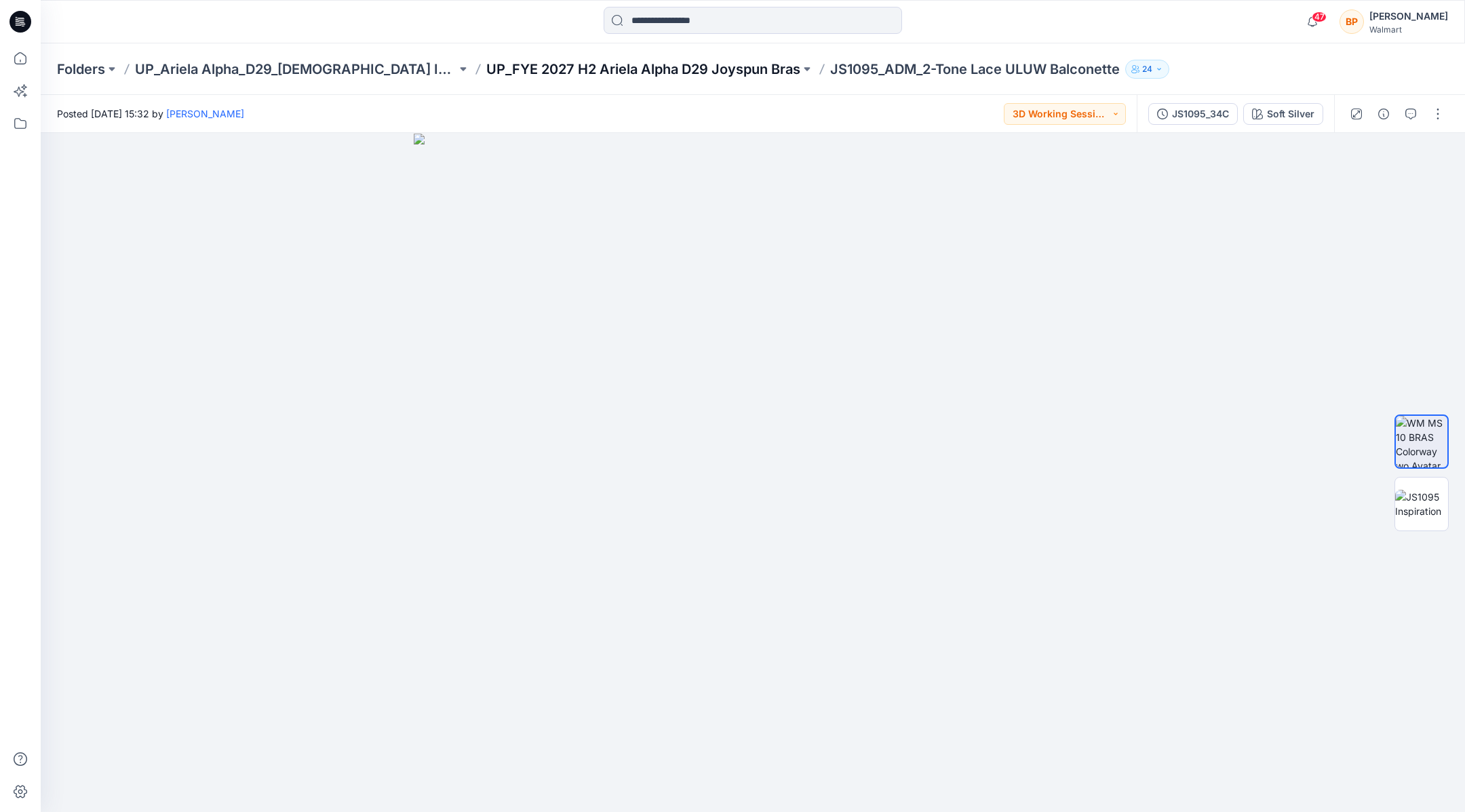
click at [761, 72] on p "UP_FYE 2027 H2 Ariela Alpha D29 Joyspun Bras" at bounding box center [643, 69] width 314 height 19
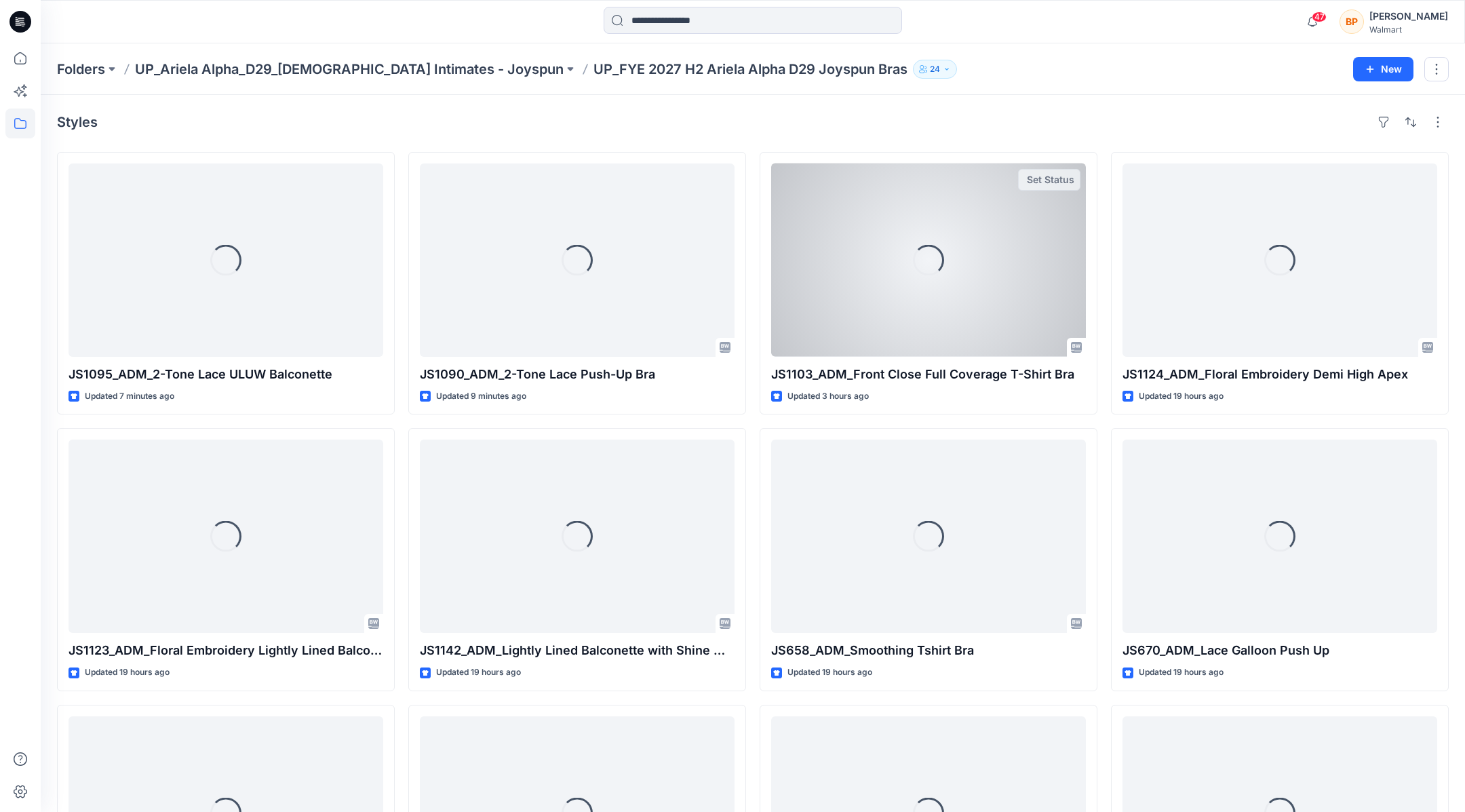
scroll to position [170, 0]
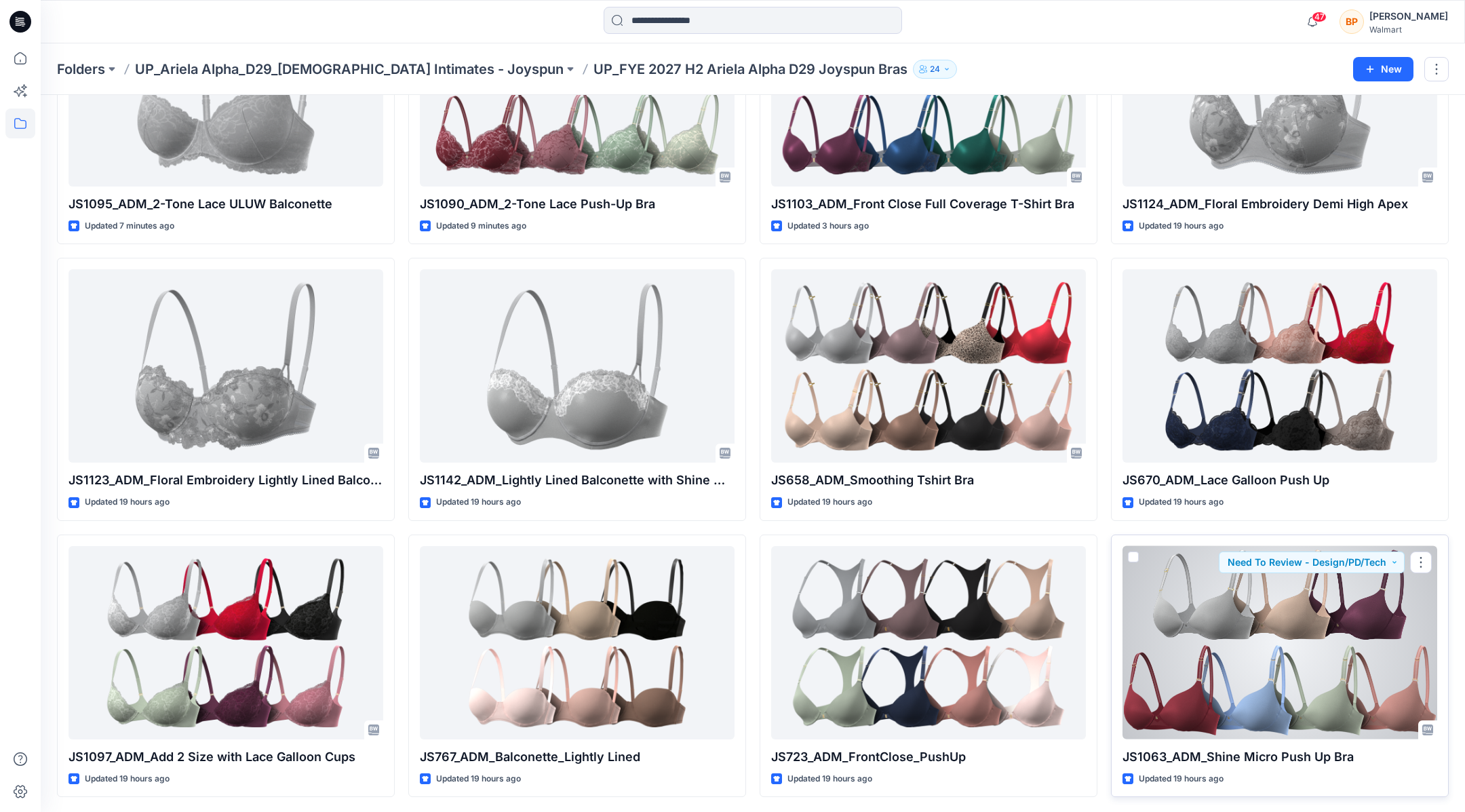
click at [1235, 602] on div at bounding box center [1279, 642] width 315 height 193
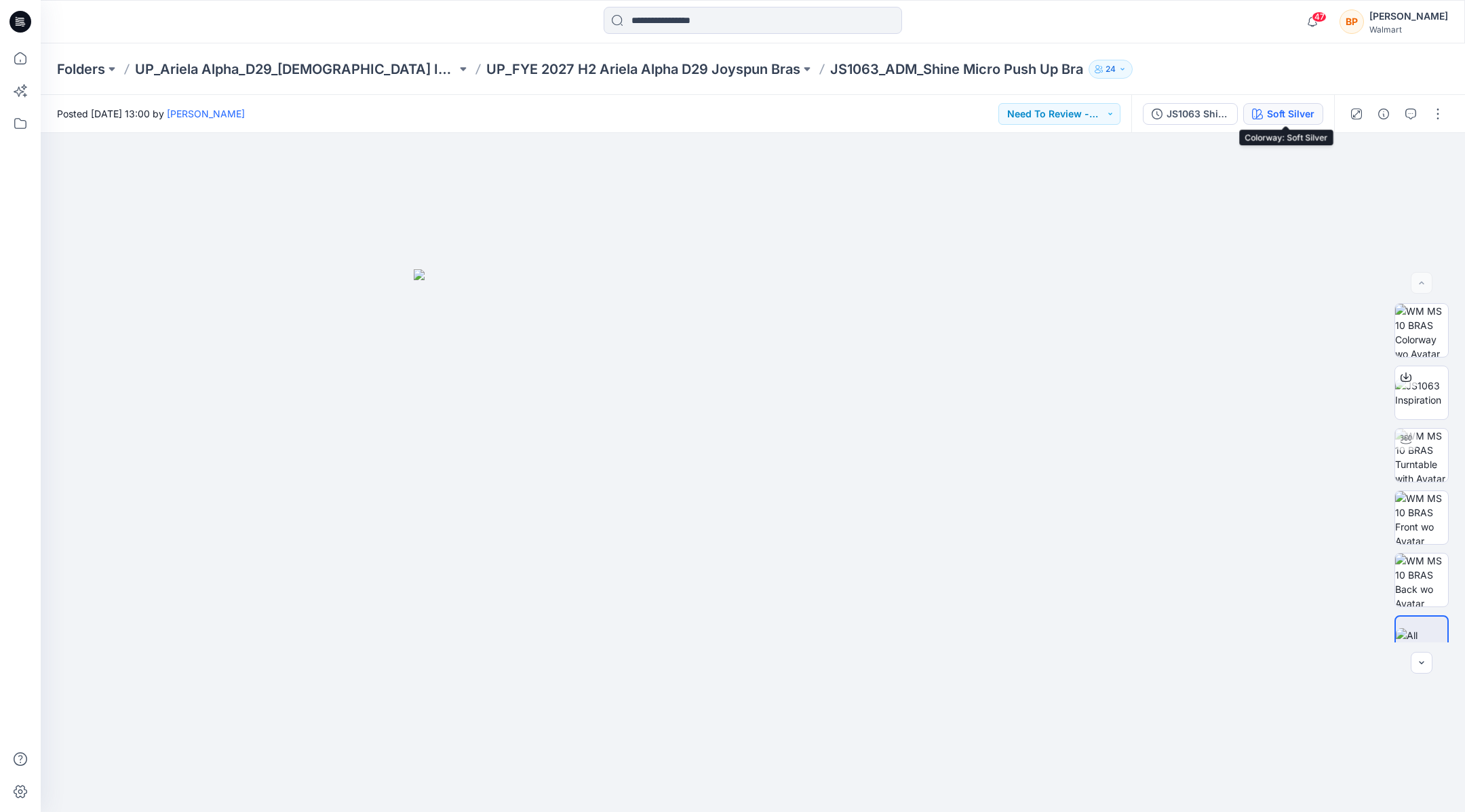
click at [1275, 115] on div "Soft Silver" at bounding box center [1290, 114] width 47 height 15
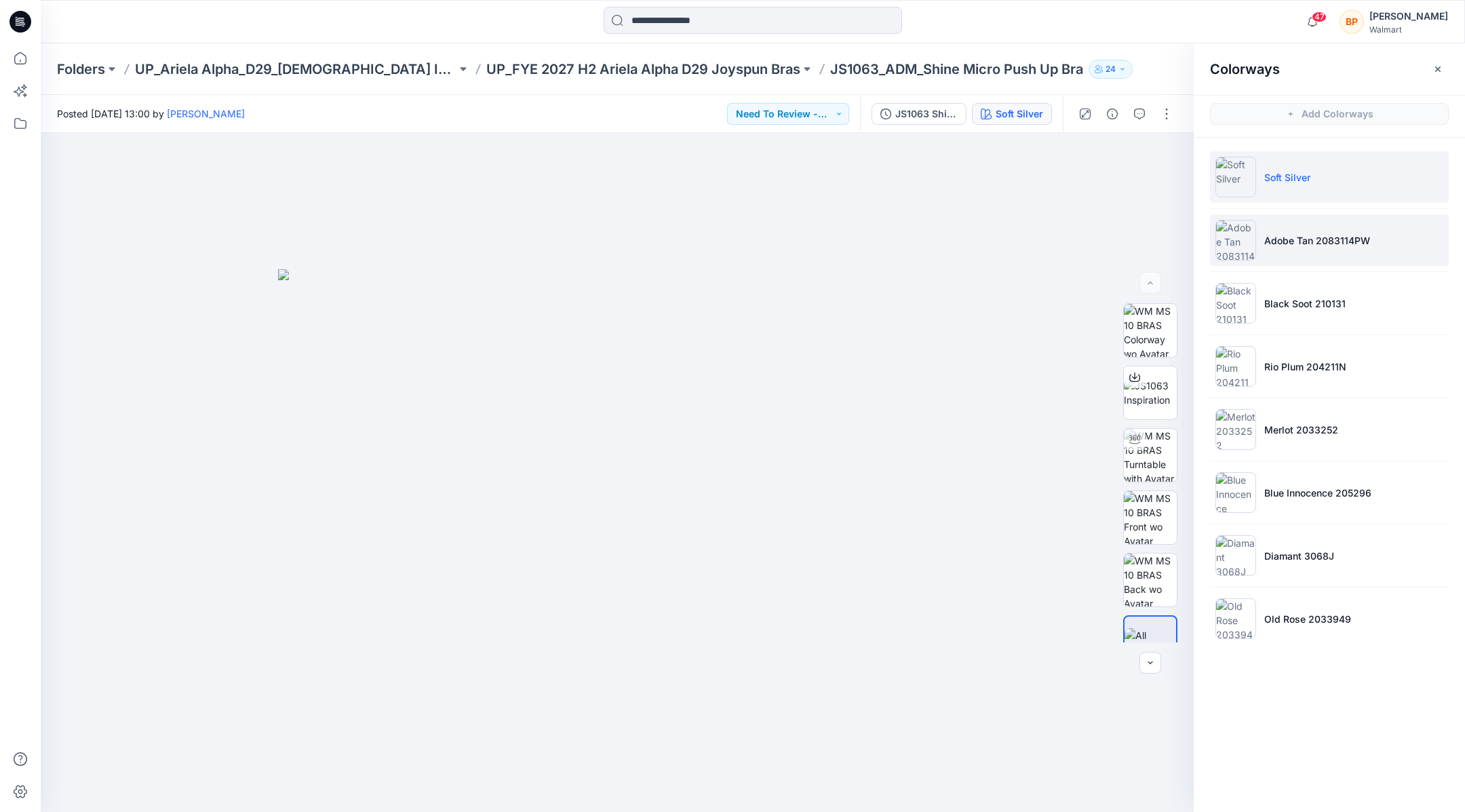
click at [1287, 238] on p "Adobe Tan 2083114PW" at bounding box center [1318, 240] width 106 height 14
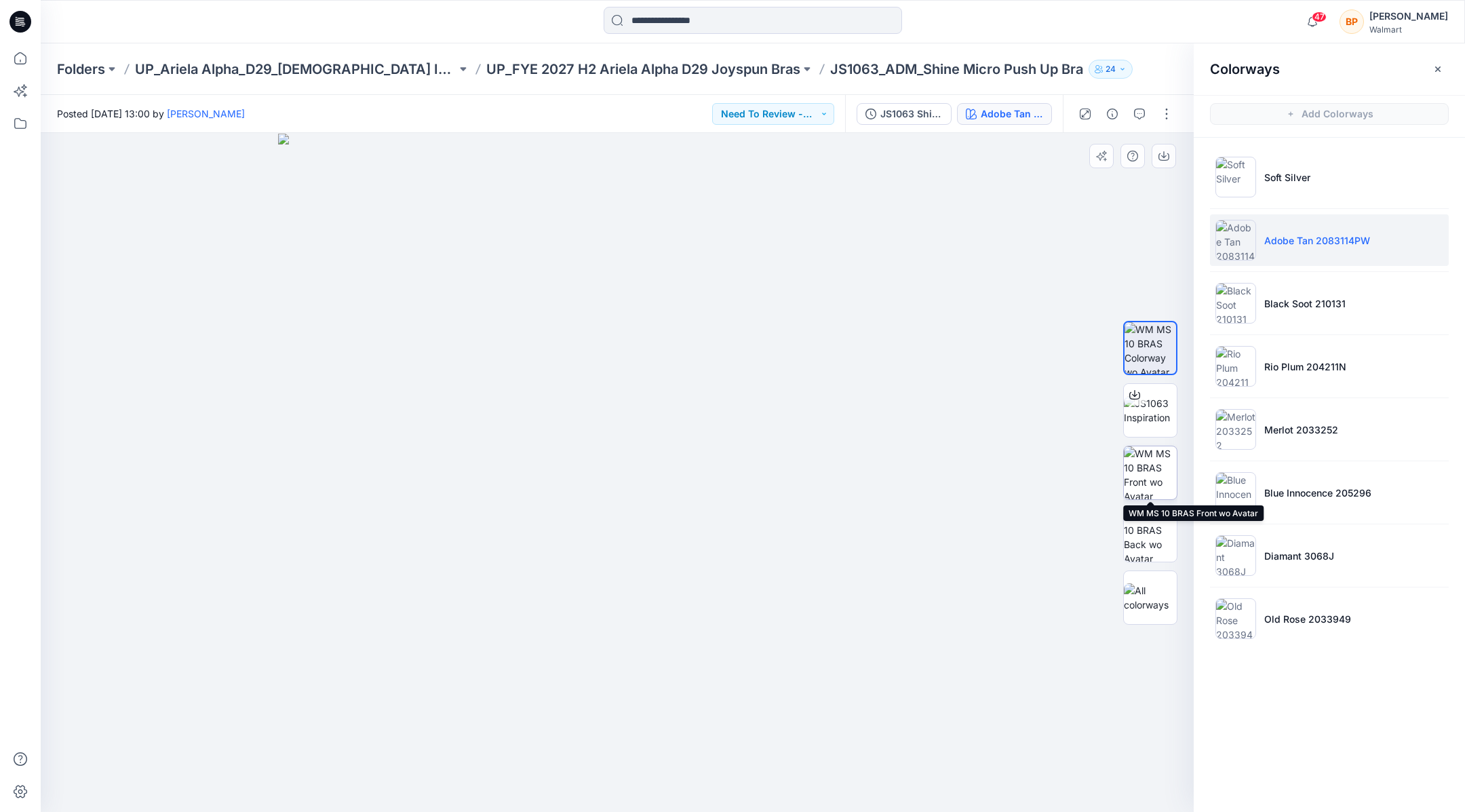
click at [1149, 462] on img at bounding box center [1150, 472] width 53 height 53
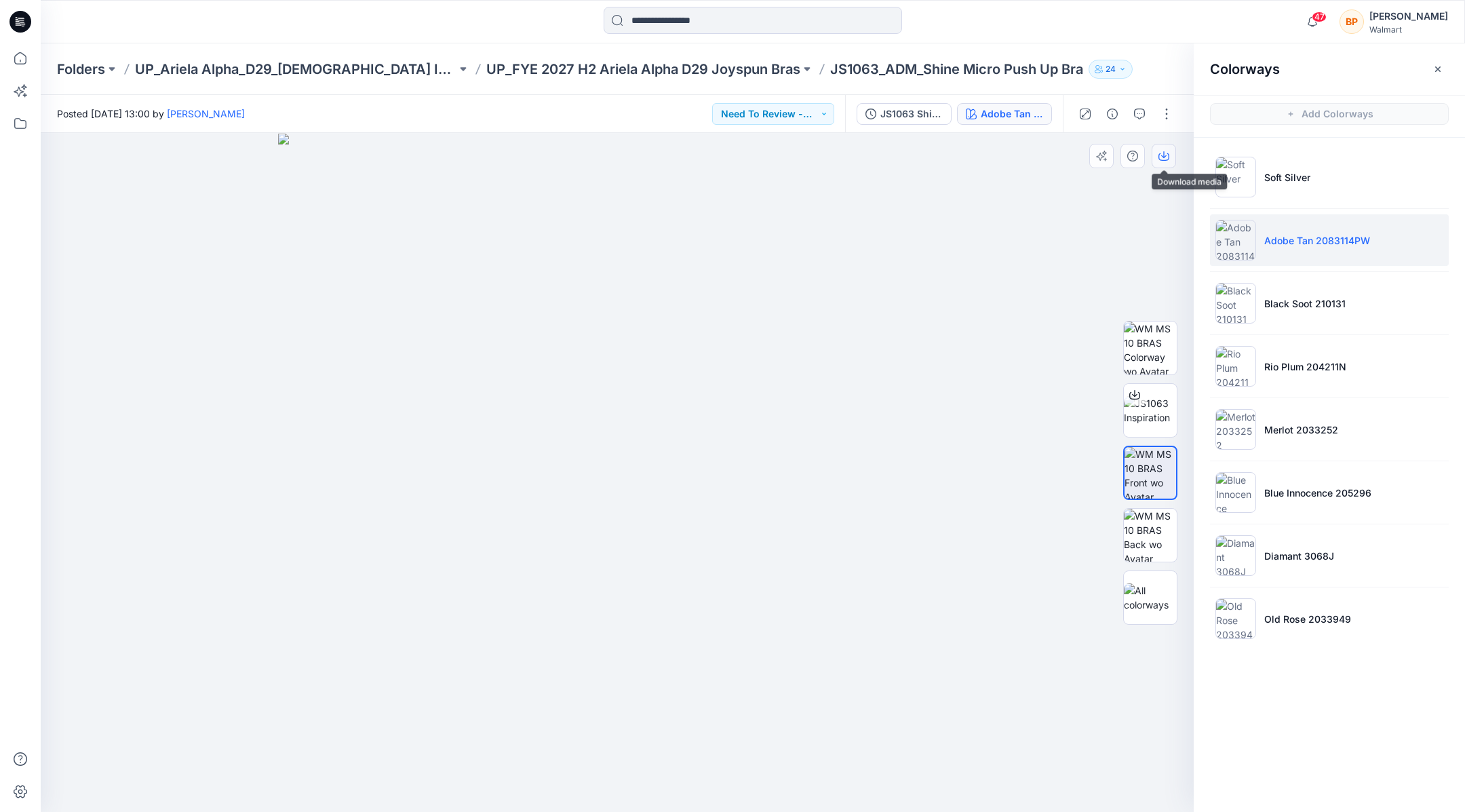
click at [1157, 148] on button "button" at bounding box center [1164, 155] width 24 height 24
click at [1283, 311] on li "Black Soot 210131" at bounding box center [1329, 303] width 239 height 52
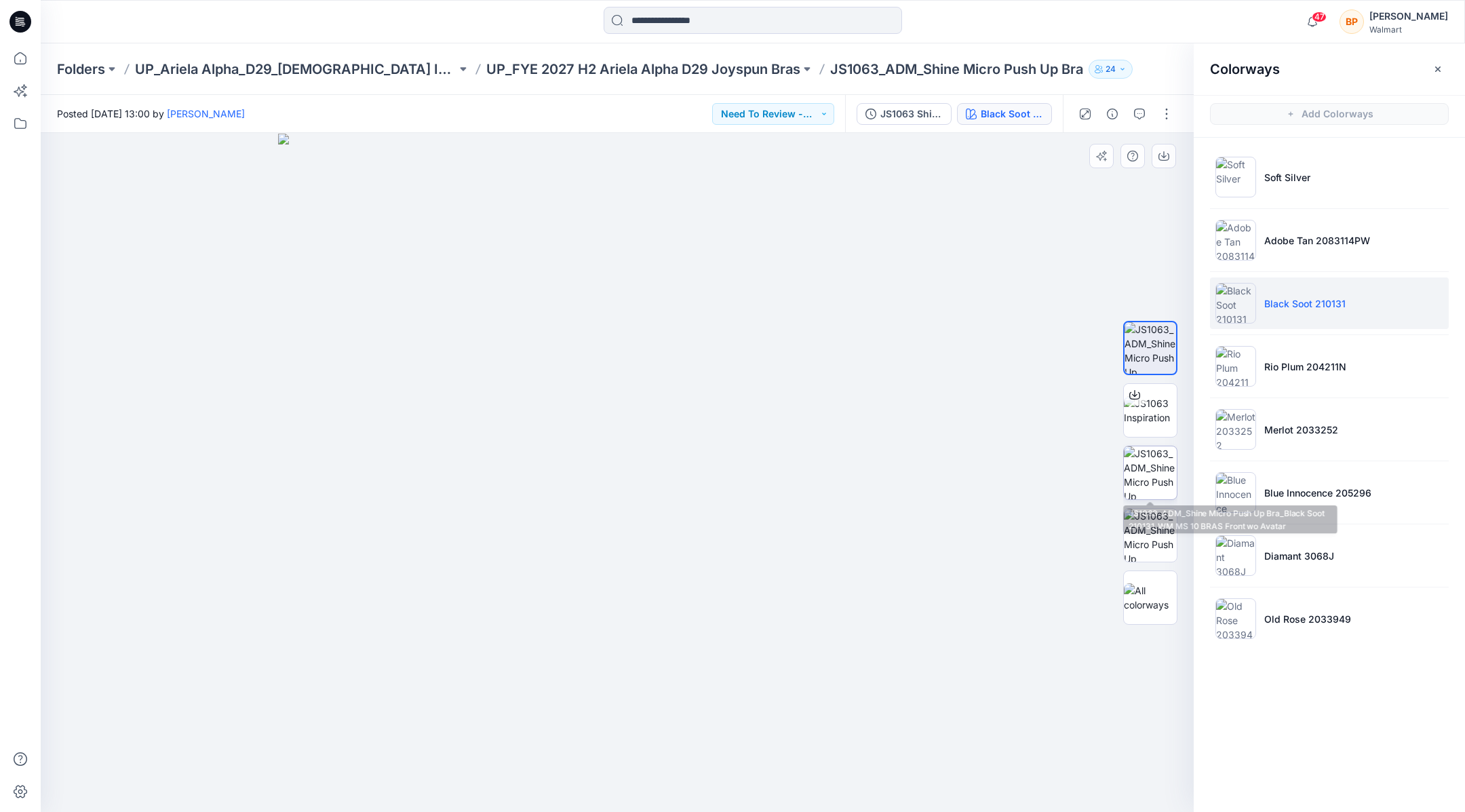
click at [1154, 493] on img at bounding box center [1150, 472] width 53 height 53
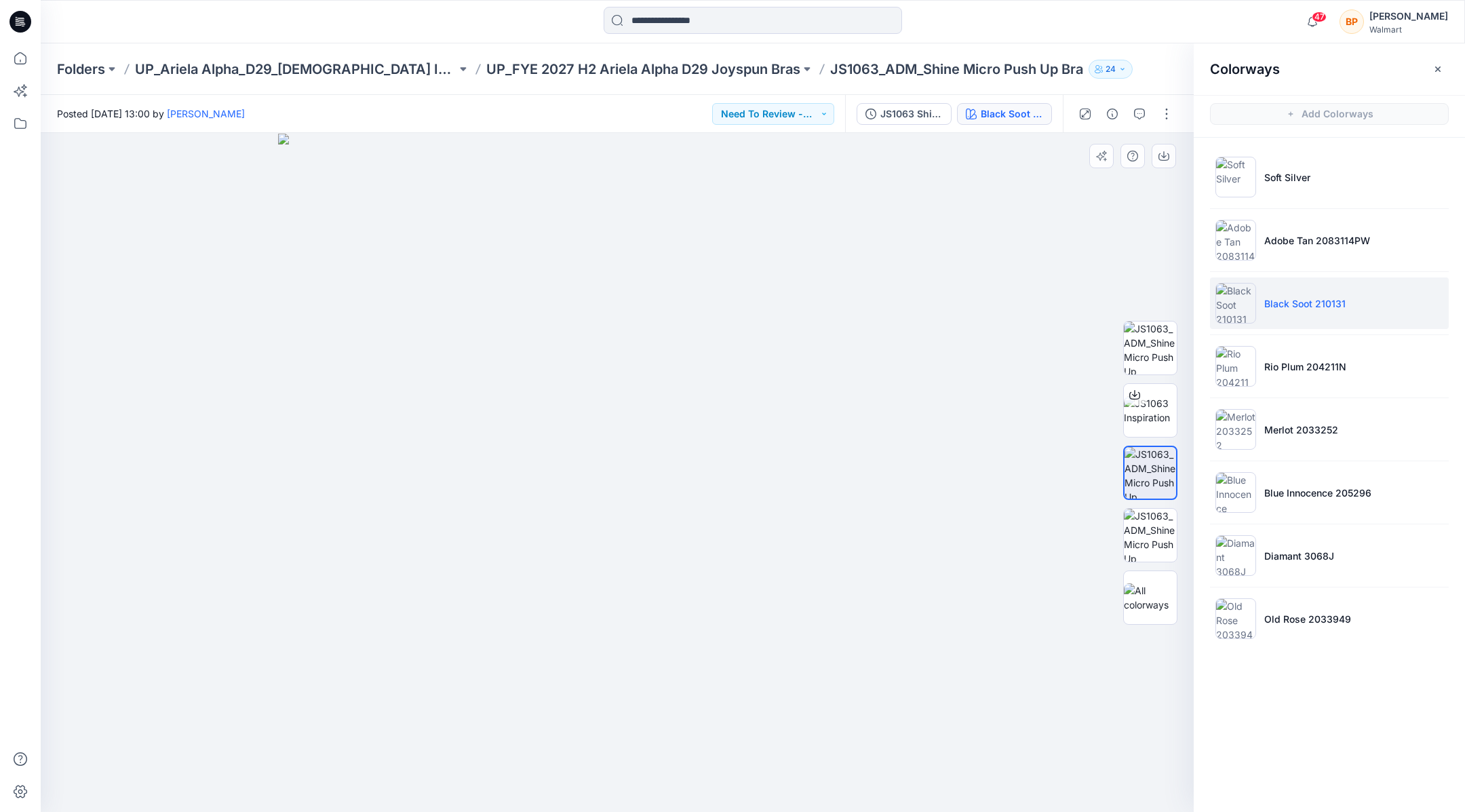
click at [1044, 404] on div at bounding box center [617, 471] width 1153 height 678
click at [857, 321] on img at bounding box center [617, 472] width 679 height 678
click at [949, 257] on img at bounding box center [617, 472] width 679 height 678
click at [1156, 159] on button "button" at bounding box center [1164, 155] width 24 height 24
click at [1268, 359] on p "Rio Plum 204211N" at bounding box center [1305, 366] width 82 height 14
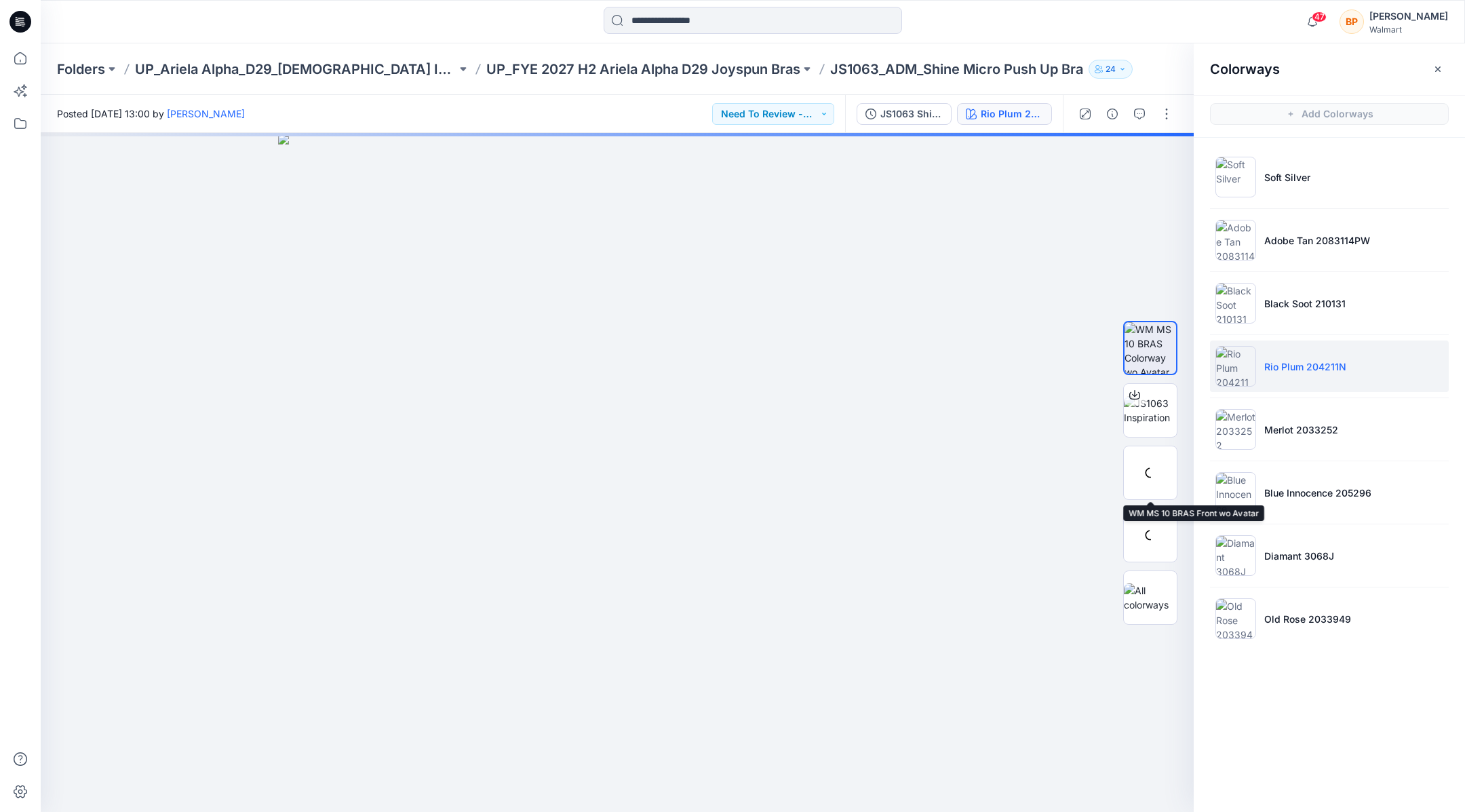
click at [0, 0] on img at bounding box center [0, 0] width 0 height 0
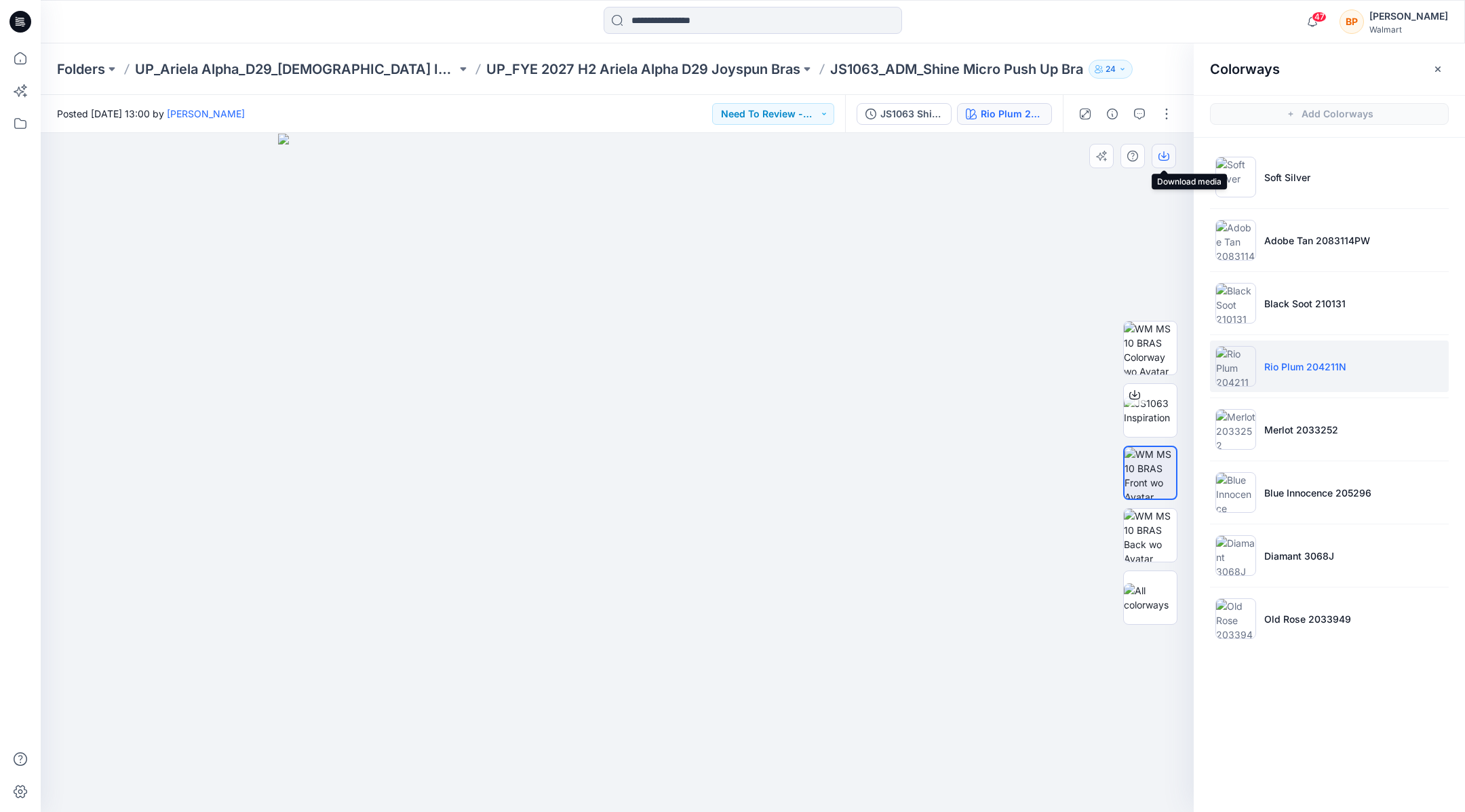
click at [1169, 159] on button "button" at bounding box center [1164, 155] width 24 height 24
click at [1306, 410] on li "Merlot 2033252" at bounding box center [1329, 429] width 239 height 52
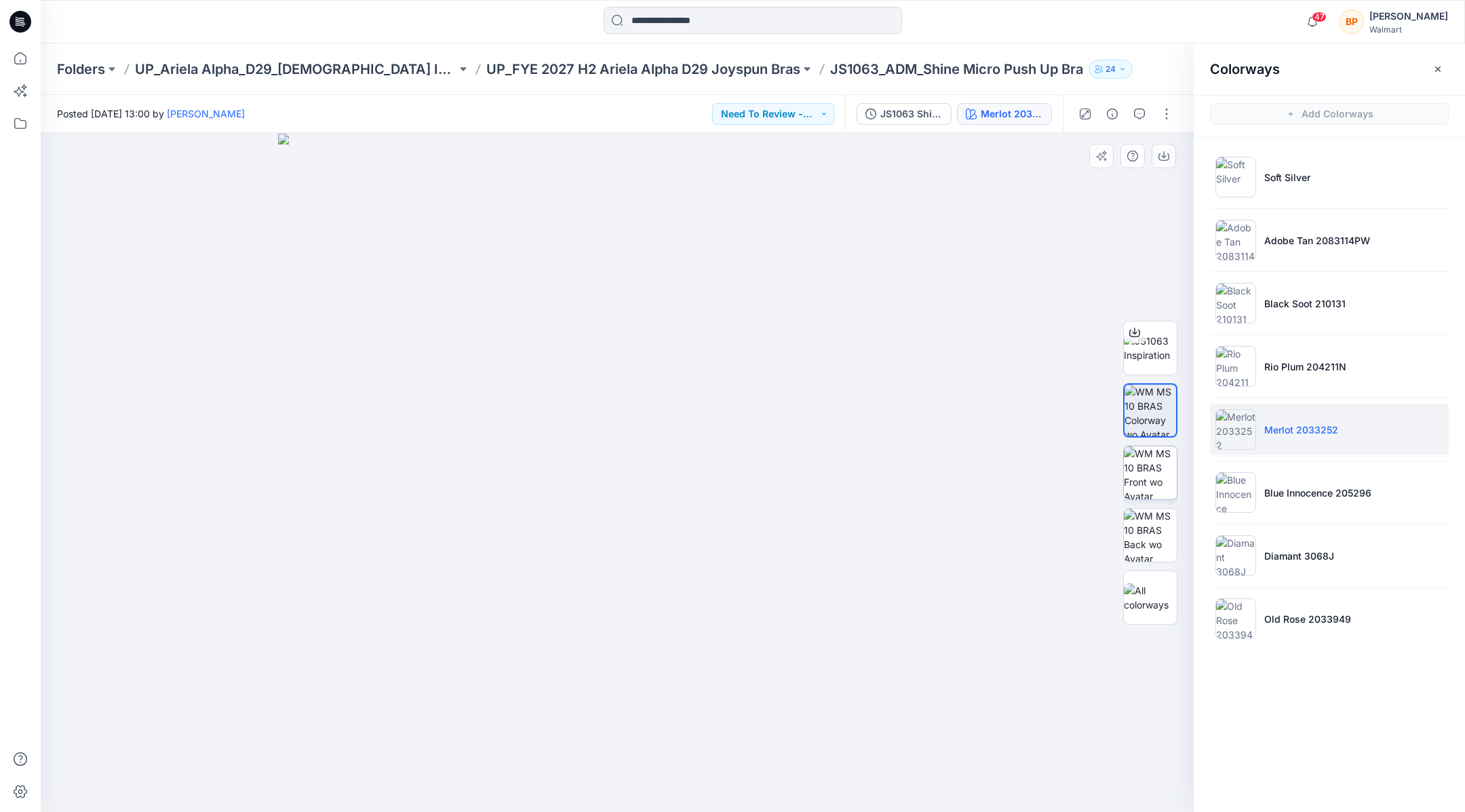
click at [1155, 470] on img at bounding box center [1150, 472] width 53 height 53
click at [1164, 155] on icon "button" at bounding box center [1164, 154] width 6 height 7
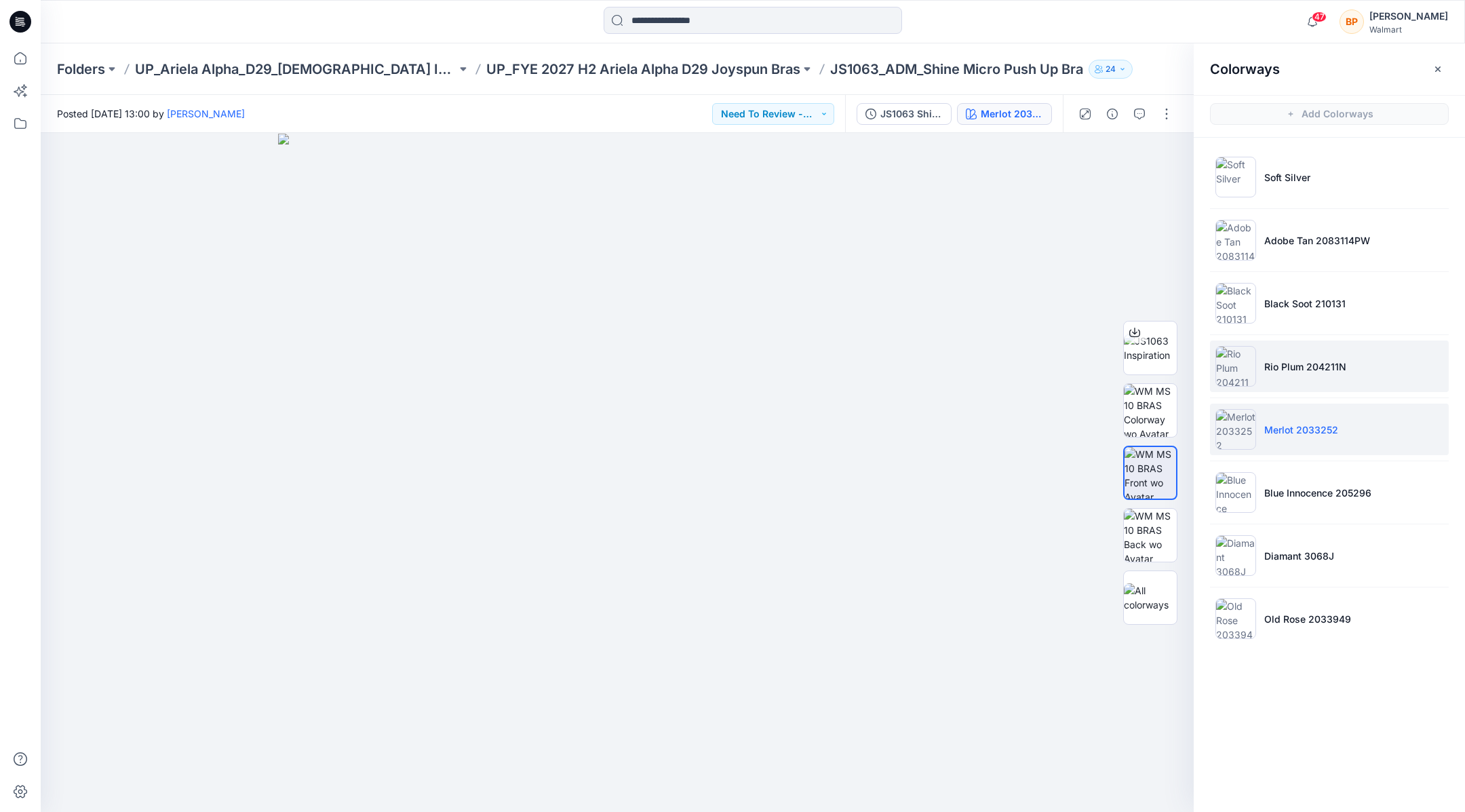
click at [1274, 384] on li "Rio Plum 204211N" at bounding box center [1329, 367] width 239 height 52
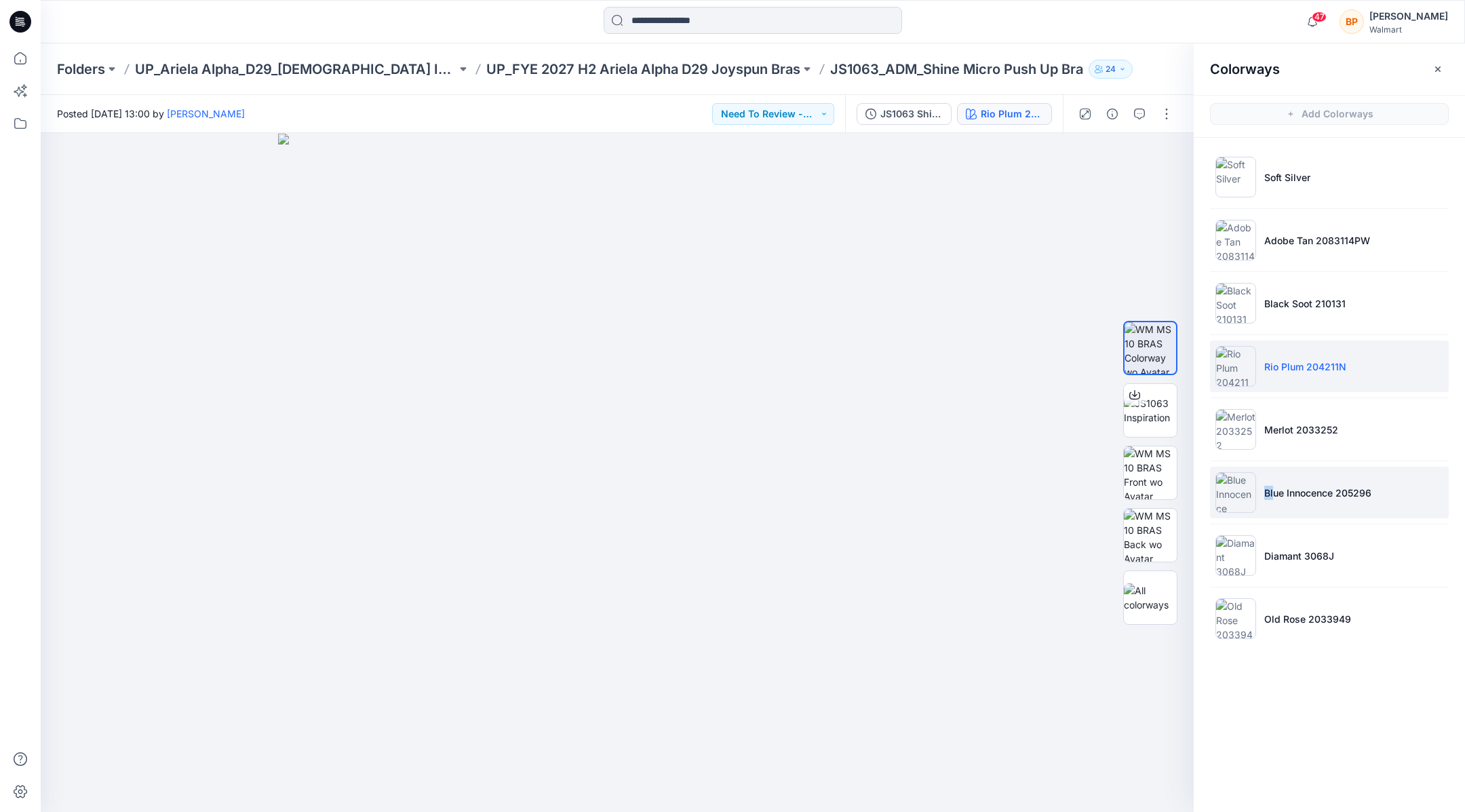
click at [1272, 486] on p "Blue Innocence 205296" at bounding box center [1318, 493] width 107 height 14
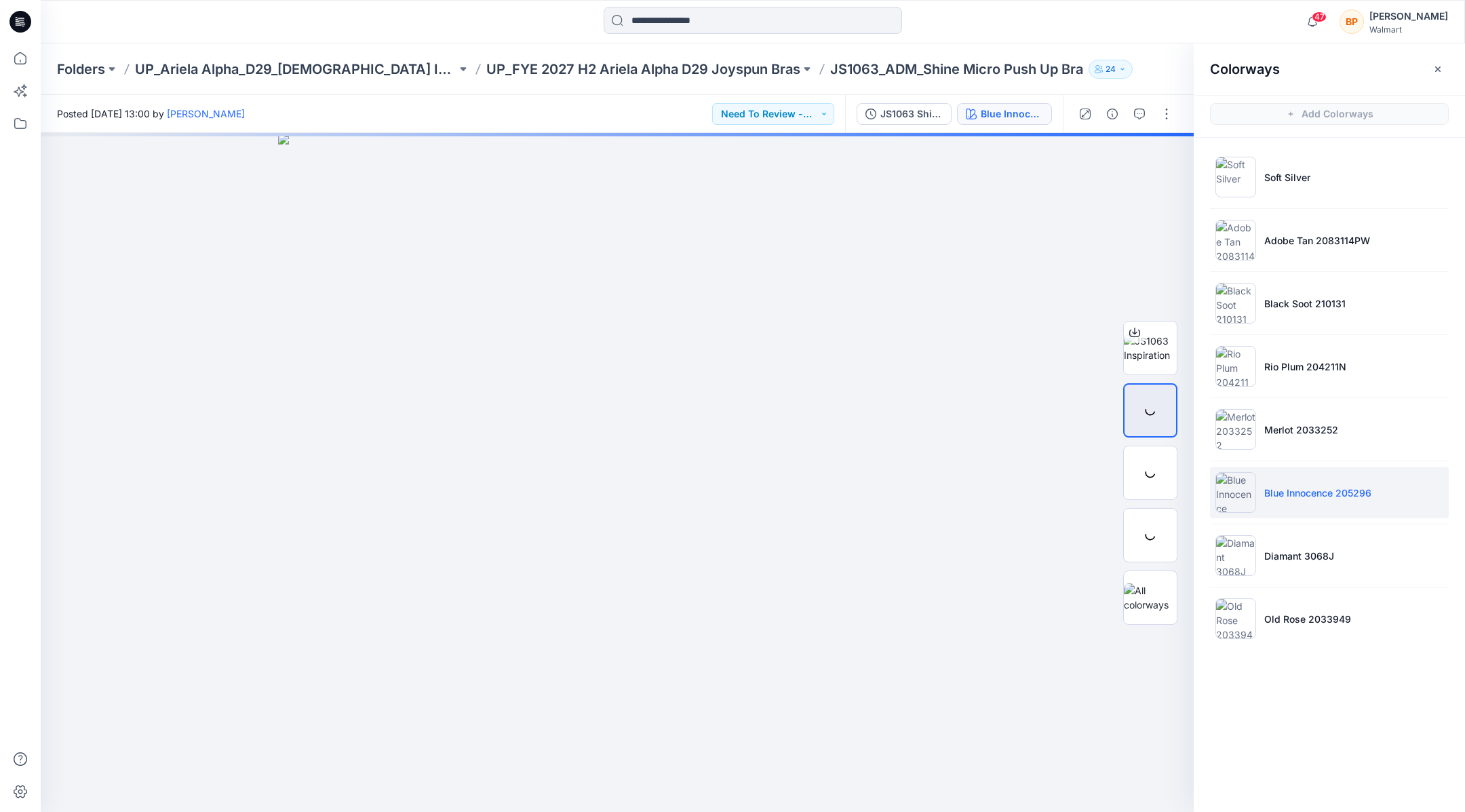
click at [1272, 505] on li "Blue Innocence 205296" at bounding box center [1329, 493] width 239 height 52
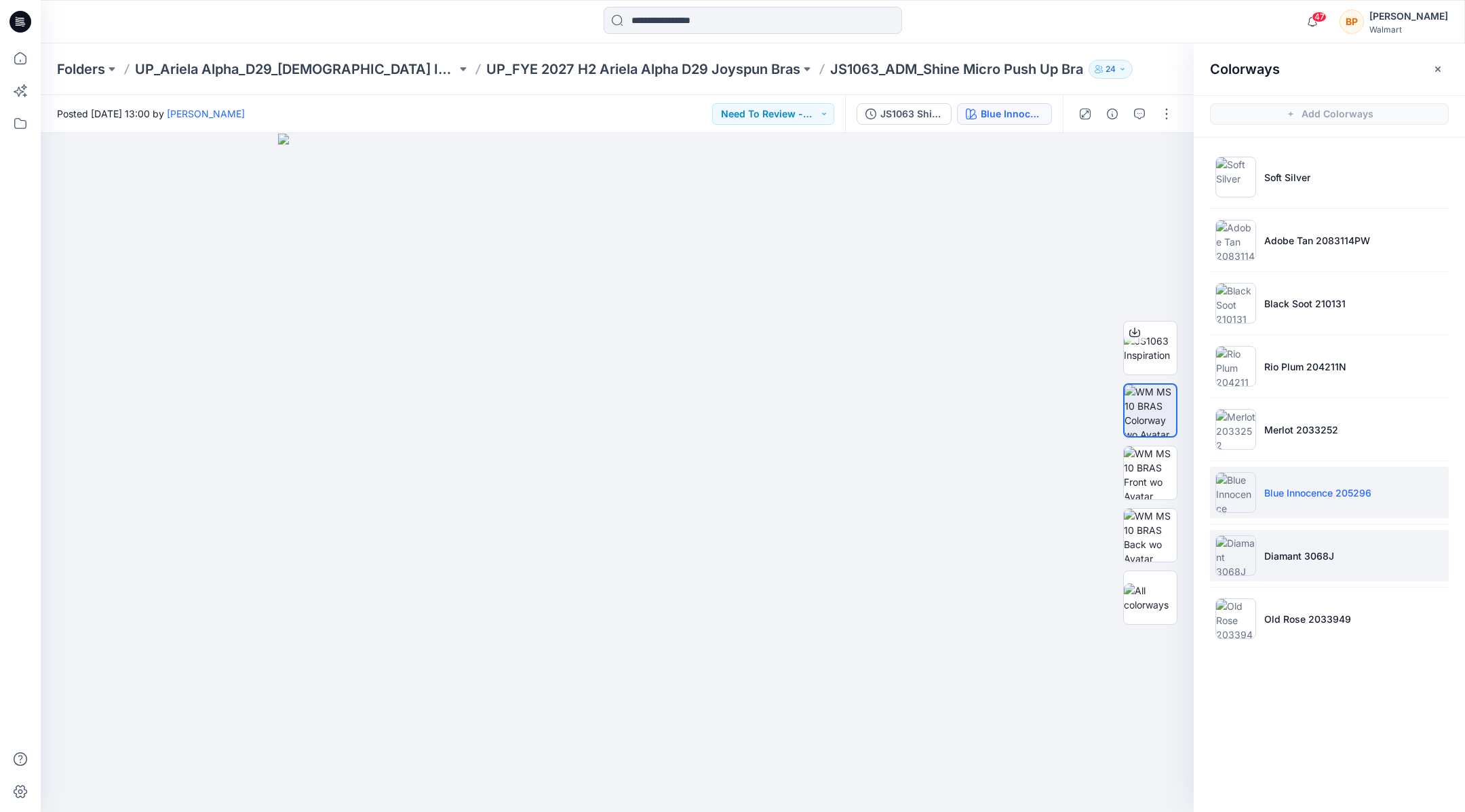
click at [1272, 535] on li "Diamant 3068J" at bounding box center [1329, 555] width 239 height 52
click at [1166, 536] on img at bounding box center [1150, 535] width 53 height 53
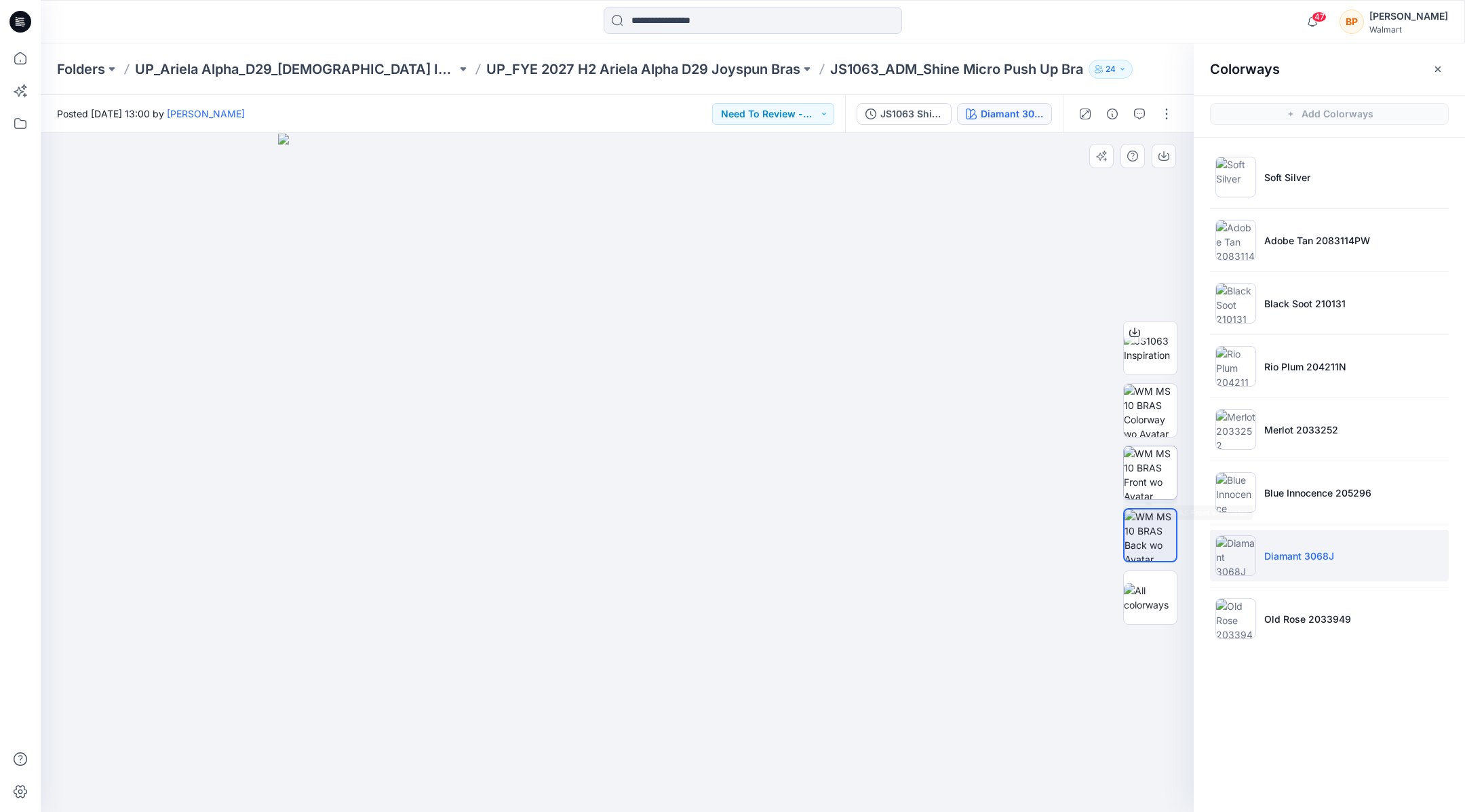
click at [1158, 480] on img at bounding box center [1150, 472] width 53 height 53
click at [1142, 554] on img at bounding box center [1150, 535] width 53 height 53
click at [1251, 615] on img at bounding box center [1236, 619] width 40 height 40
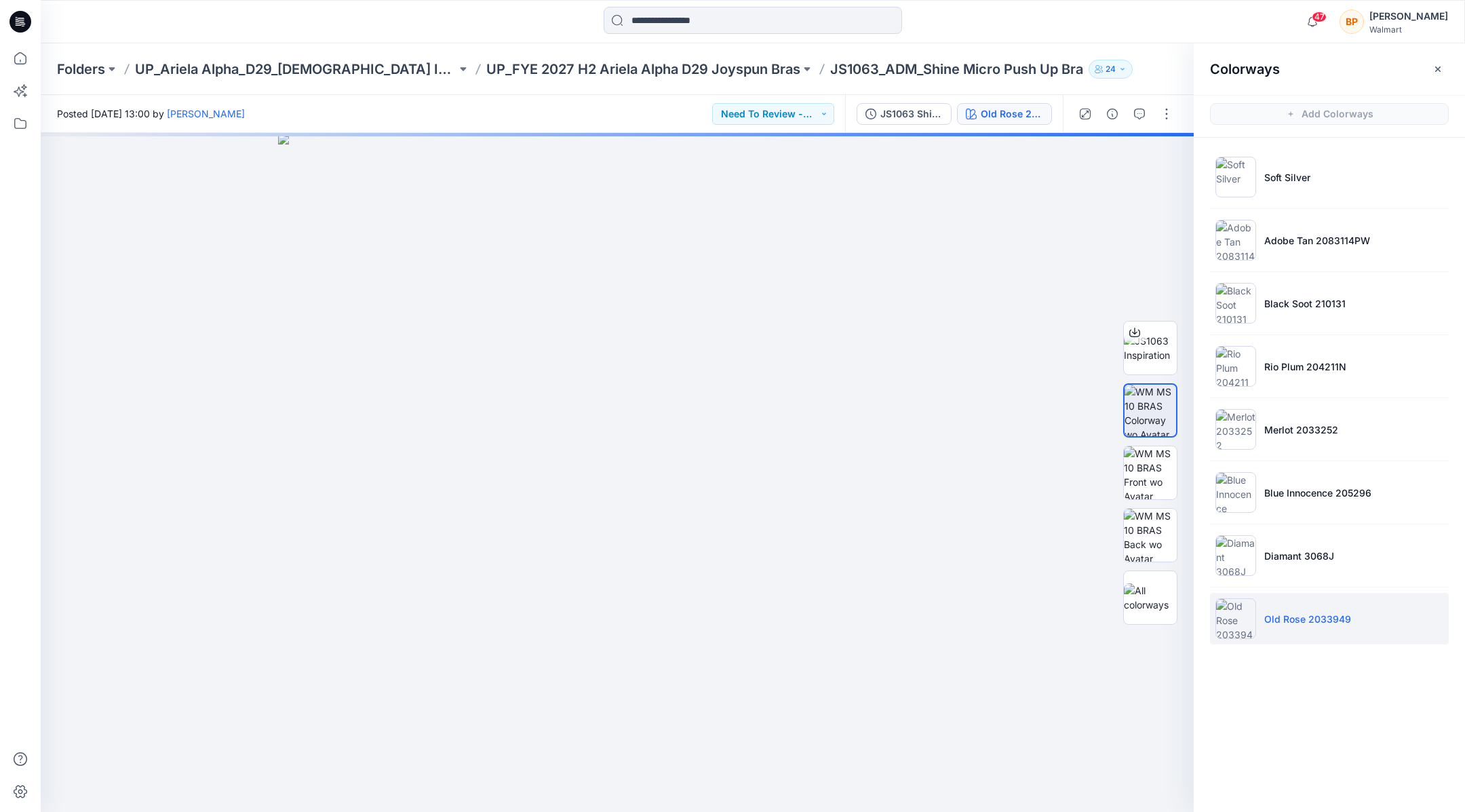
click at [1226, 603] on img at bounding box center [1236, 619] width 40 height 40
click at [1149, 538] on img at bounding box center [1150, 535] width 53 height 53
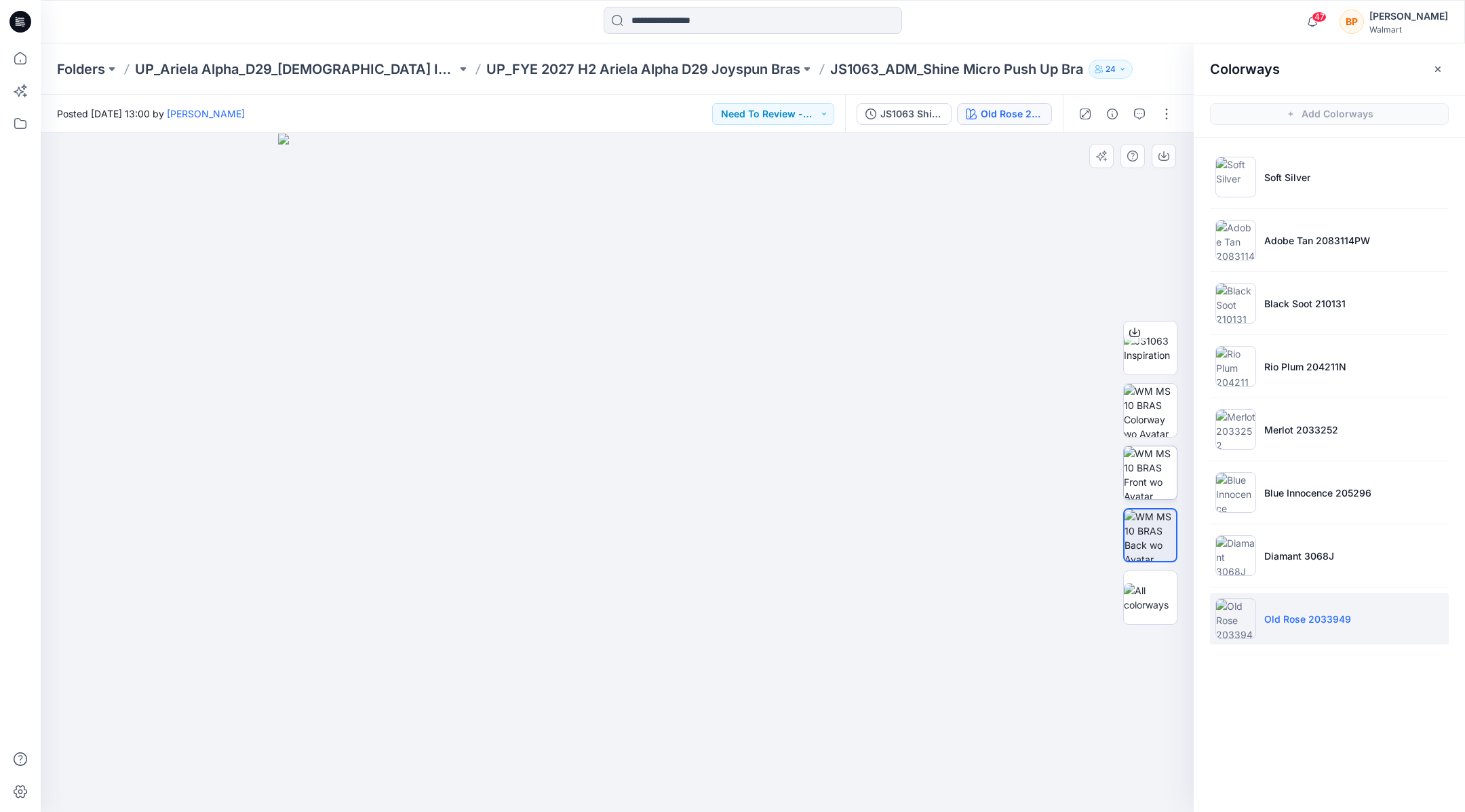
click at [1156, 479] on img at bounding box center [1150, 472] width 53 height 53
click at [1283, 339] on ul "Soft Silver Adobe Tan 2083114PW Black Soot 210131 Rio Plum 204211N Merlot 20332…" at bounding box center [1329, 397] width 271 height 520
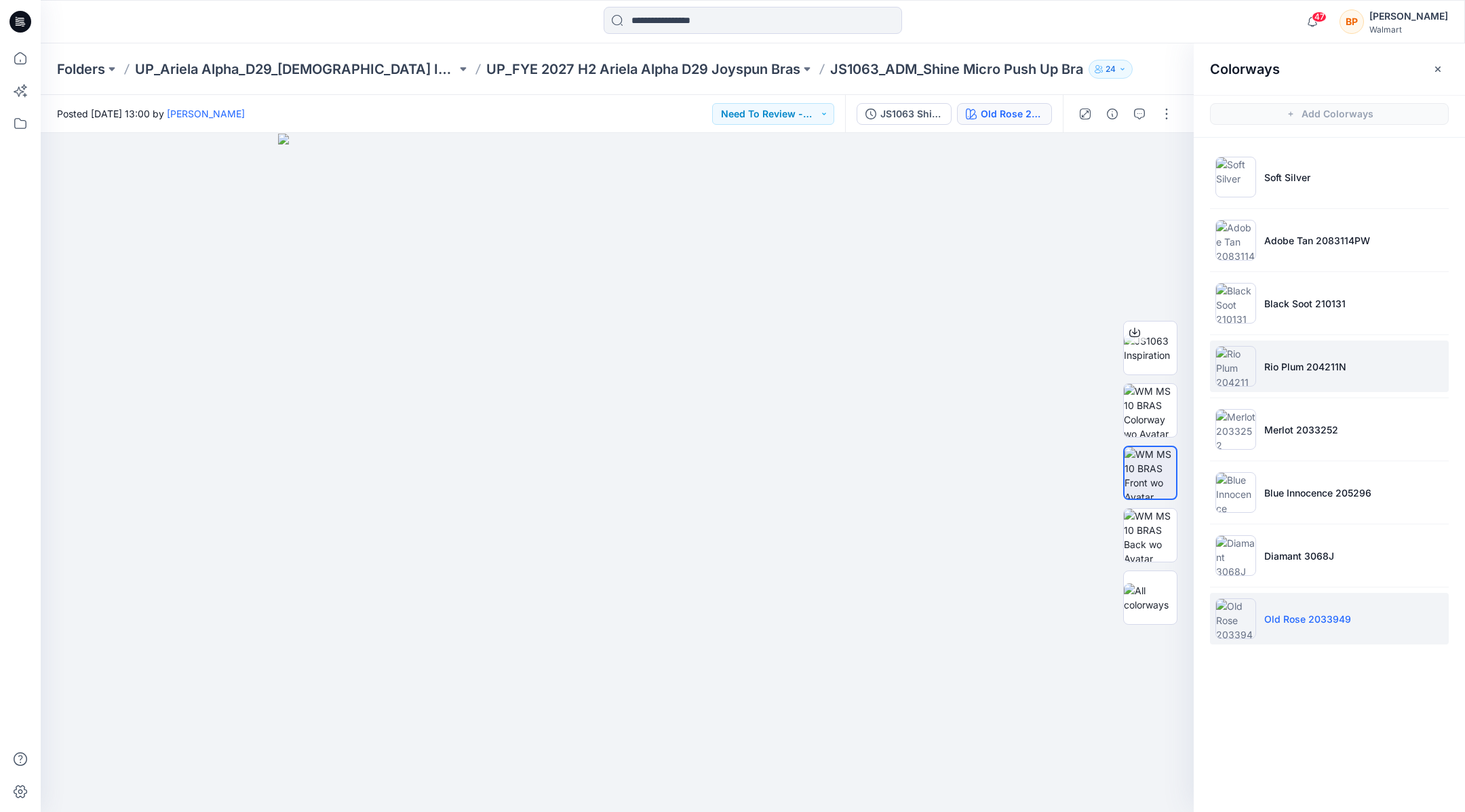
click at [1283, 356] on li "Rio Plum 204211N" at bounding box center [1329, 367] width 239 height 52
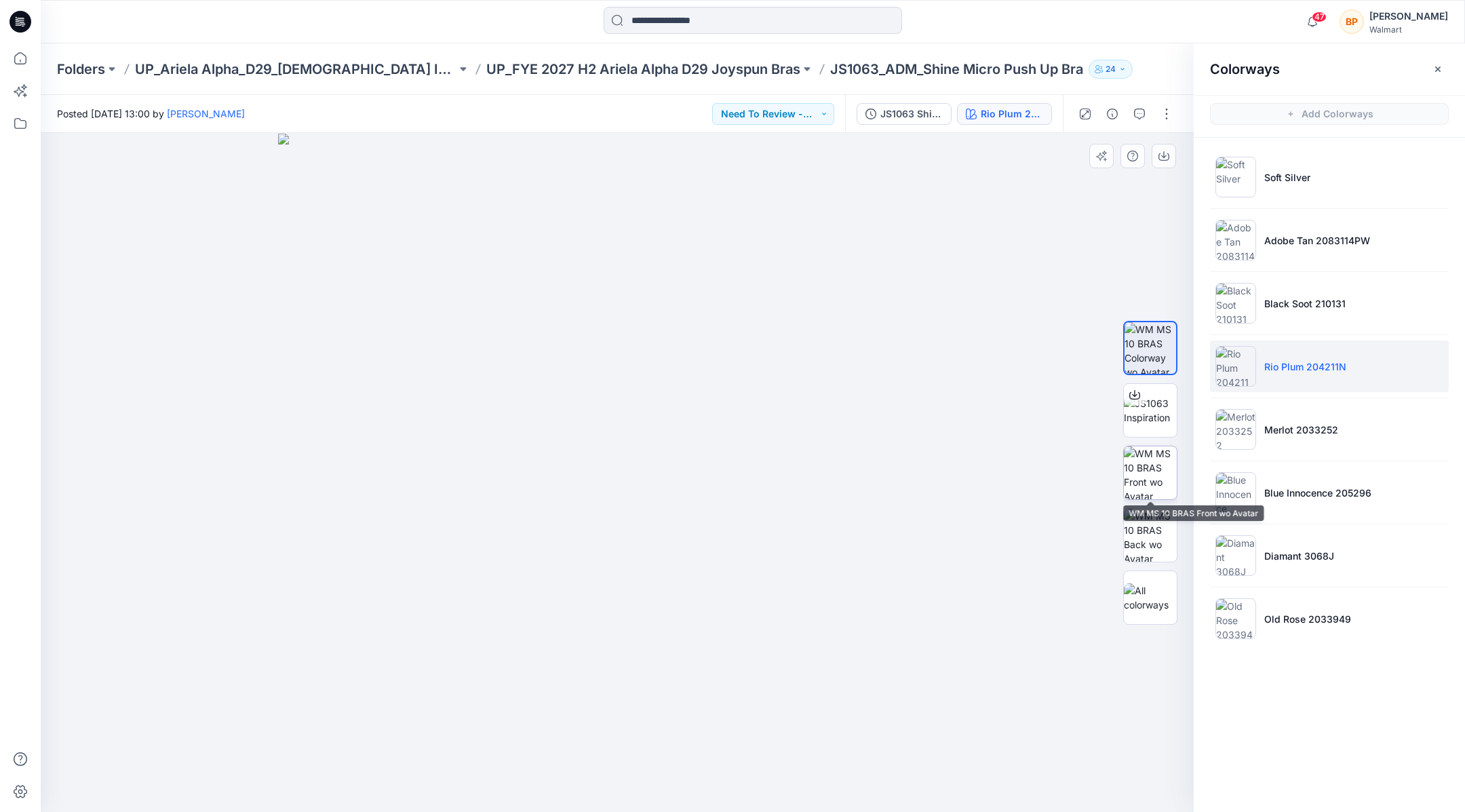
click at [1168, 499] on div at bounding box center [1150, 472] width 54 height 54
click at [773, 63] on p "UP_FYE 2027 H2 Ariela Alpha D29 Joyspun Bras" at bounding box center [643, 69] width 314 height 19
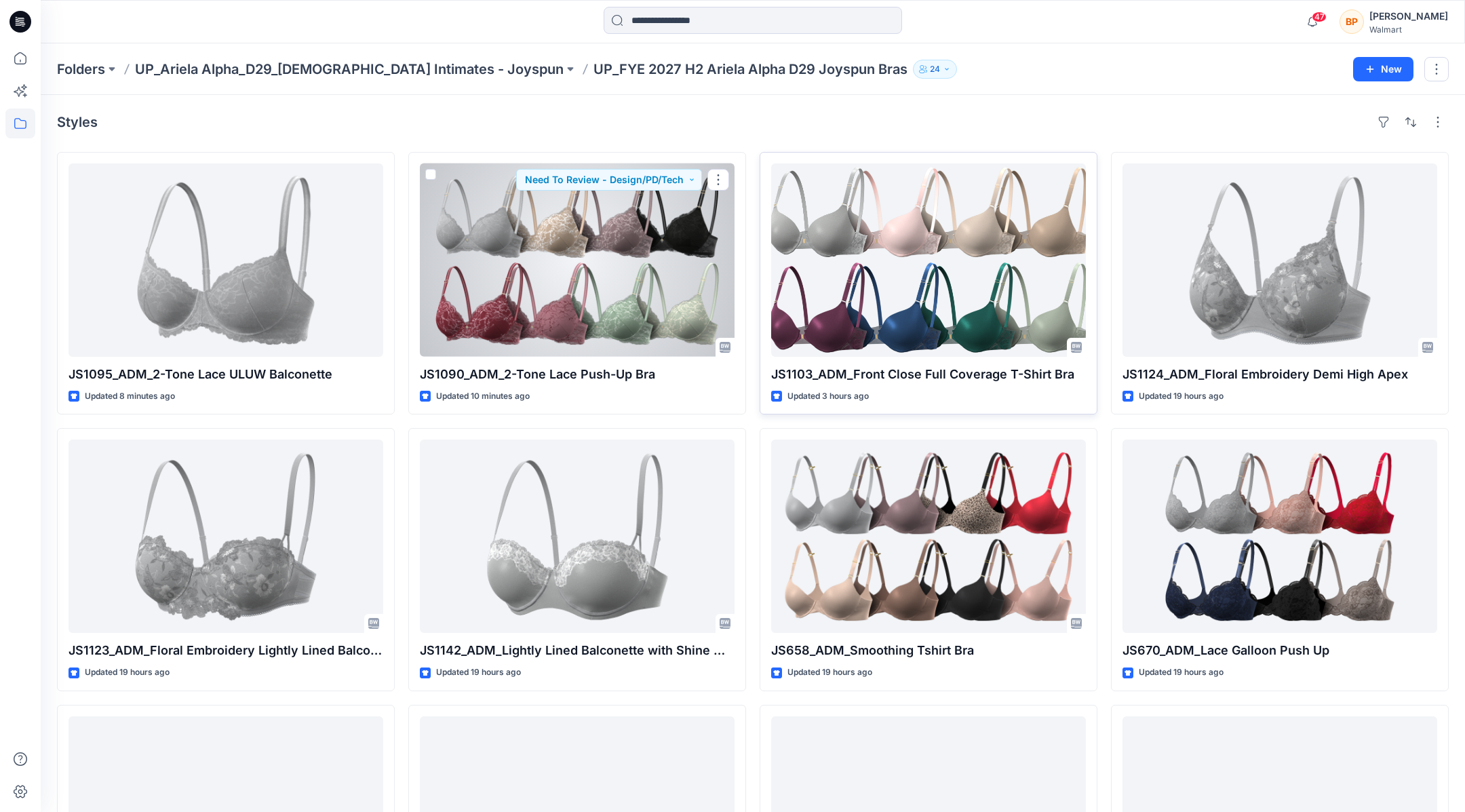
scroll to position [170, 0]
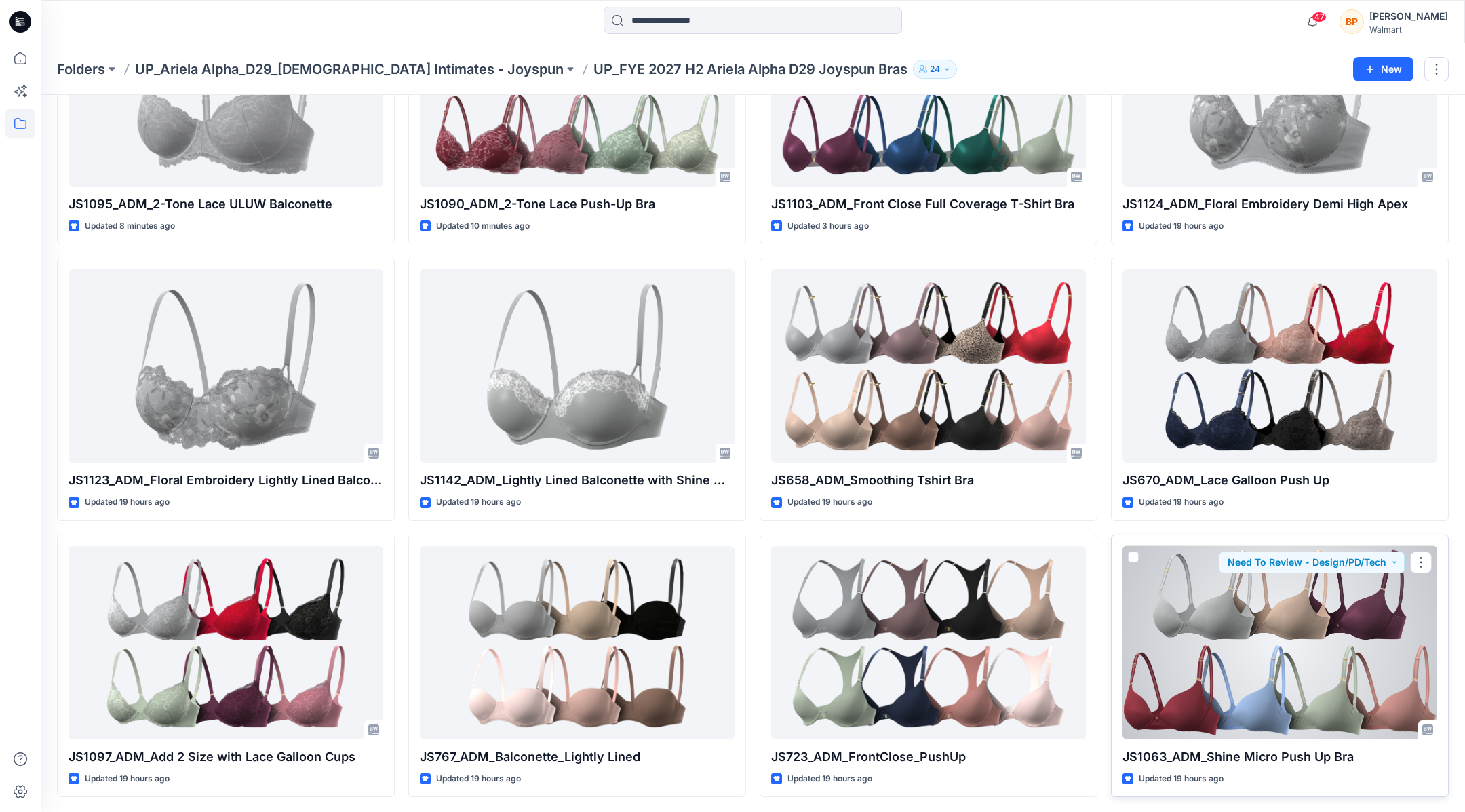
click at [1179, 614] on div at bounding box center [1279, 642] width 315 height 193
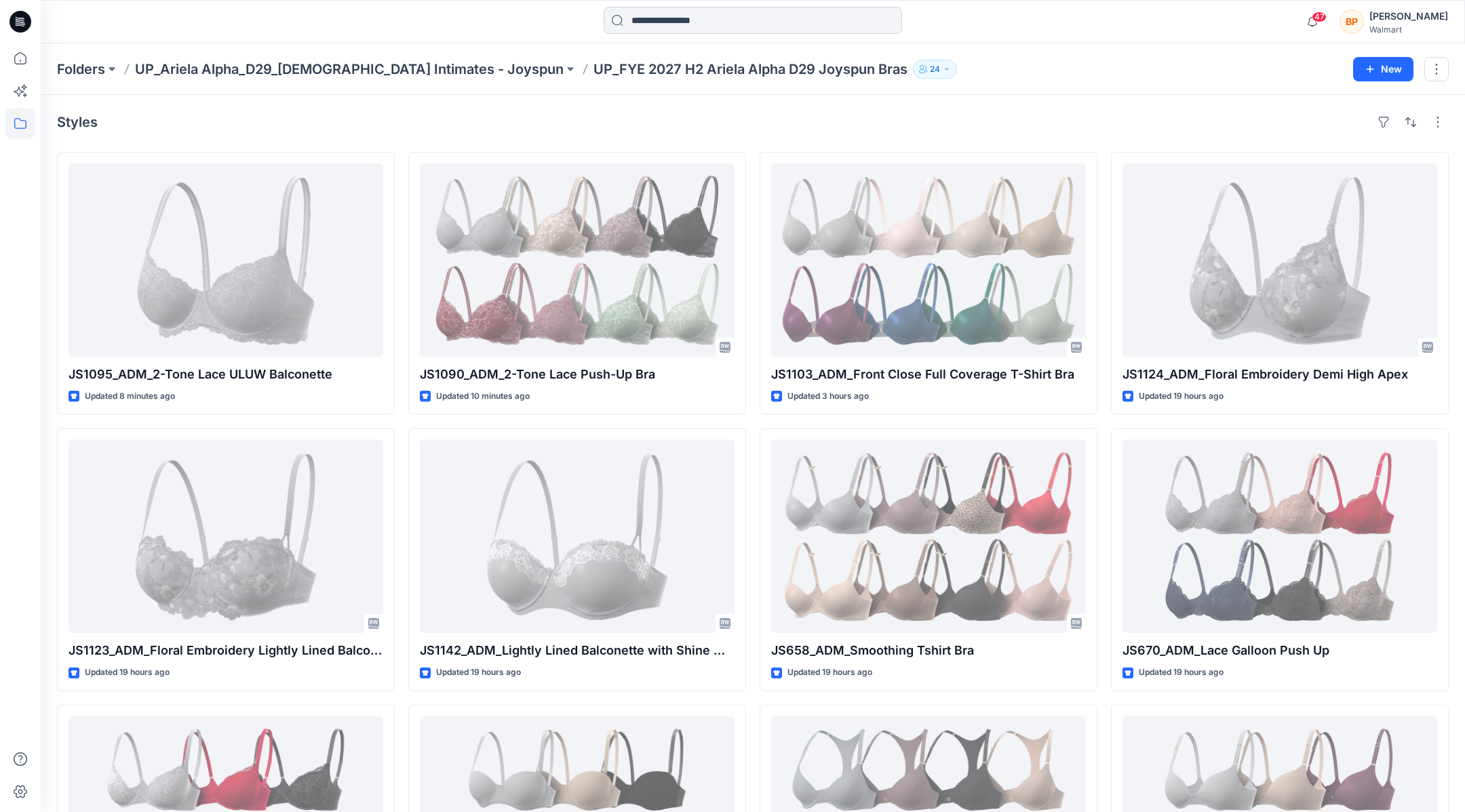
scroll to position [170, 0]
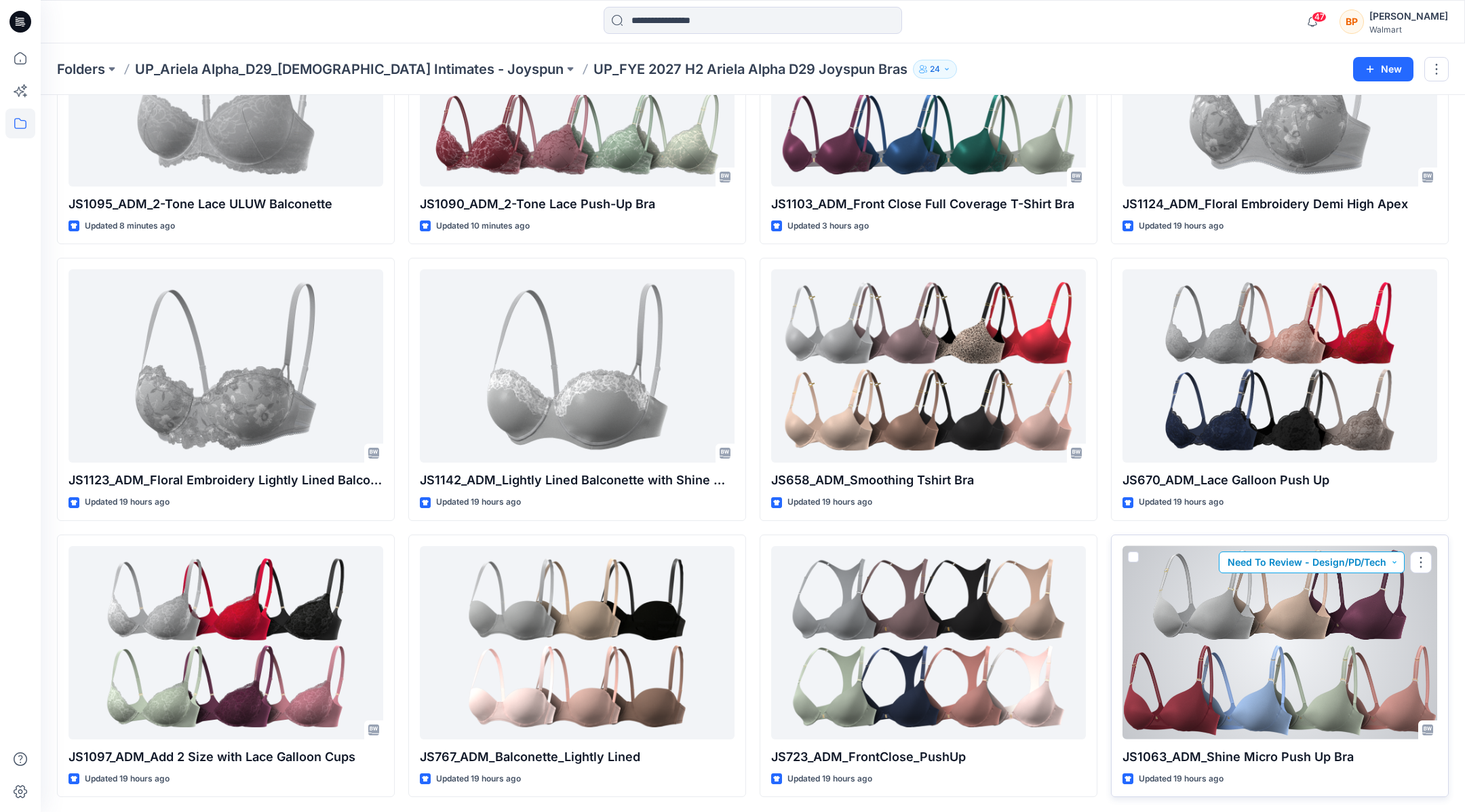
click at [1341, 557] on button "Need To Review - Design/PD/Tech" at bounding box center [1311, 562] width 186 height 22
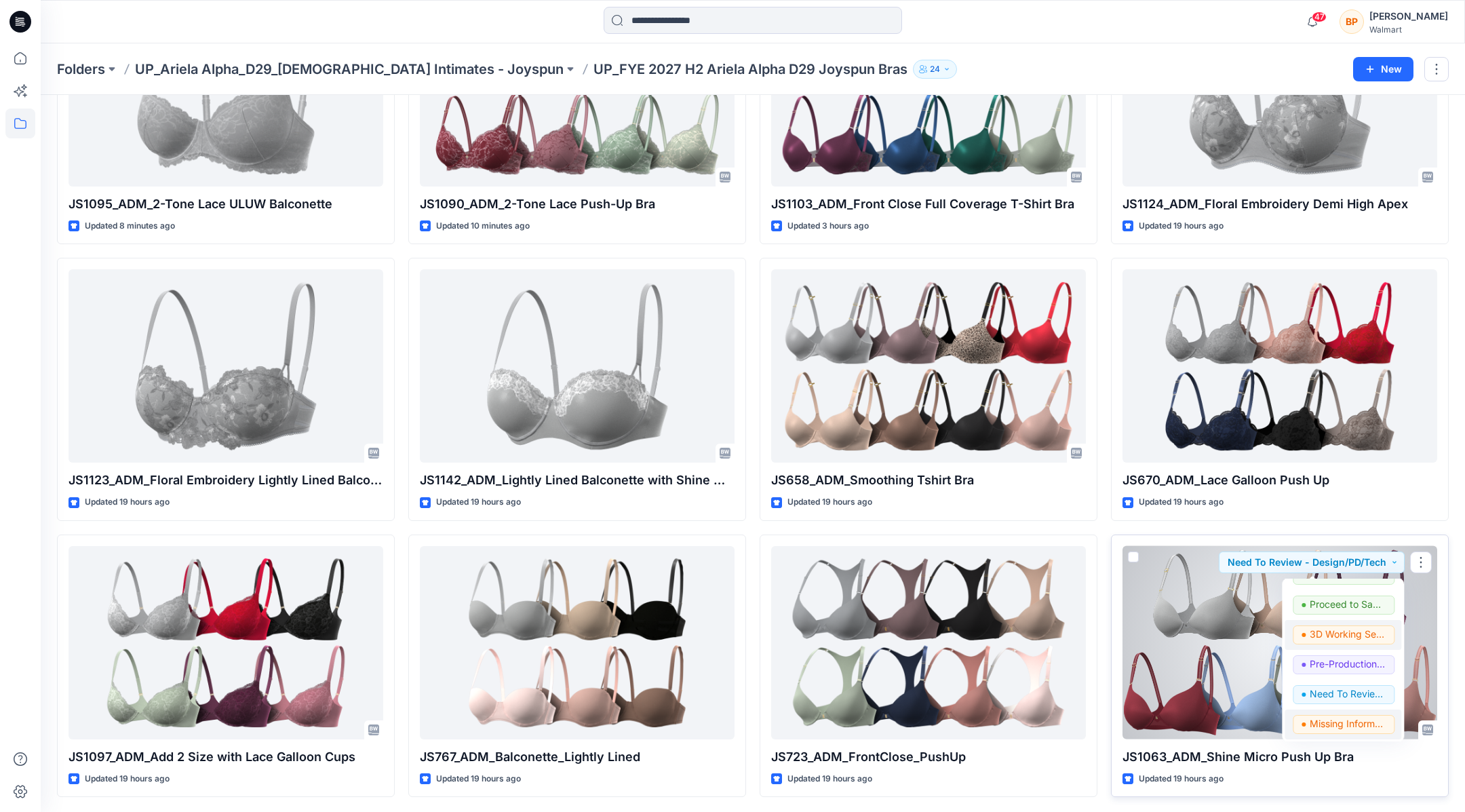
scroll to position [86, 0]
click at [1326, 660] on p "3D Working Session - Need to Review" at bounding box center [1348, 659] width 76 height 17
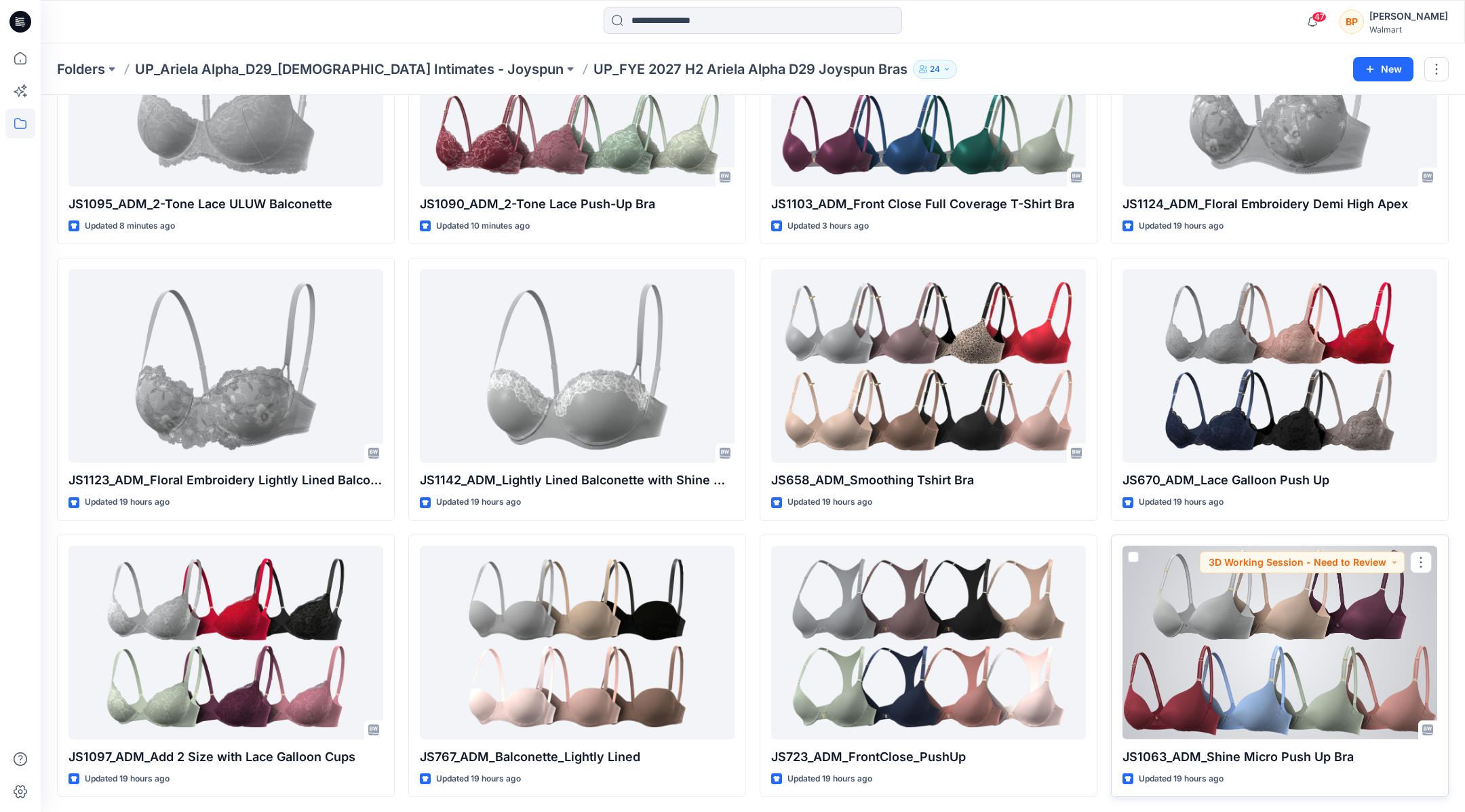
click at [1314, 610] on div at bounding box center [1279, 642] width 315 height 193
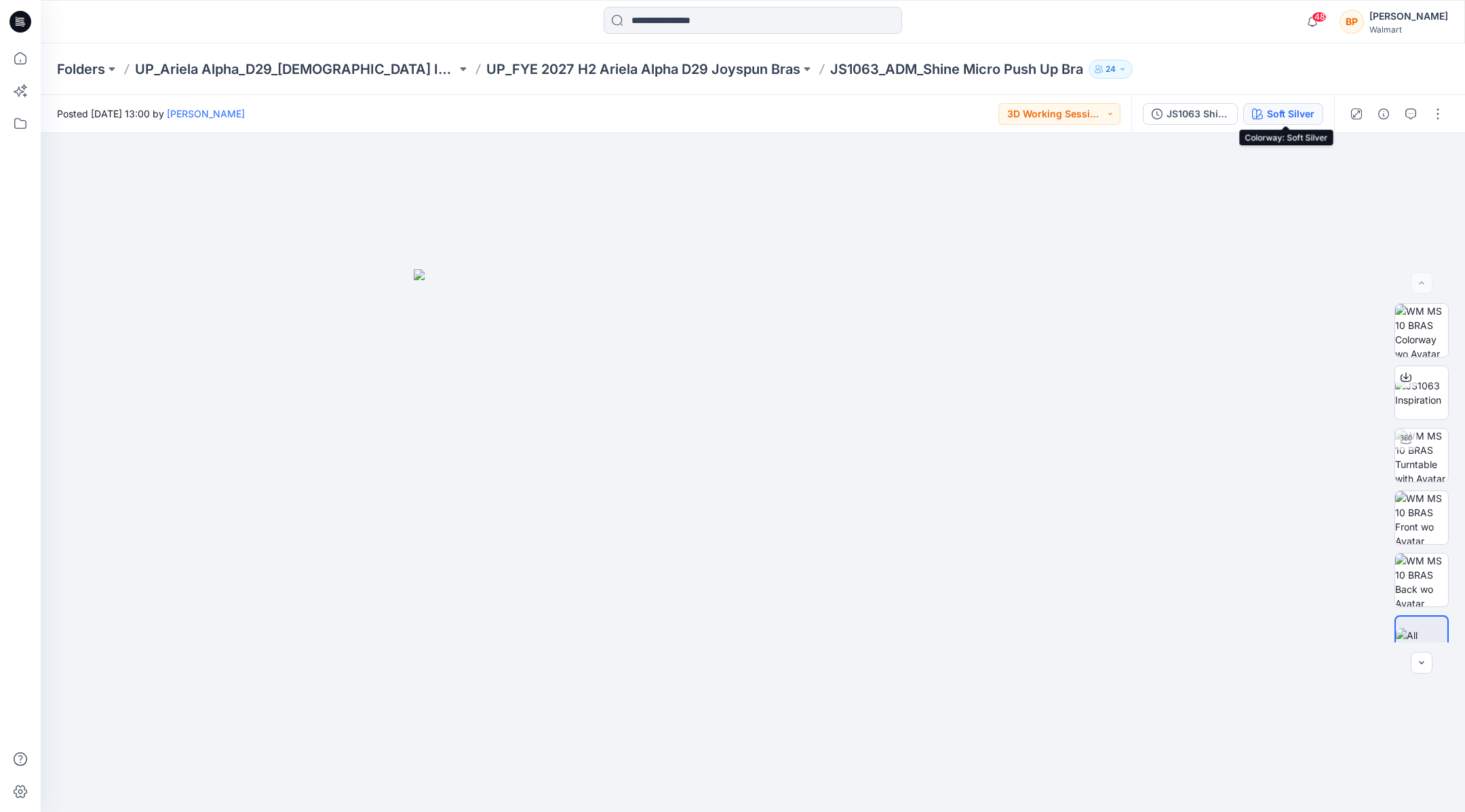
click at [1310, 109] on div "Soft Silver" at bounding box center [1290, 114] width 47 height 15
